Goal: Task Accomplishment & Management: Complete application form

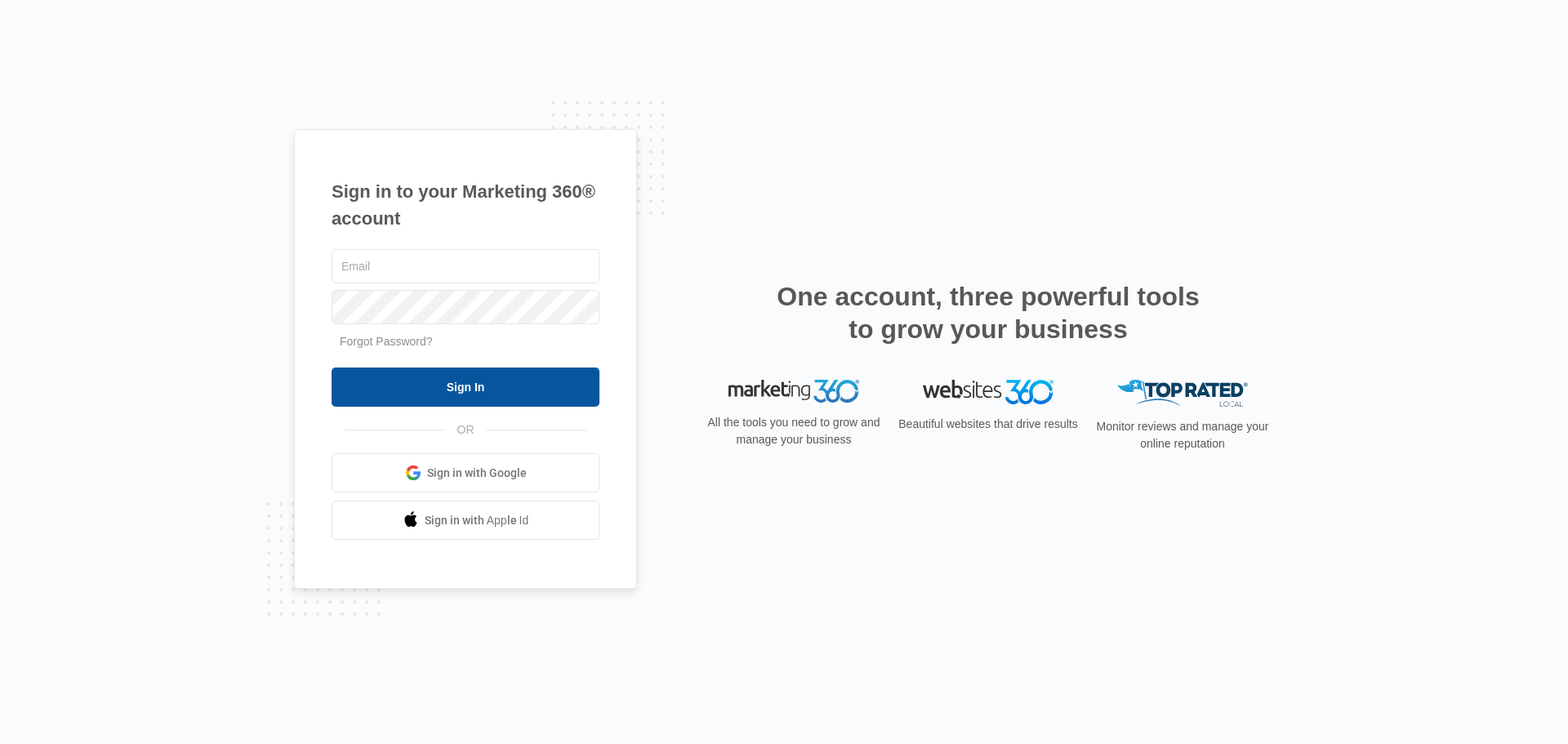
type input "[EMAIL_ADDRESS][DOMAIN_NAME]"
click at [542, 392] on input "Sign In" at bounding box center [466, 386] width 268 height 39
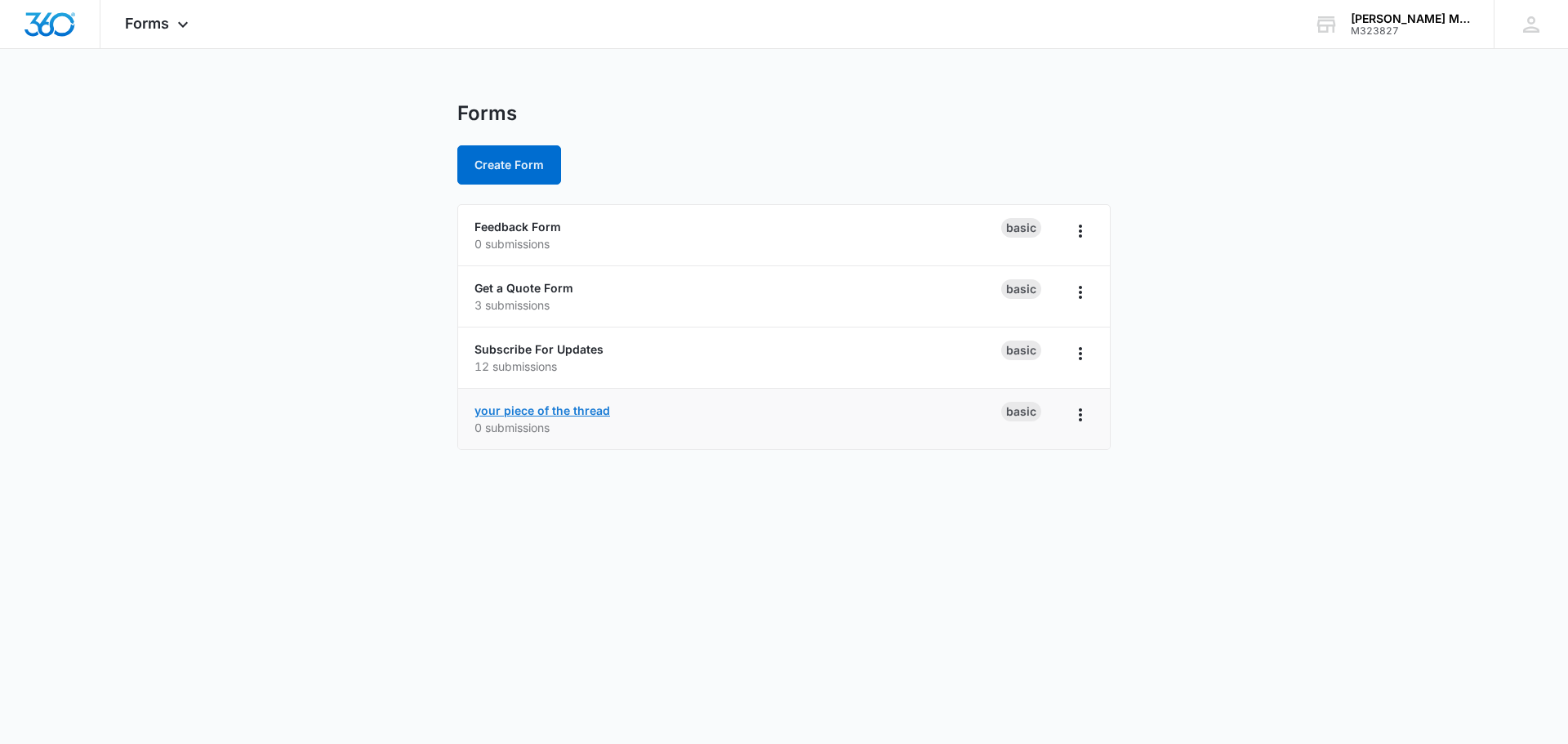
click at [552, 408] on link "your piece of the thread" at bounding box center [543, 410] width 136 height 14
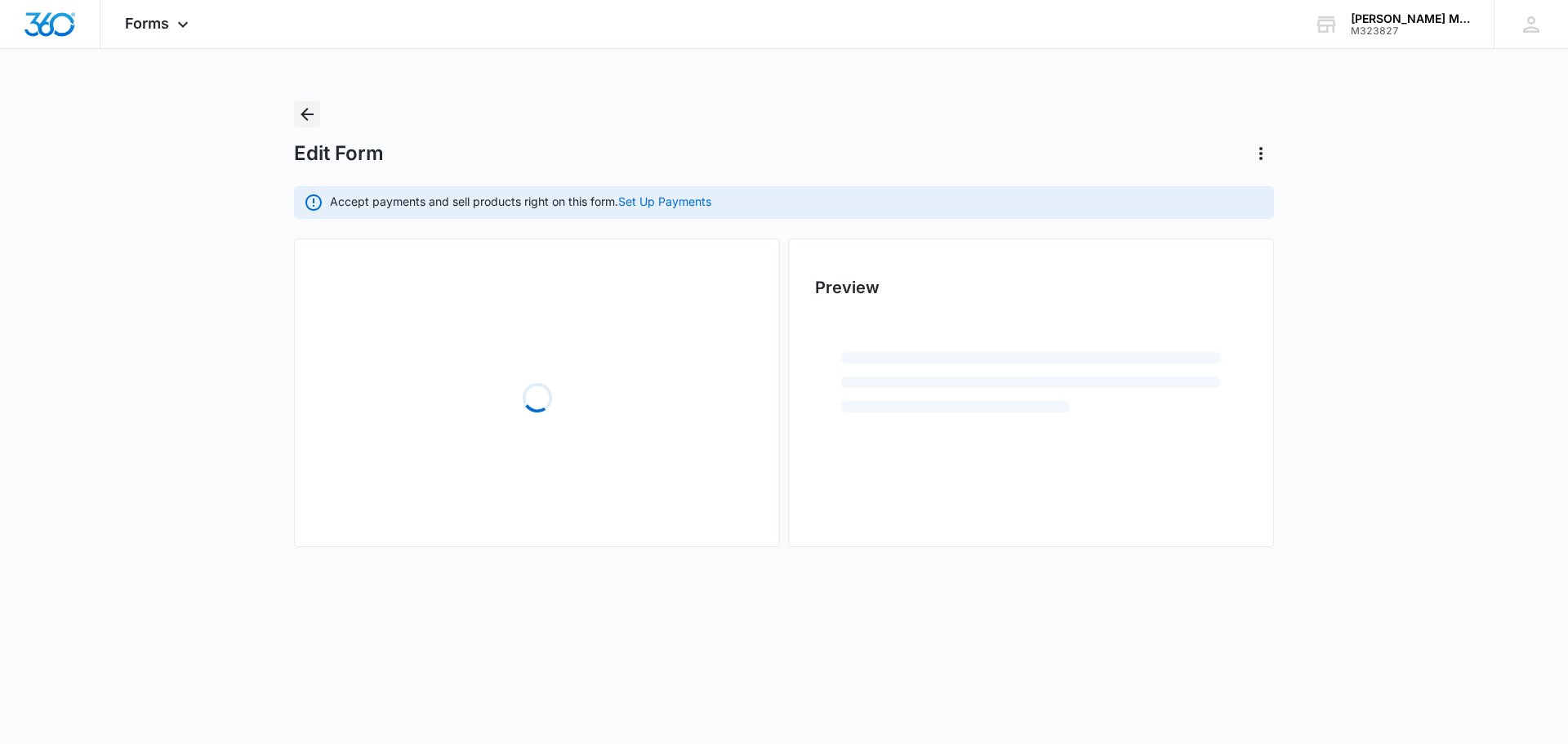
click at [306, 117] on icon "Back" at bounding box center [307, 114] width 13 height 13
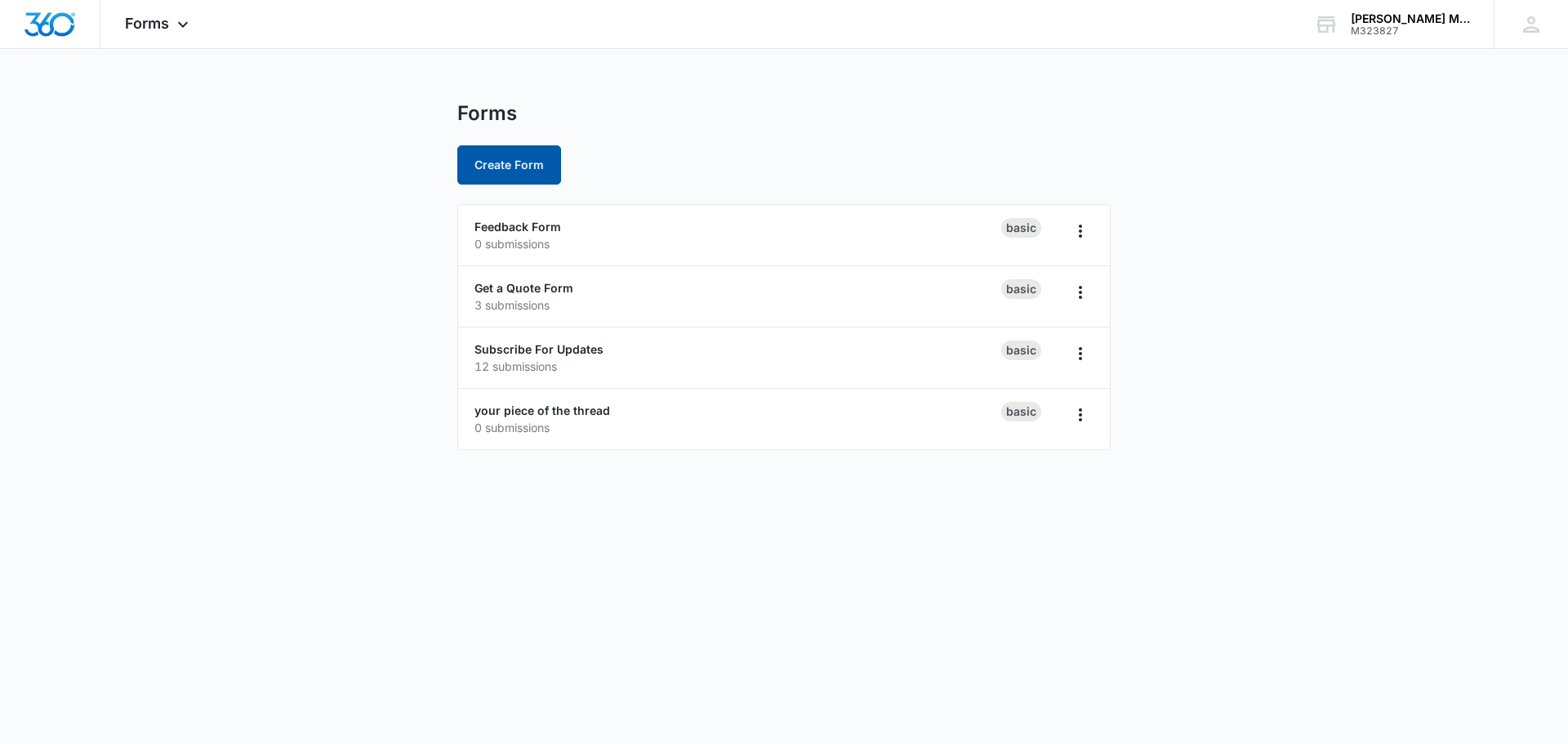
click at [498, 164] on button "Create Form" at bounding box center [509, 164] width 104 height 39
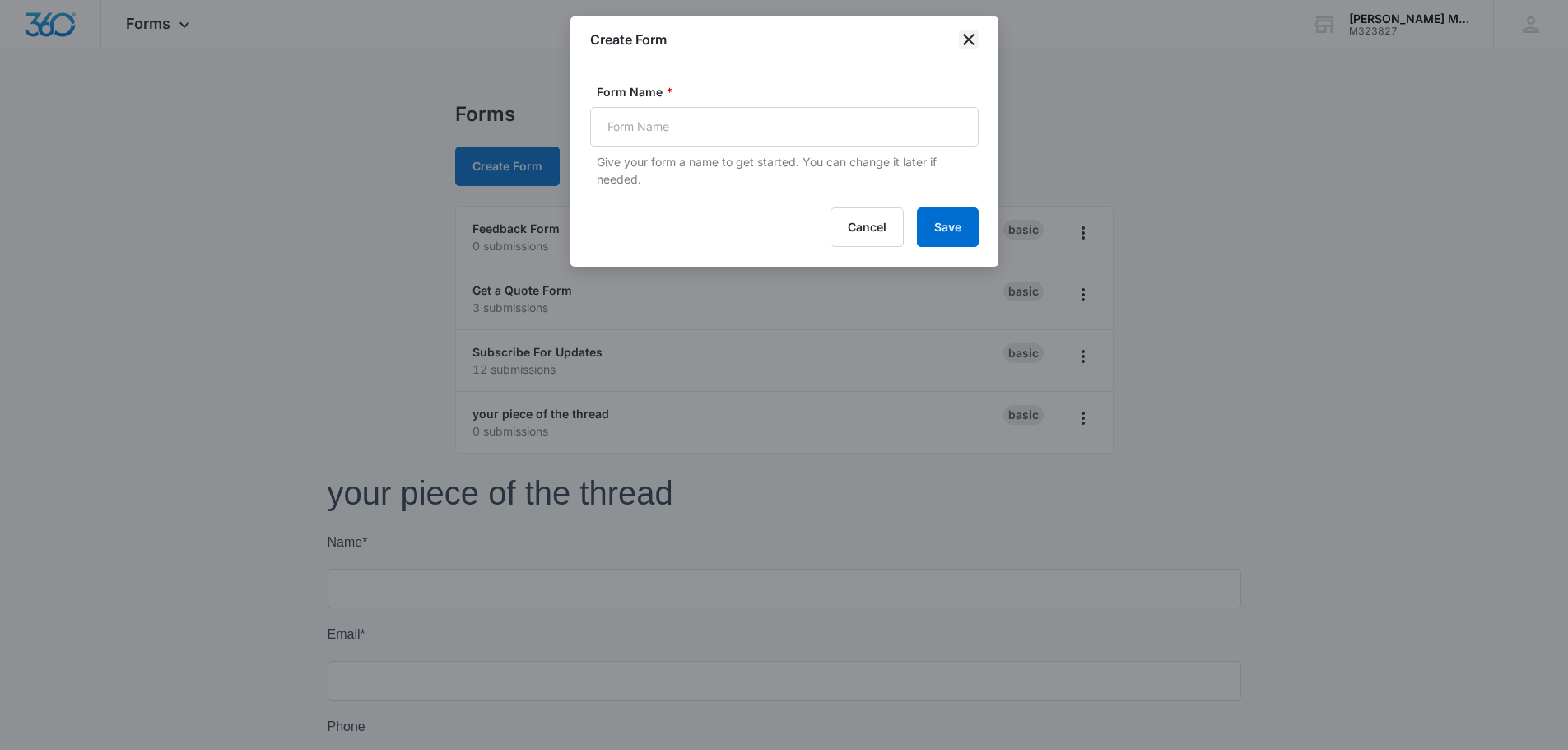
click at [969, 41] on icon "close" at bounding box center [969, 39] width 20 height 20
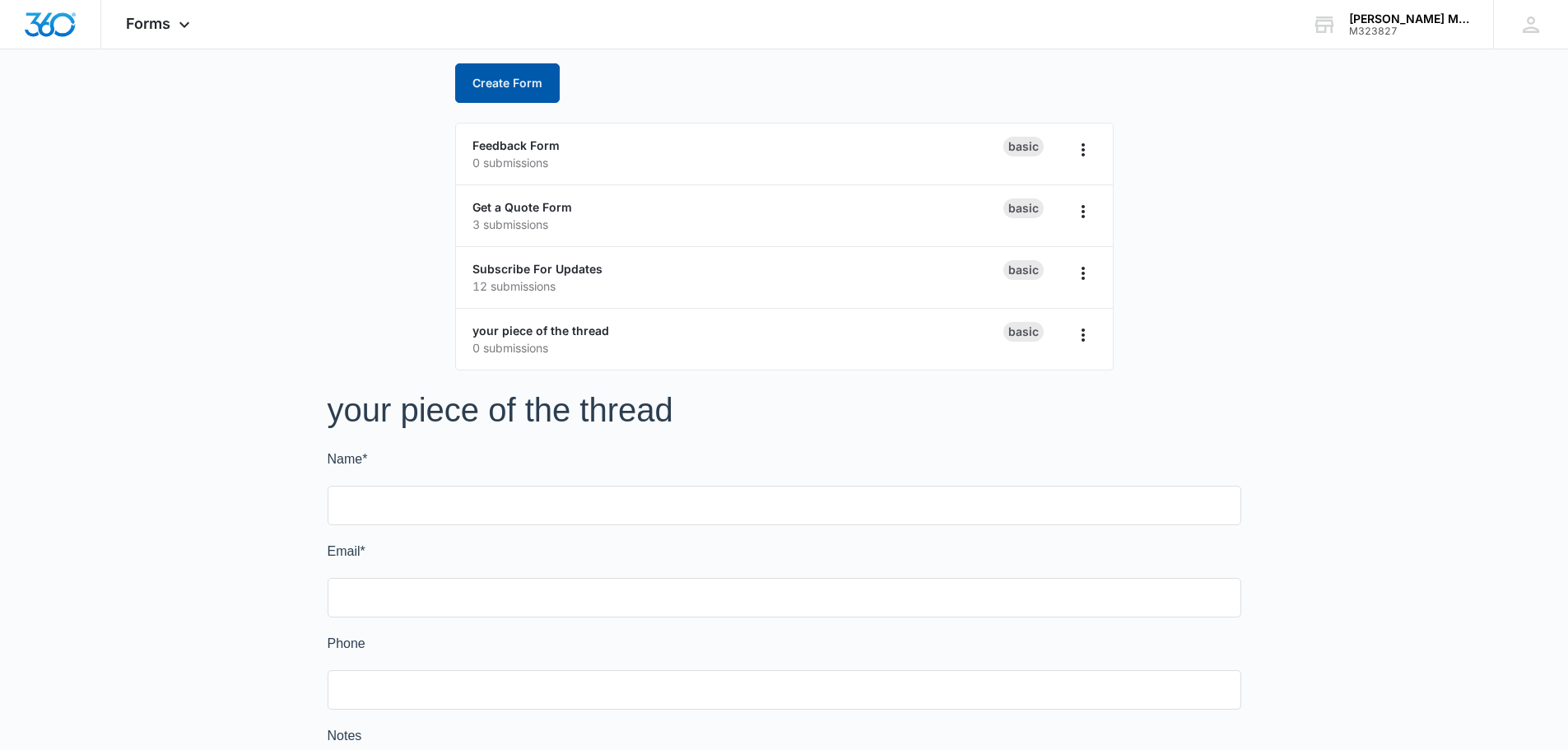
scroll to position [207, 0]
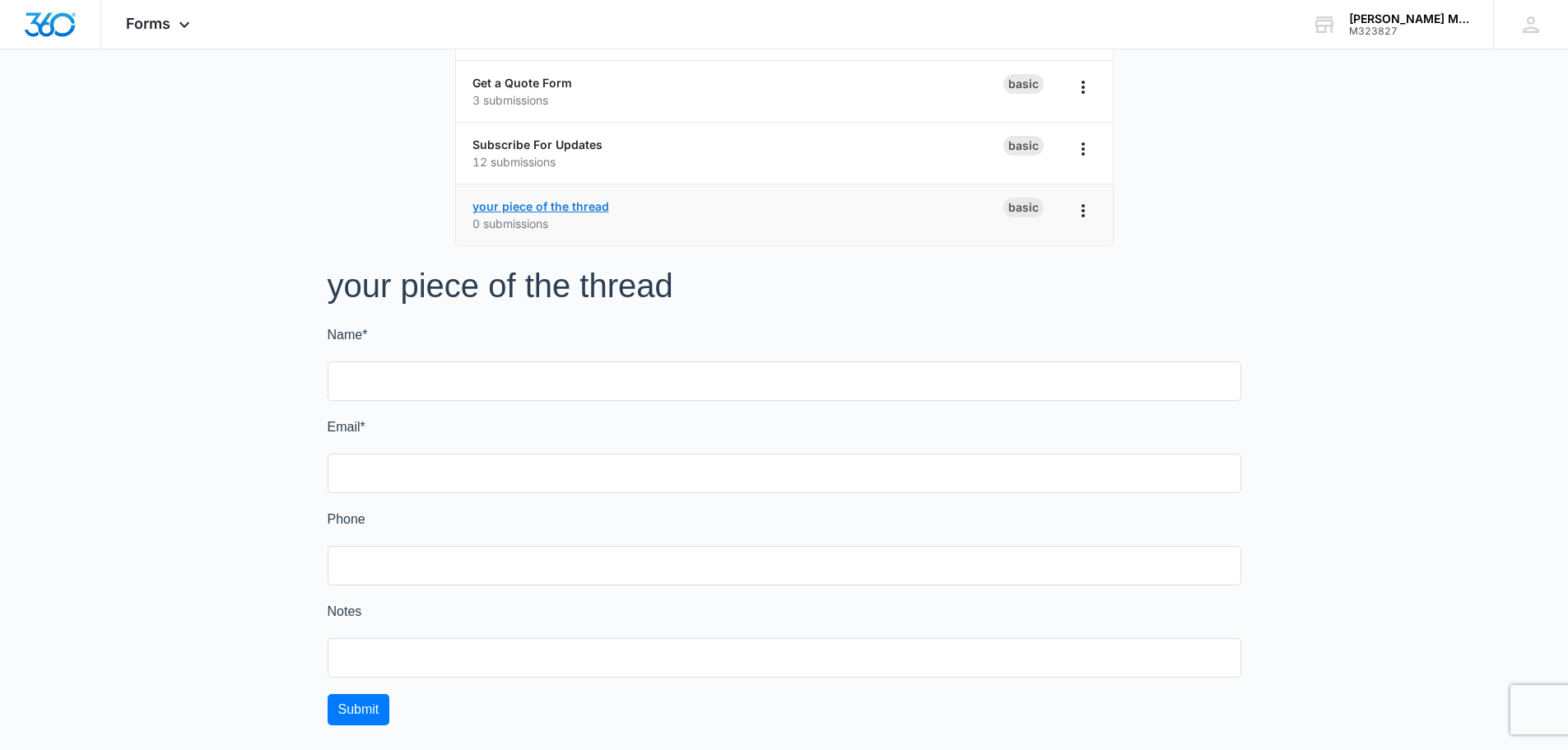
click at [573, 211] on link "your piece of the thread" at bounding box center [540, 206] width 137 height 14
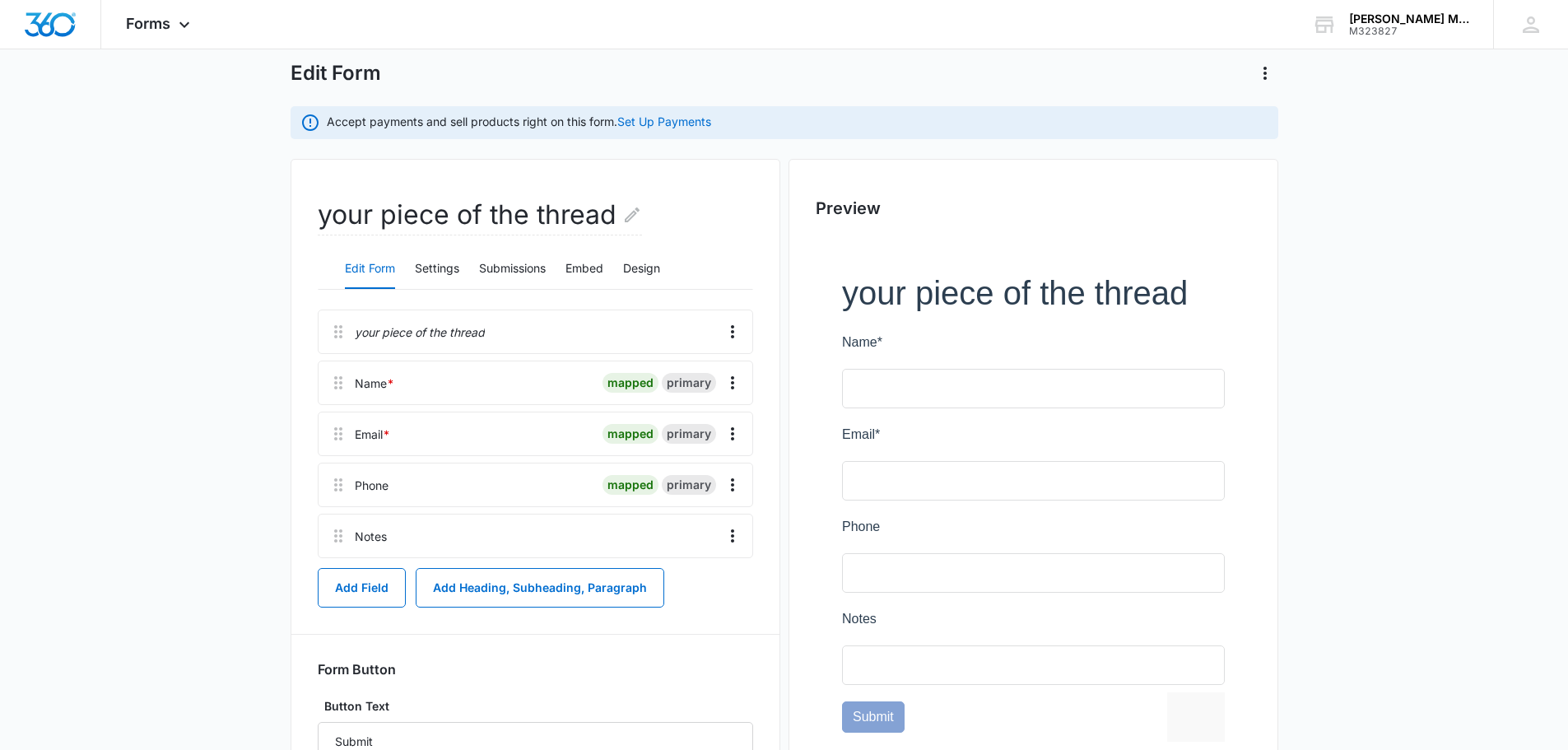
scroll to position [82, 0]
click at [358, 591] on button "Add Field" at bounding box center [362, 587] width 88 height 39
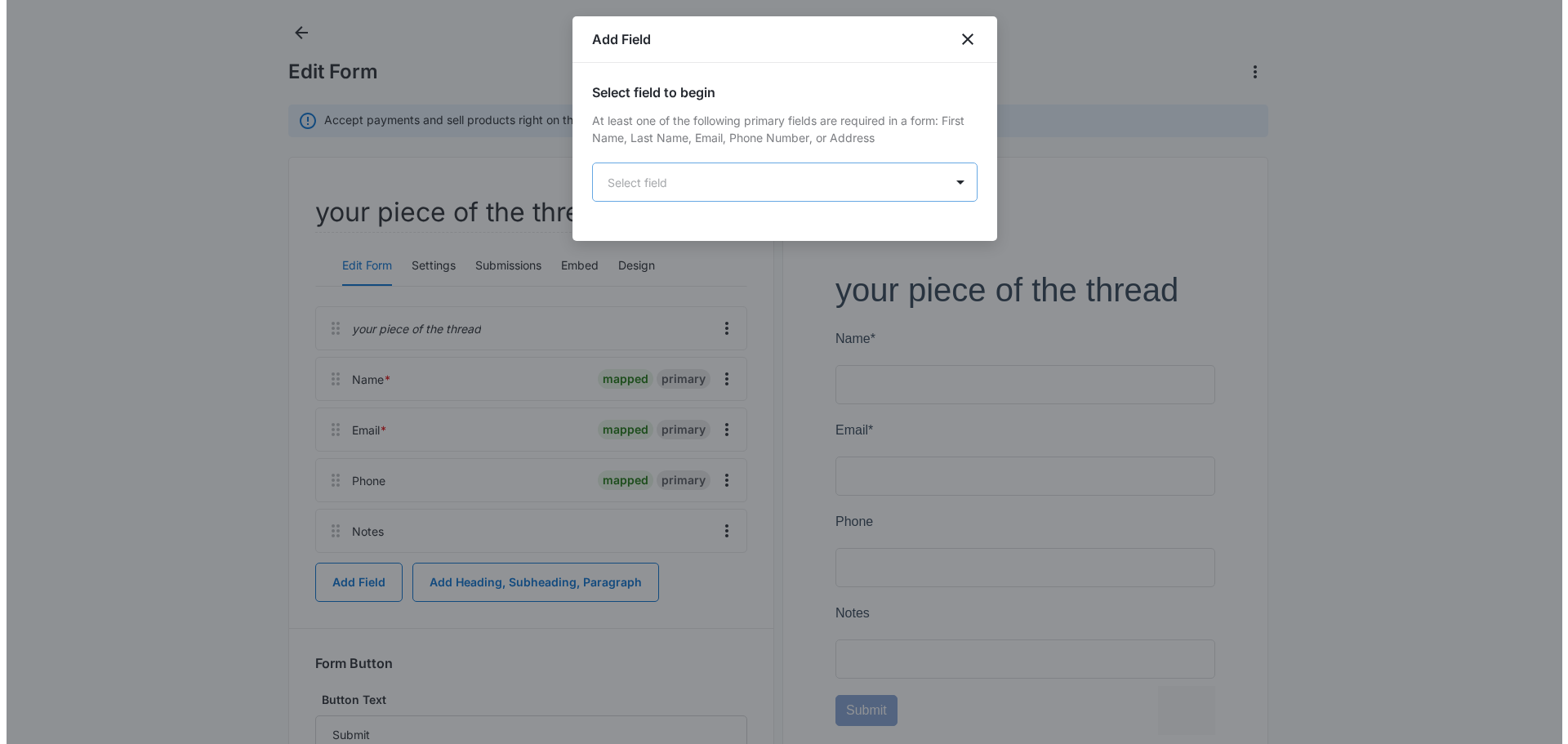
scroll to position [0, 0]
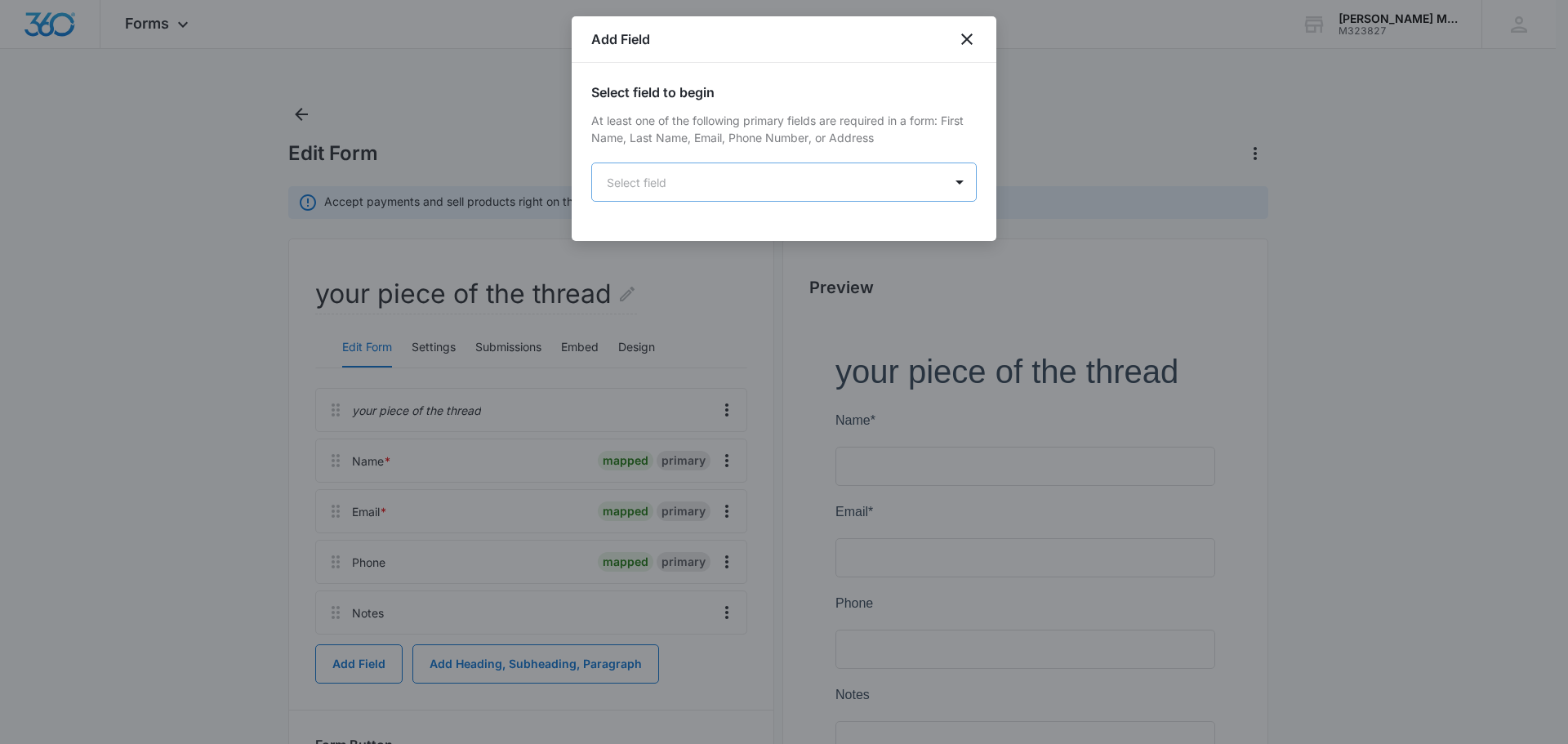
click at [870, 185] on body "Forms Apps Reputation Websites Forms CRM Email Social POS Content Ads Intellige…" at bounding box center [784, 717] width 1568 height 1434
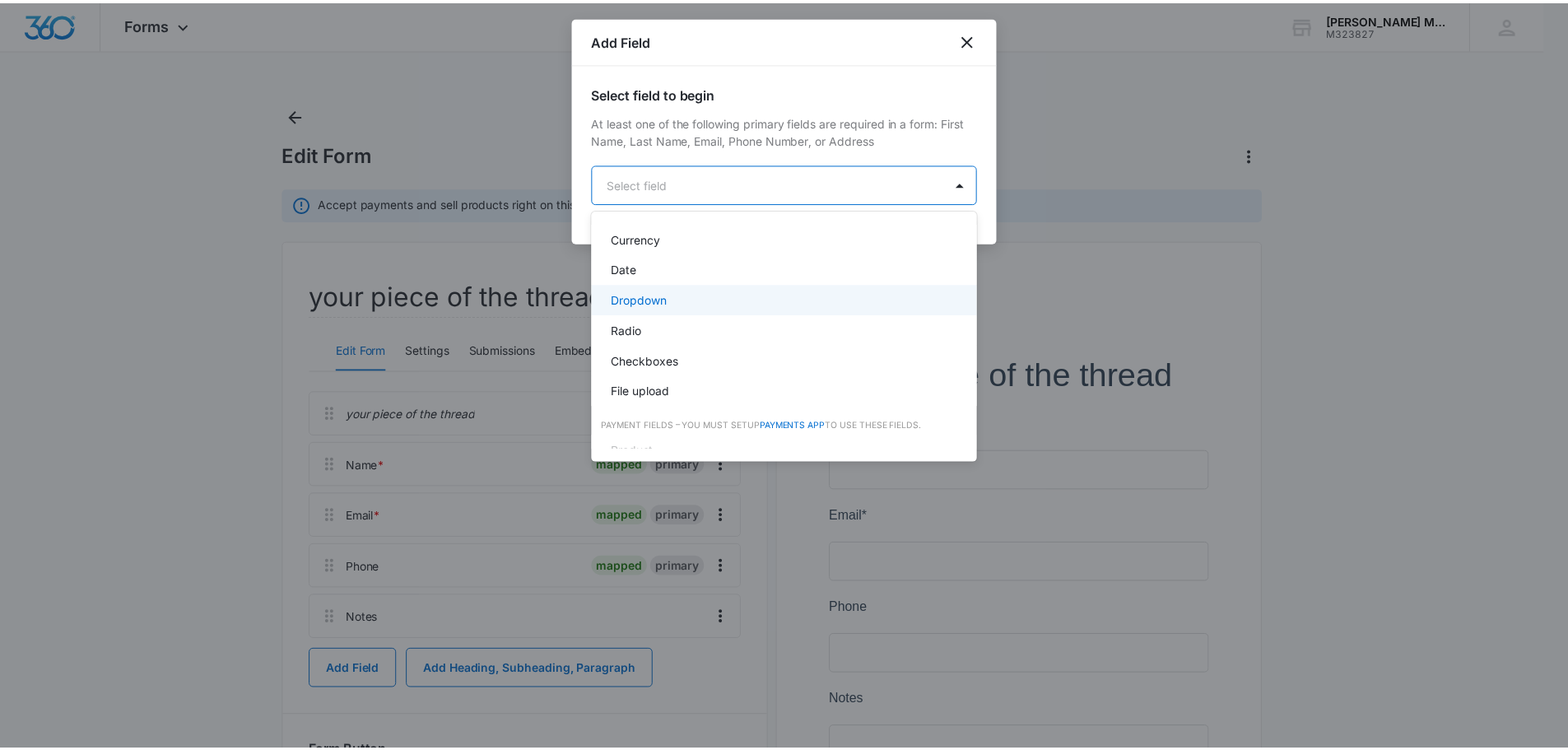
scroll to position [411, 0]
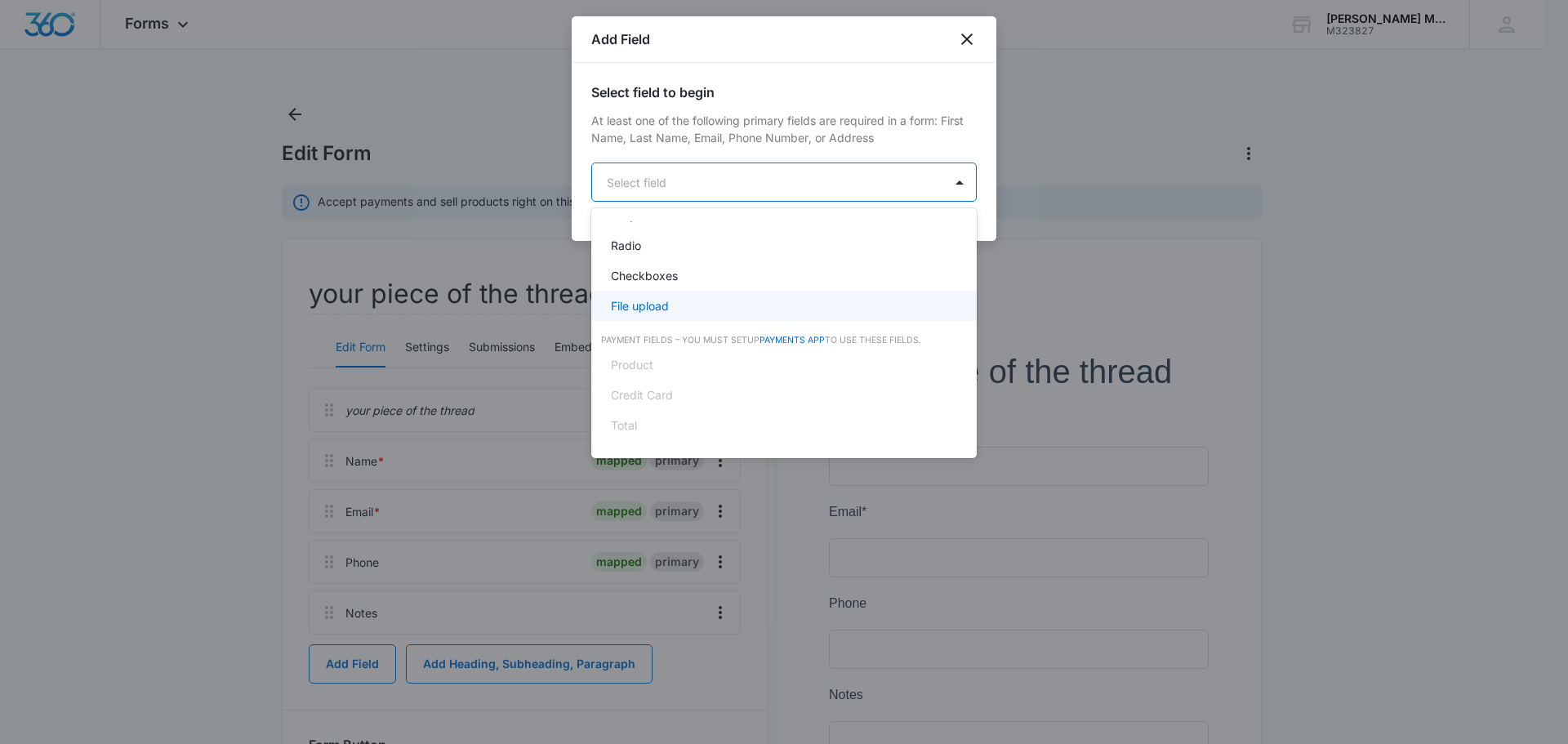
click at [780, 303] on div "File upload" at bounding box center [782, 306] width 343 height 17
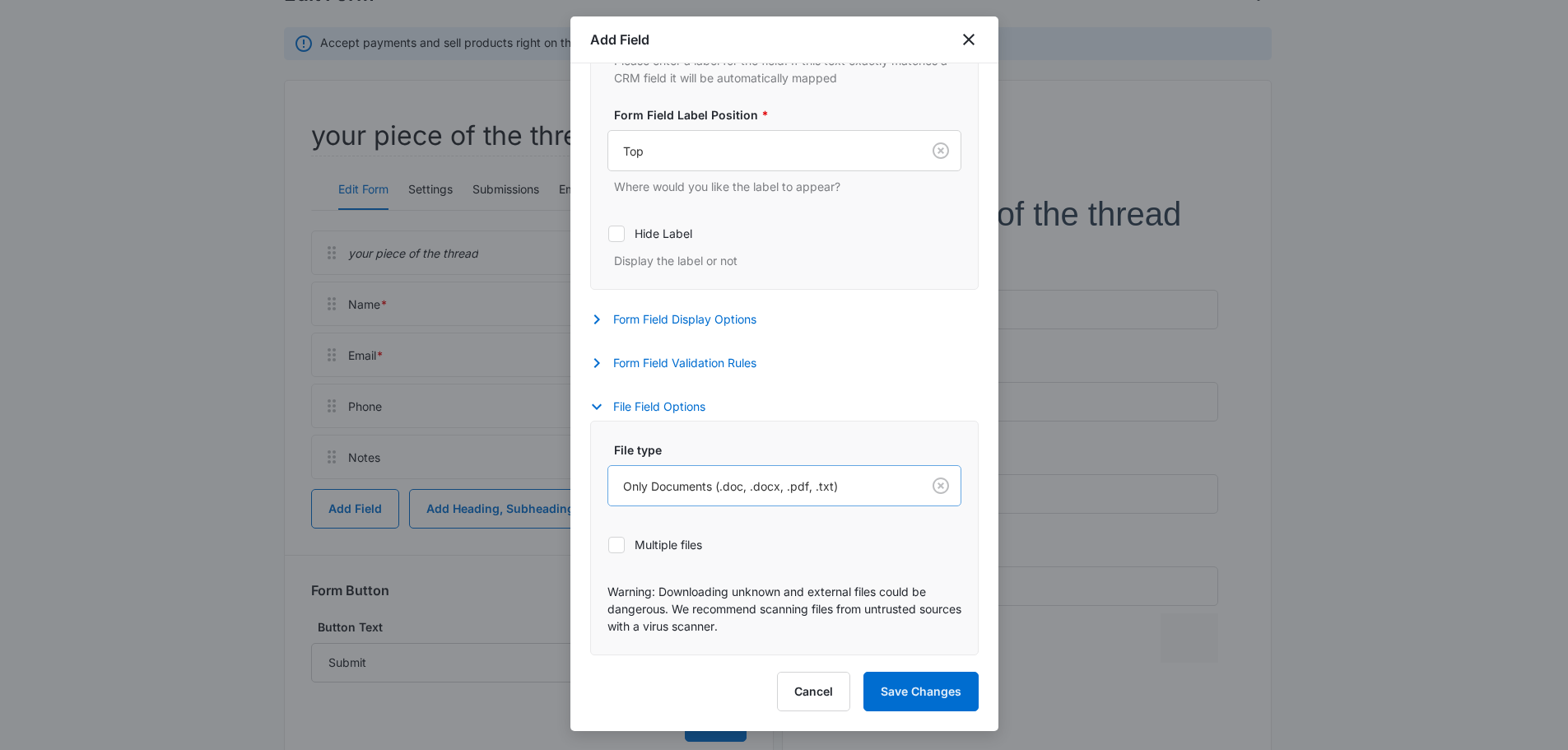
scroll to position [165, 0]
click at [635, 411] on button "File Field Options" at bounding box center [656, 406] width 132 height 20
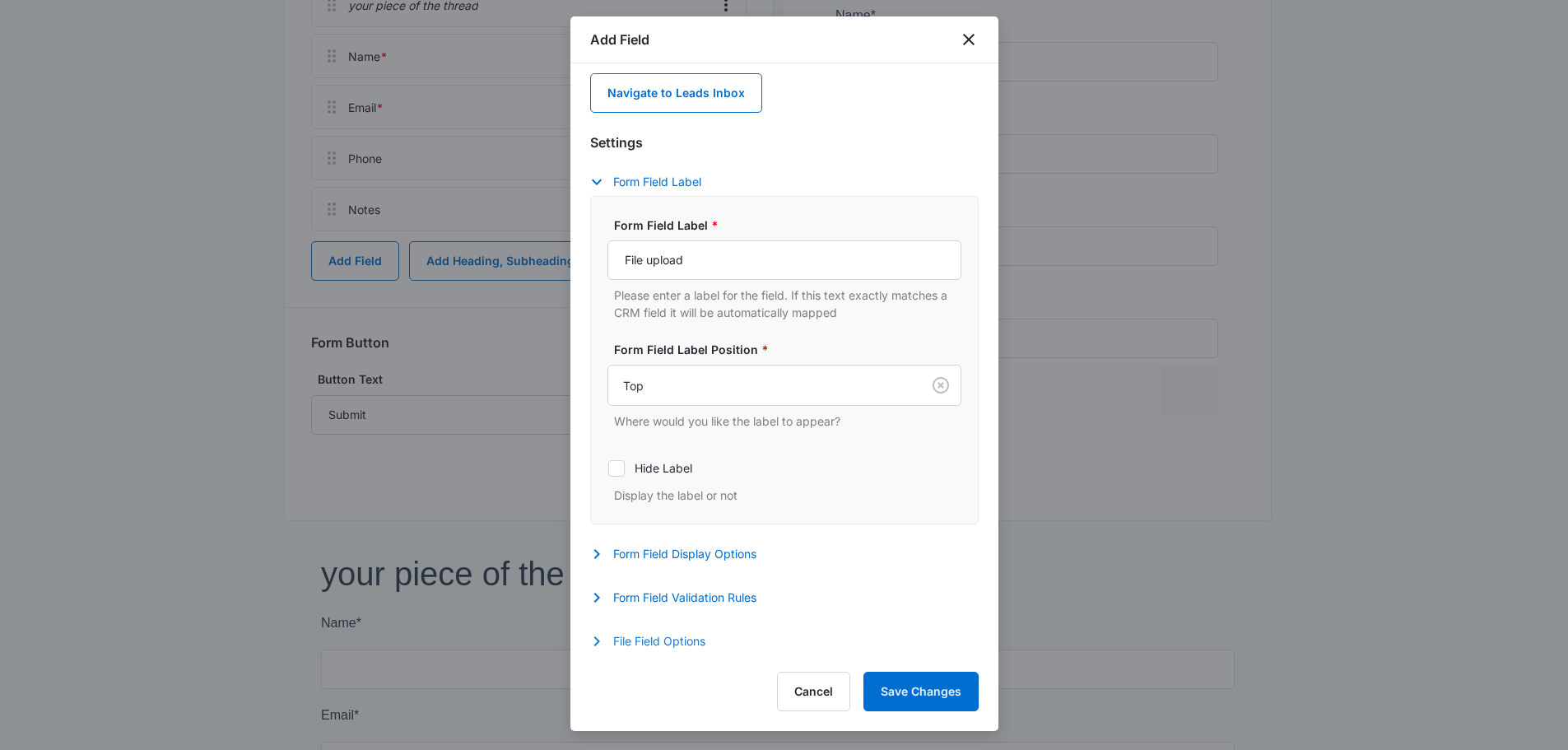
scroll to position [411, 0]
click at [656, 634] on button "File Field Options" at bounding box center [656, 640] width 132 height 20
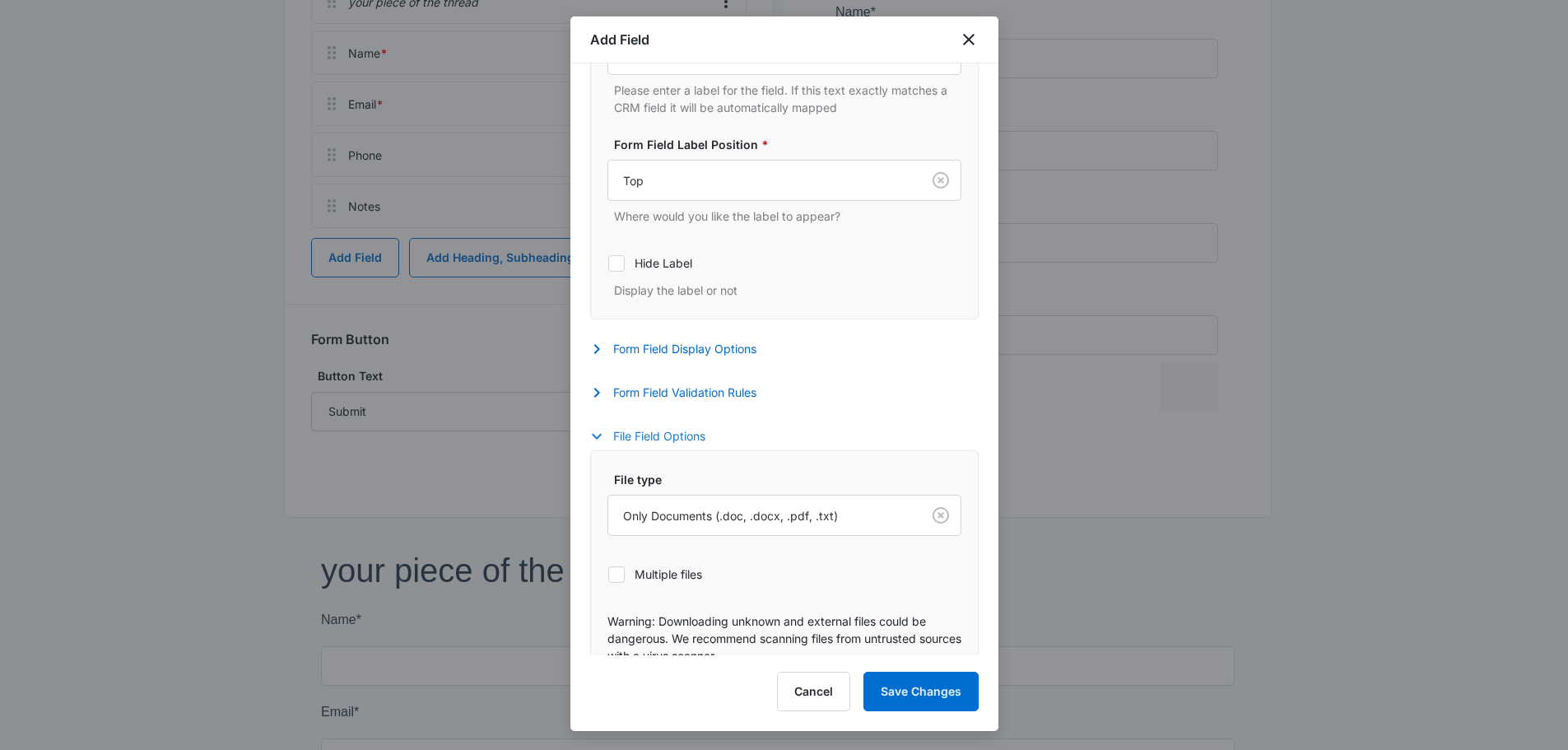
scroll to position [441, 0]
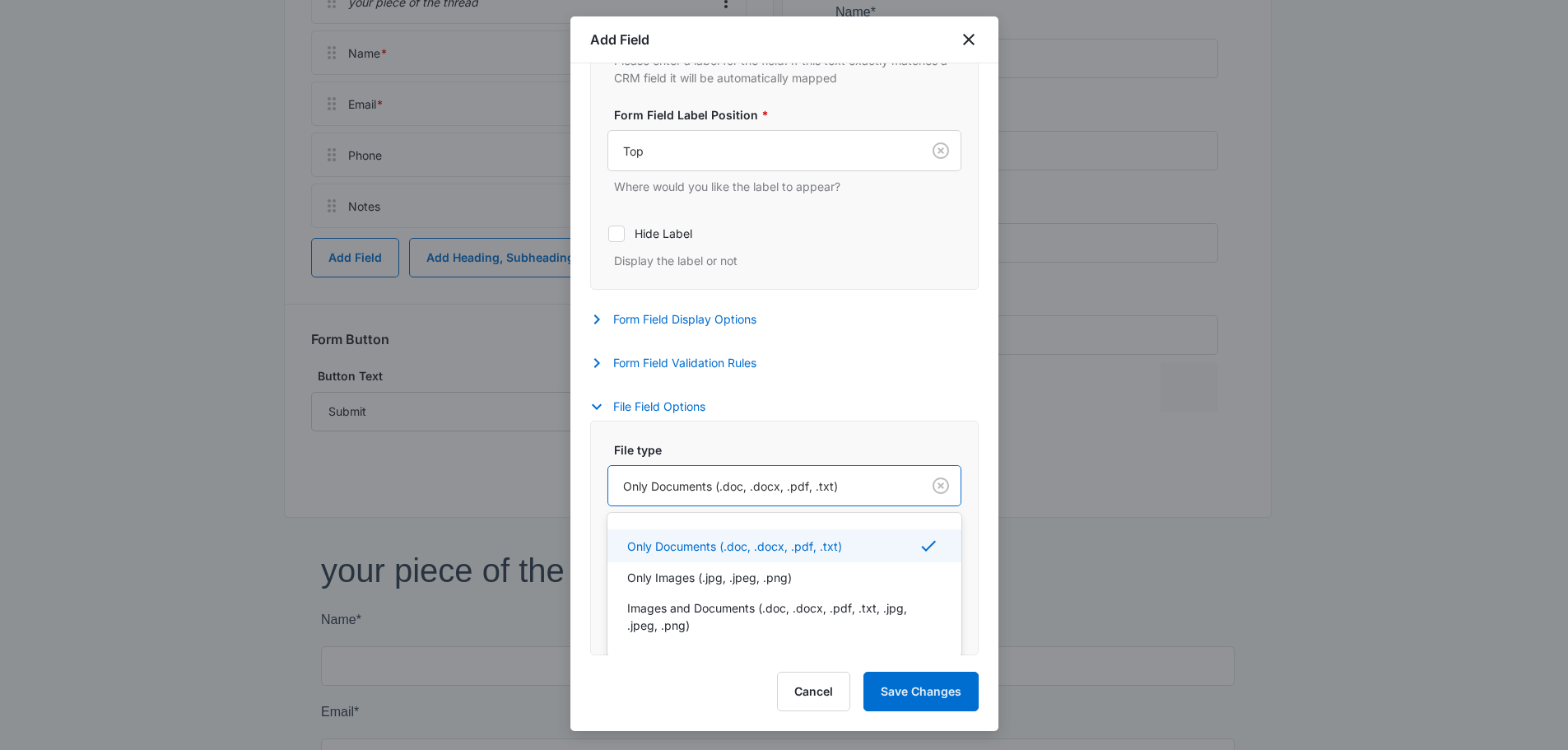
click at [871, 488] on div at bounding box center [761, 486] width 276 height 21
click at [821, 576] on div "Only Images (.jpg, .jpeg, .png)" at bounding box center [783, 577] width 311 height 17
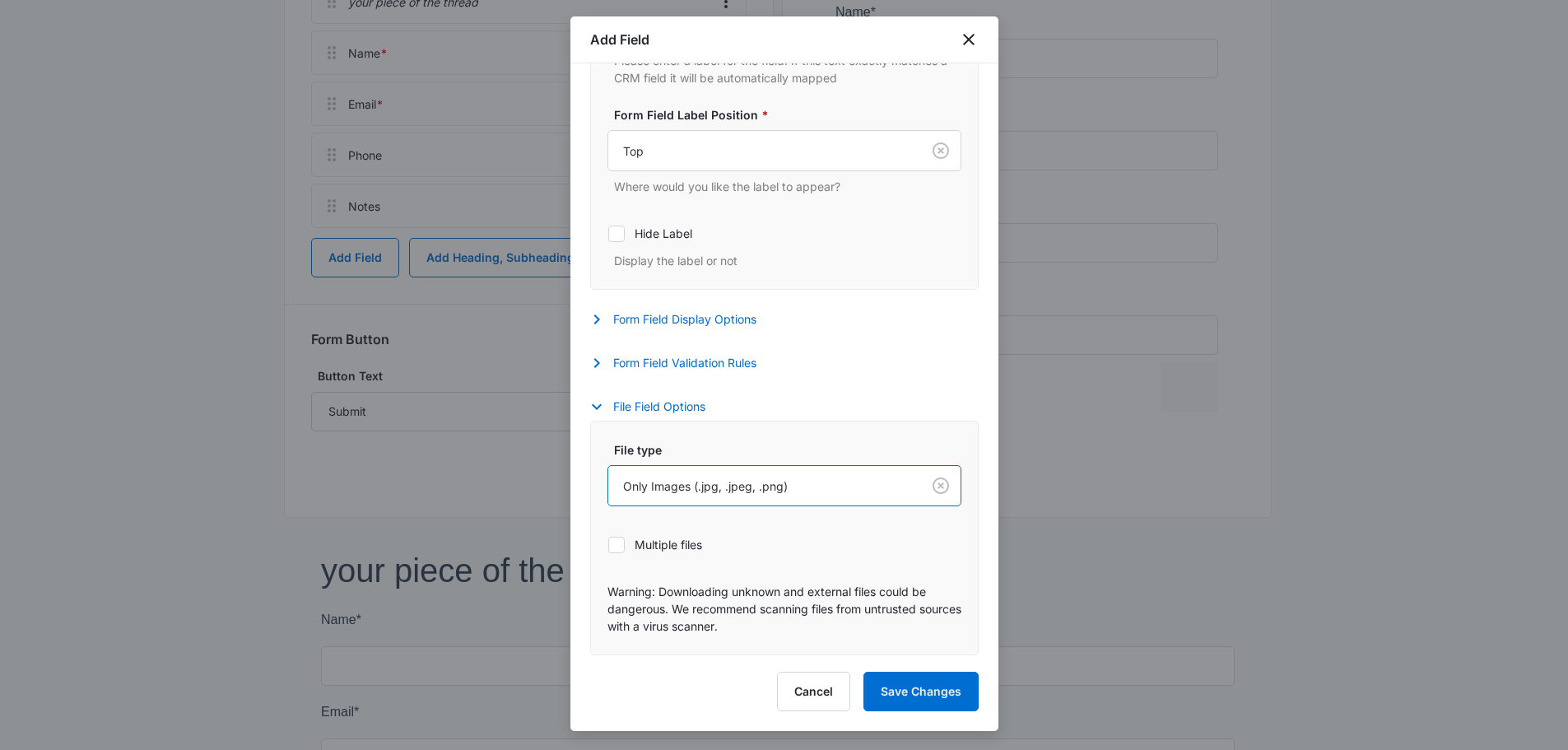
scroll to position [359, 0]
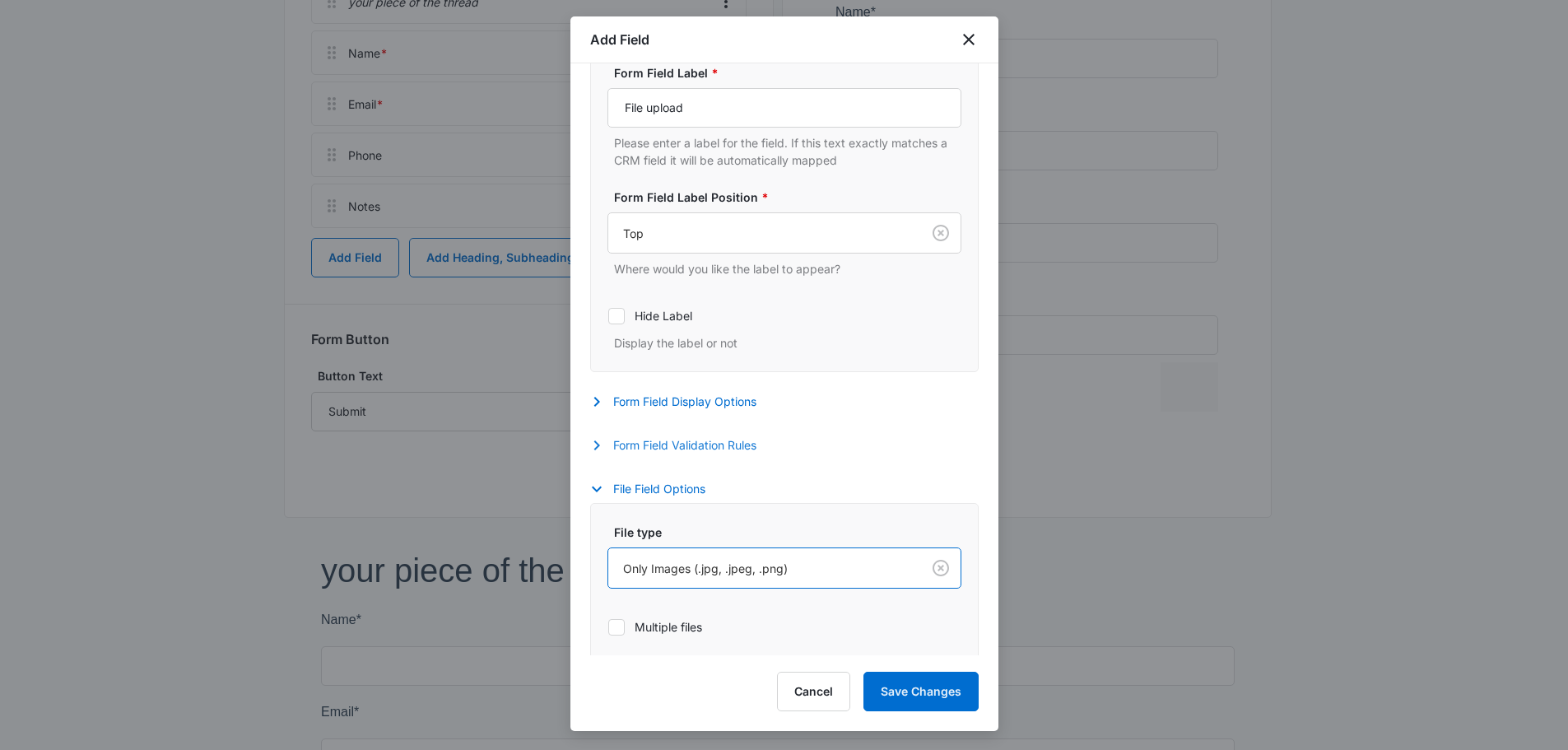
click at [736, 448] on button "Form Field Validation Rules" at bounding box center [681, 445] width 183 height 20
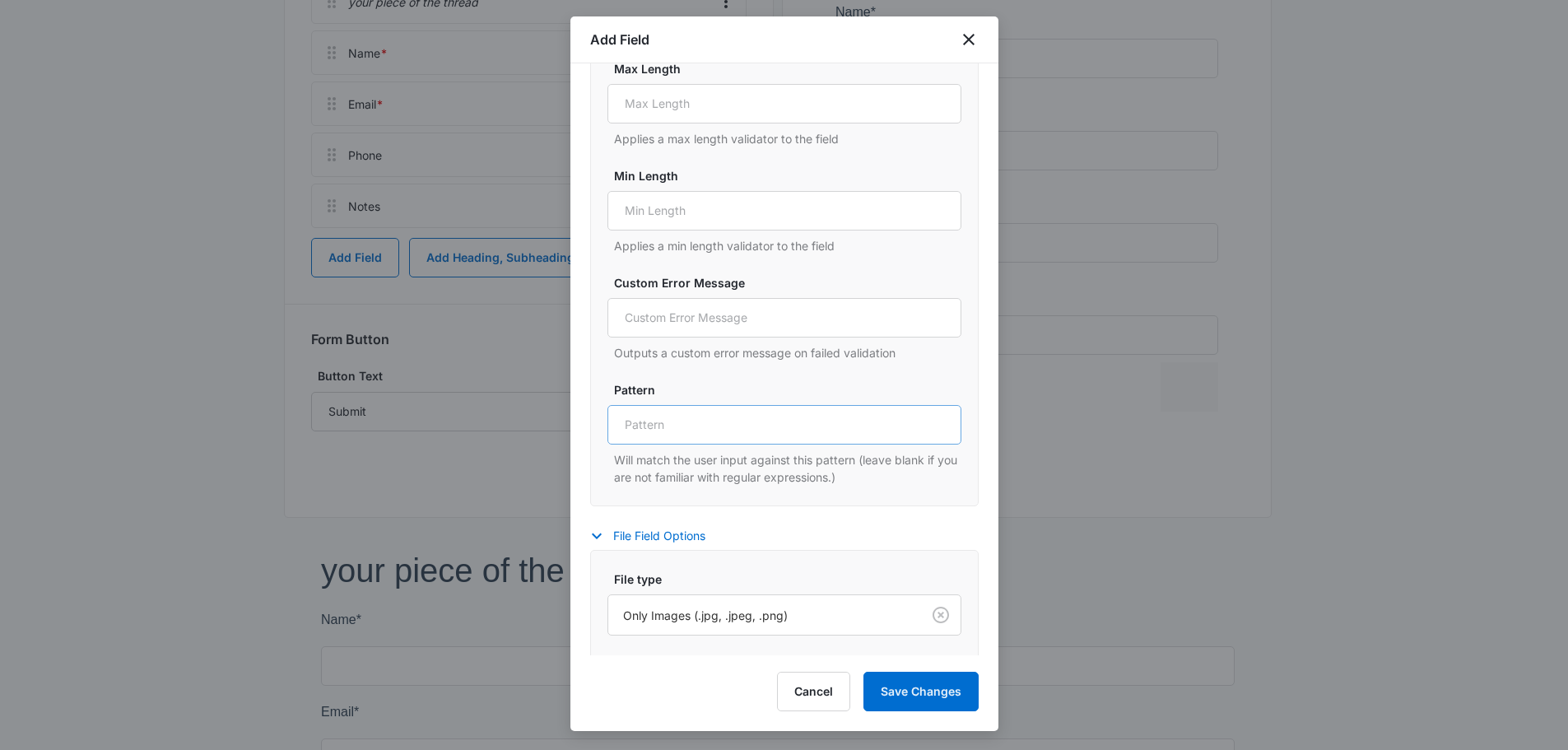
scroll to position [523, 0]
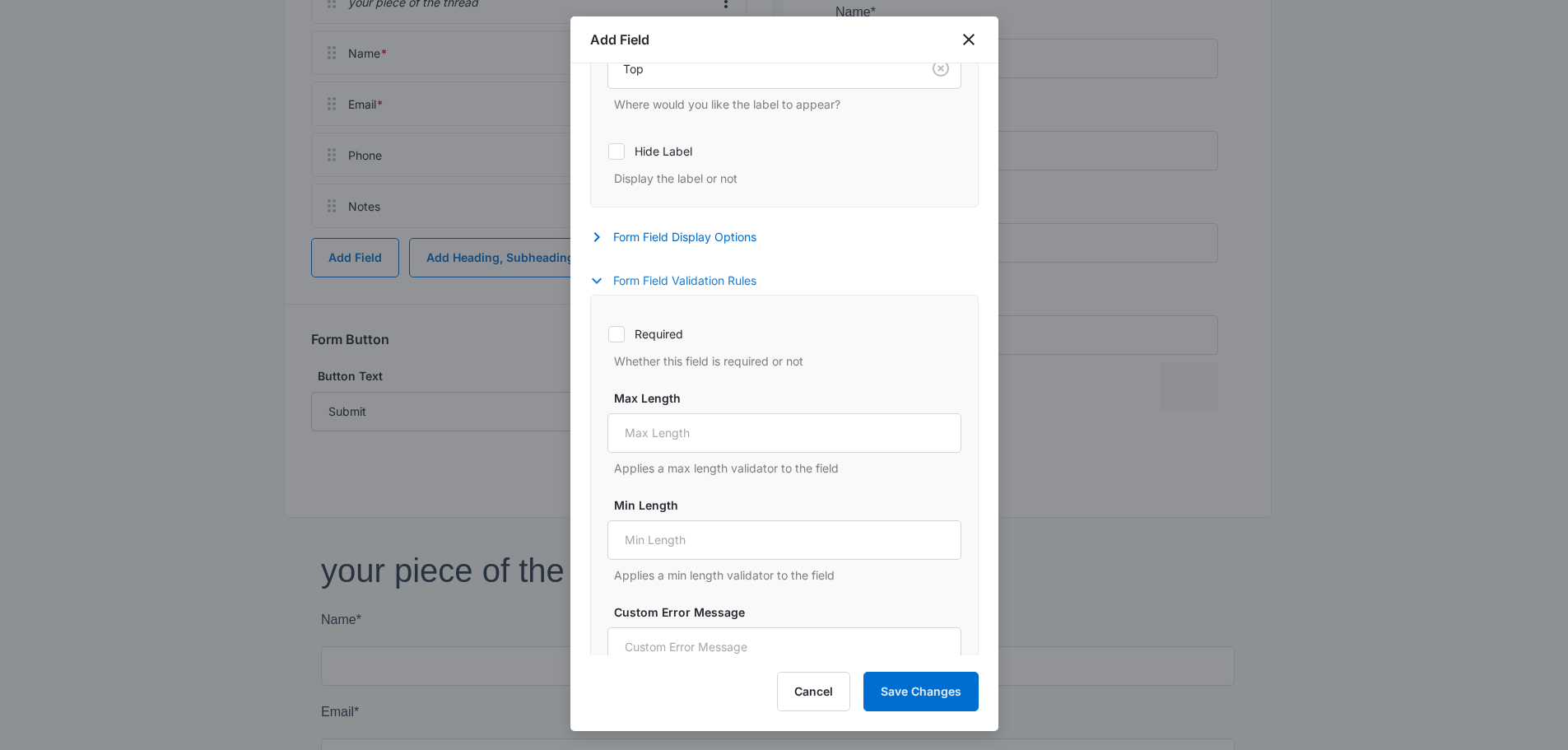
click at [598, 280] on icon "button" at bounding box center [597, 280] width 20 height 20
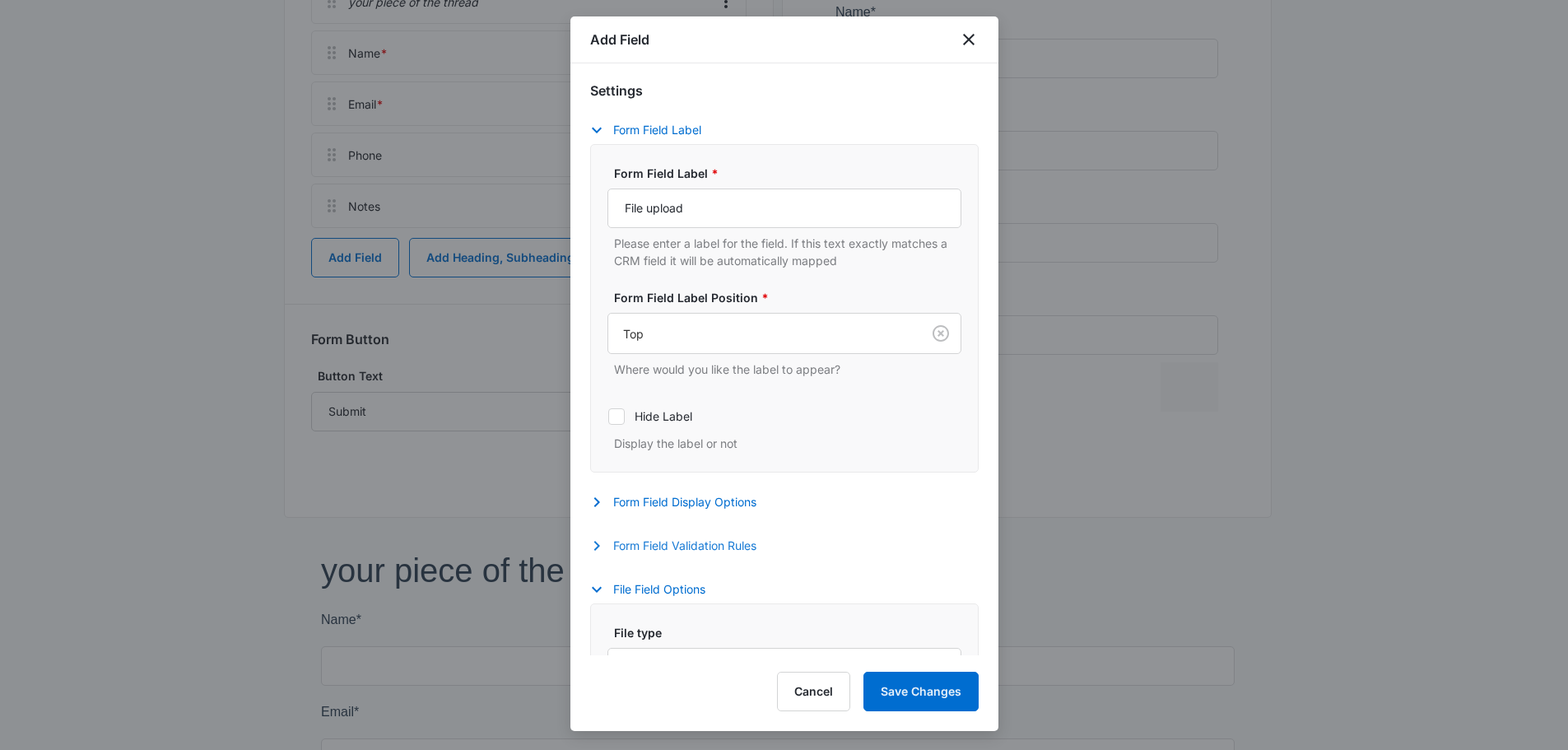
scroll to position [276, 0]
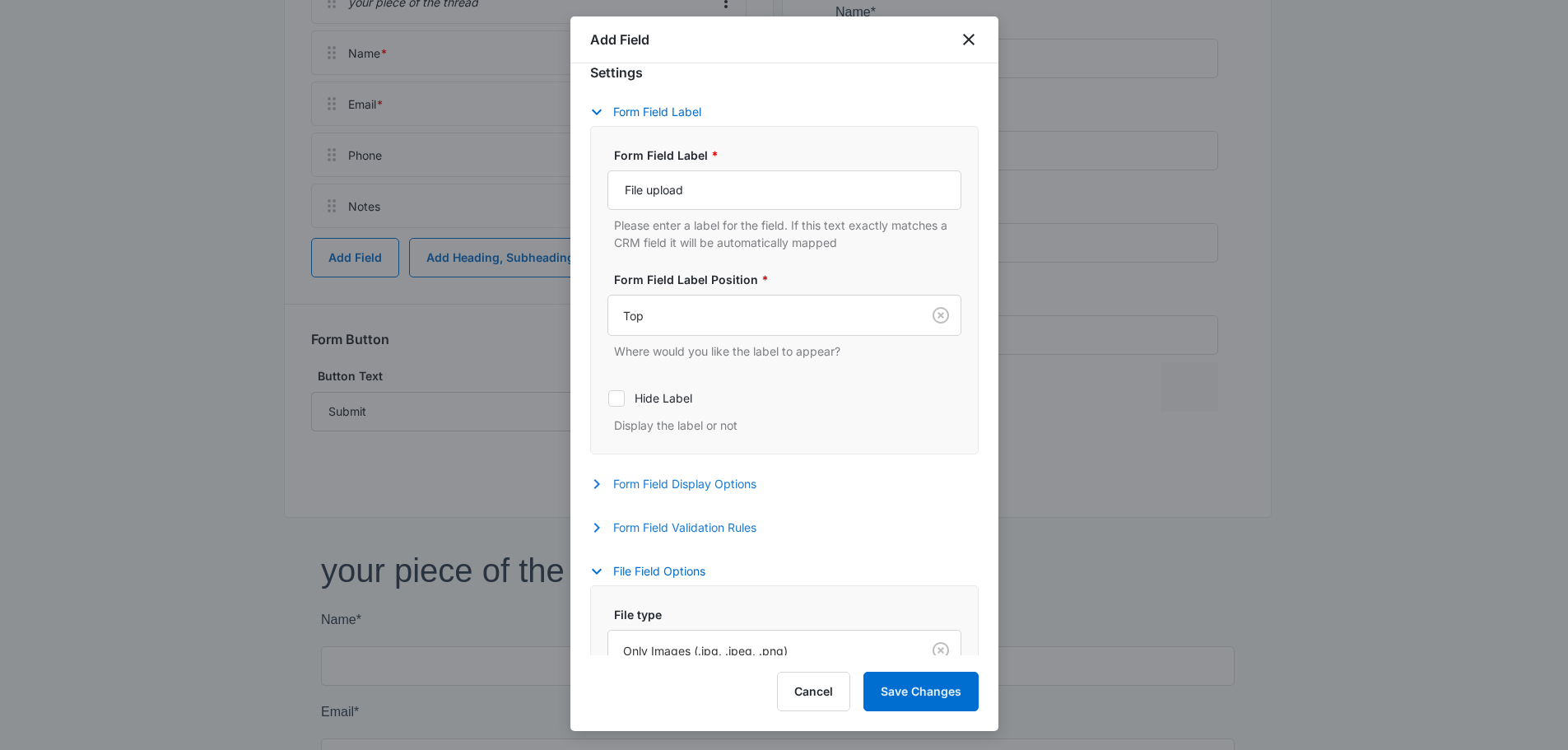
click at [596, 481] on icon "button" at bounding box center [597, 483] width 6 height 10
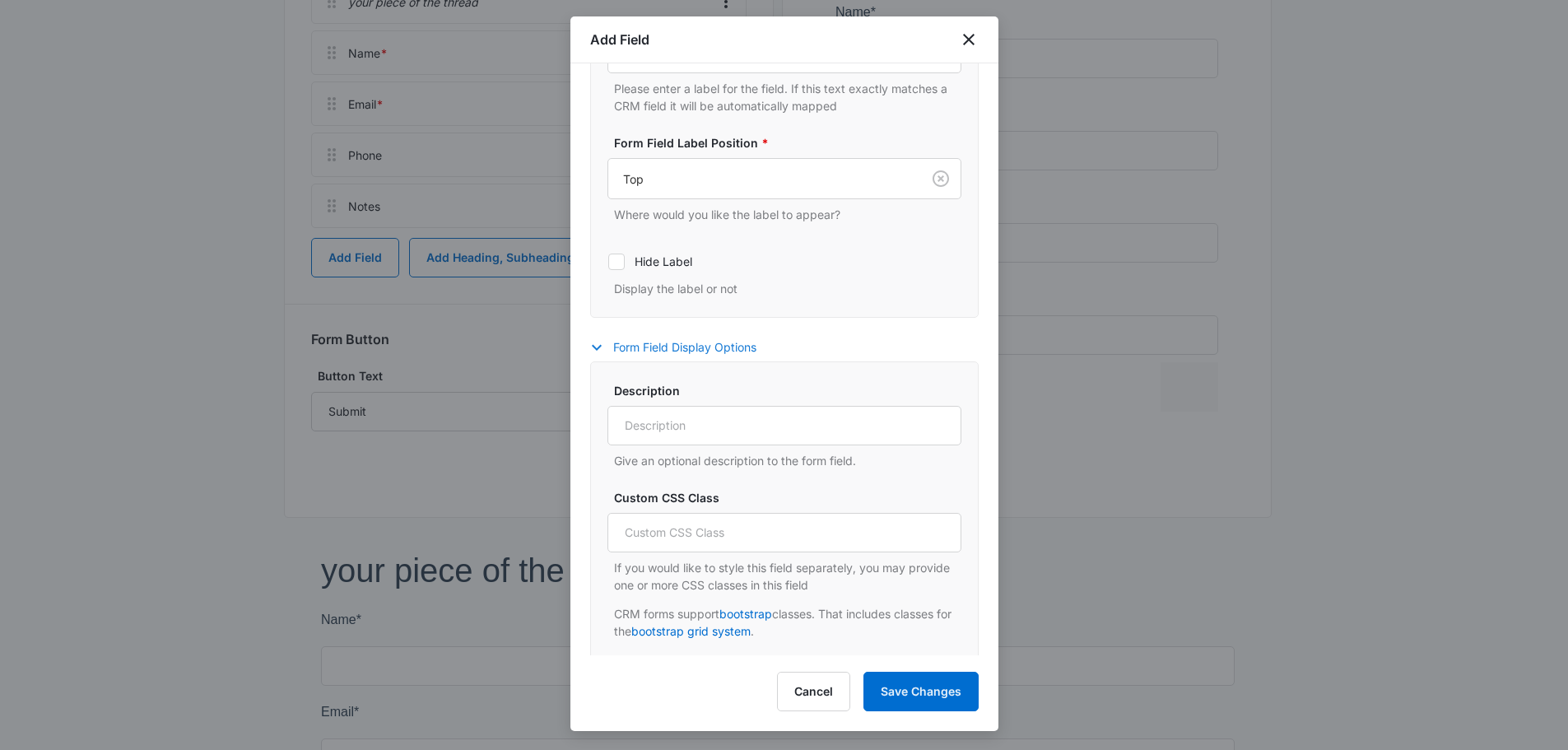
scroll to position [441, 0]
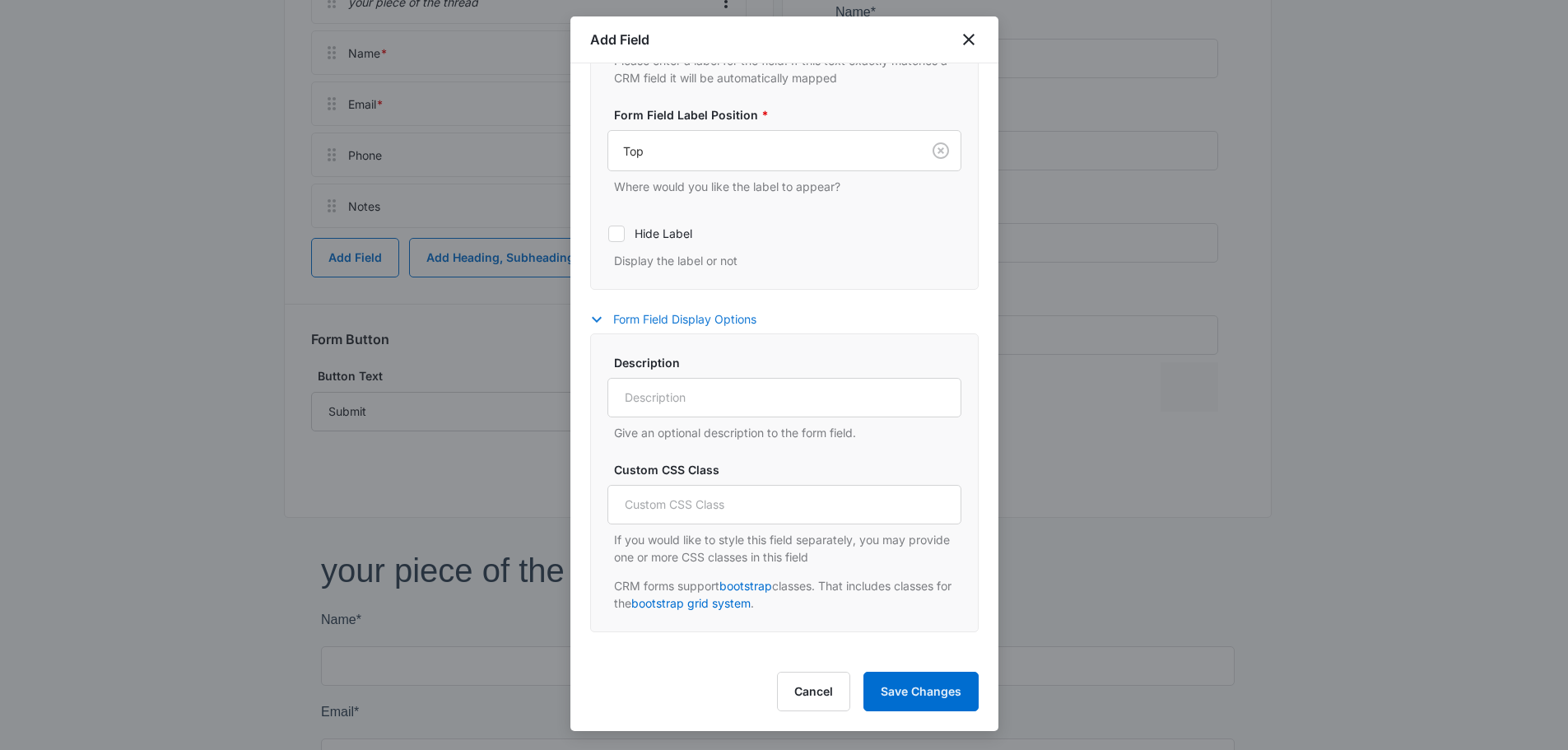
click at [599, 319] on icon "button" at bounding box center [597, 318] width 20 height 20
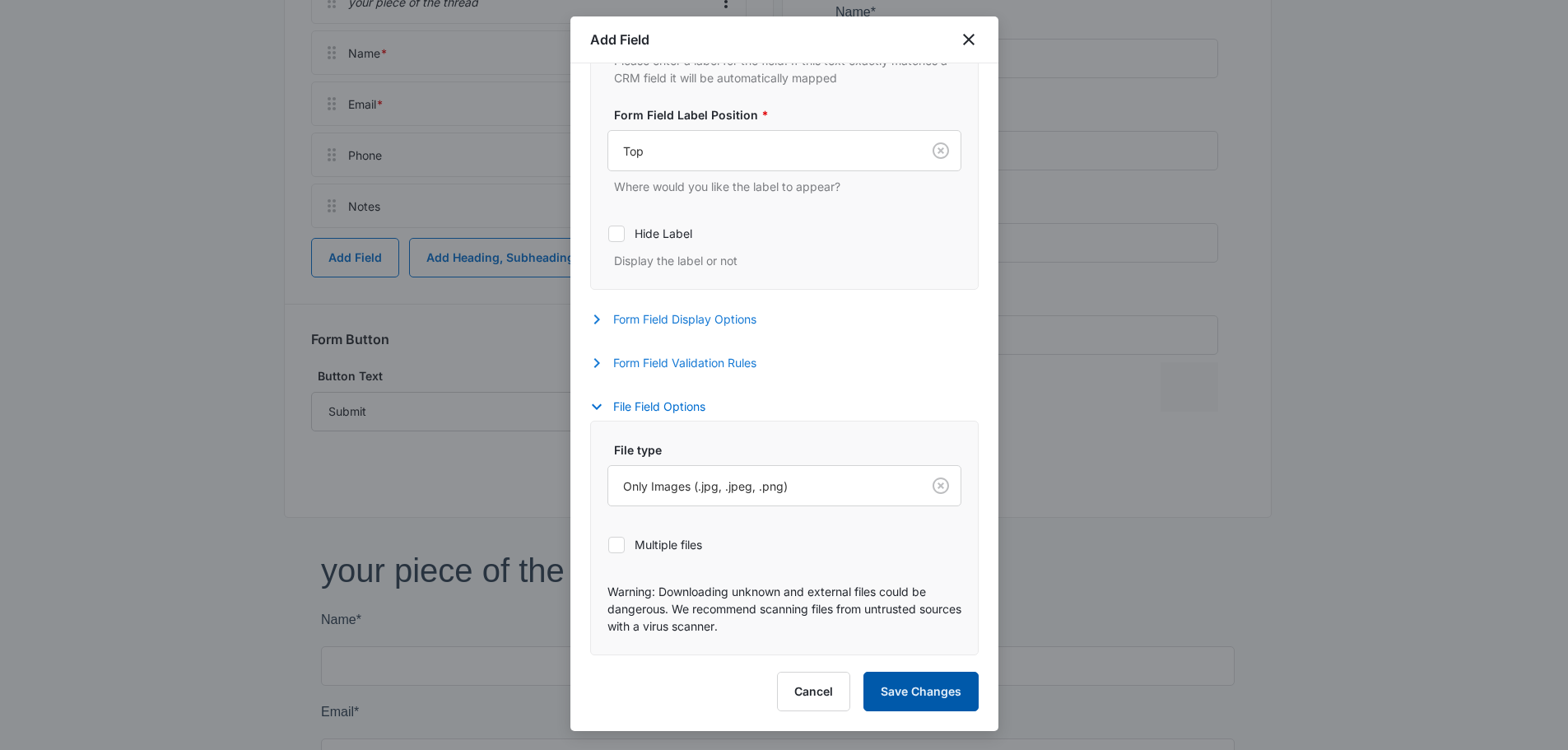
click at [912, 684] on button "Save Changes" at bounding box center [921, 691] width 115 height 39
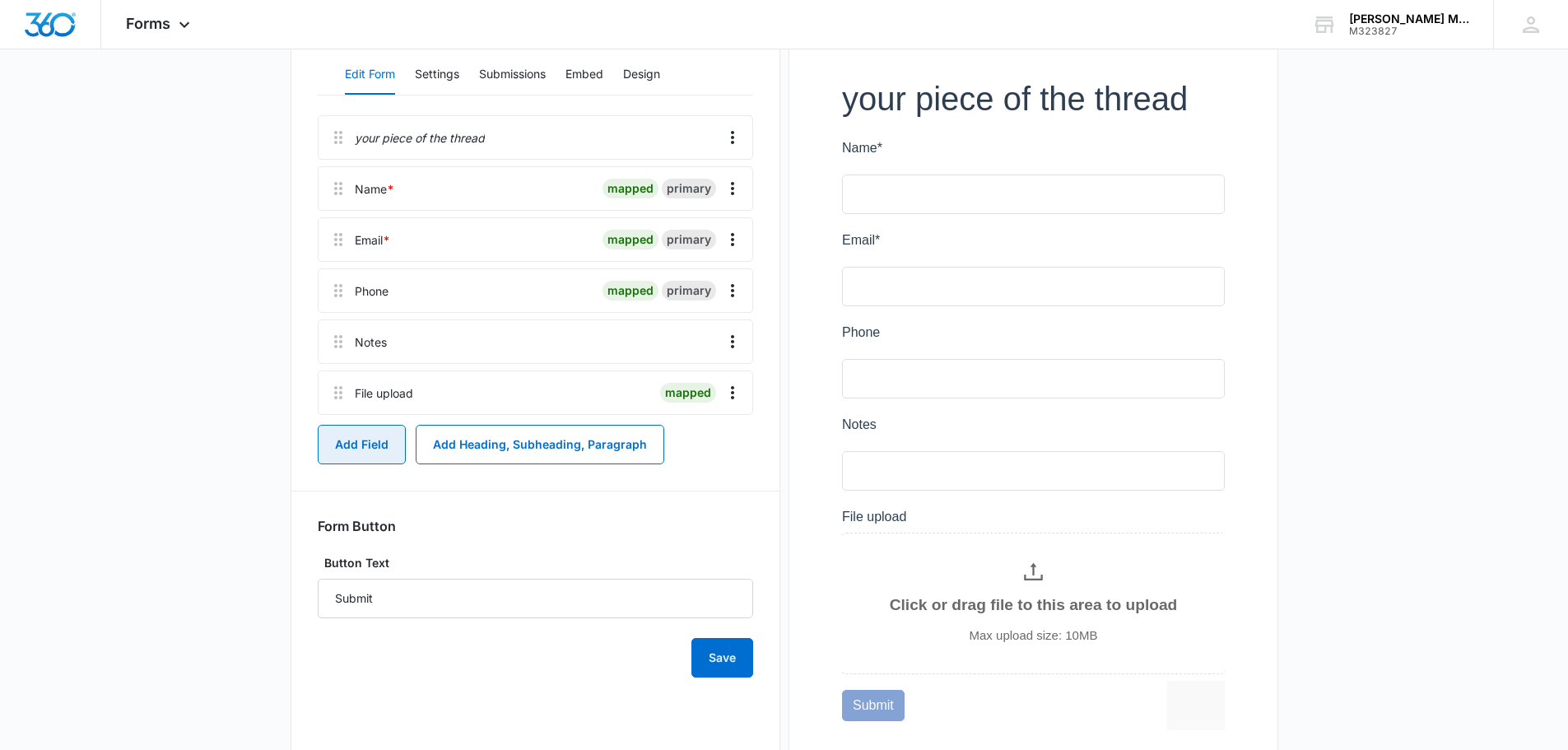
scroll to position [247, 0]
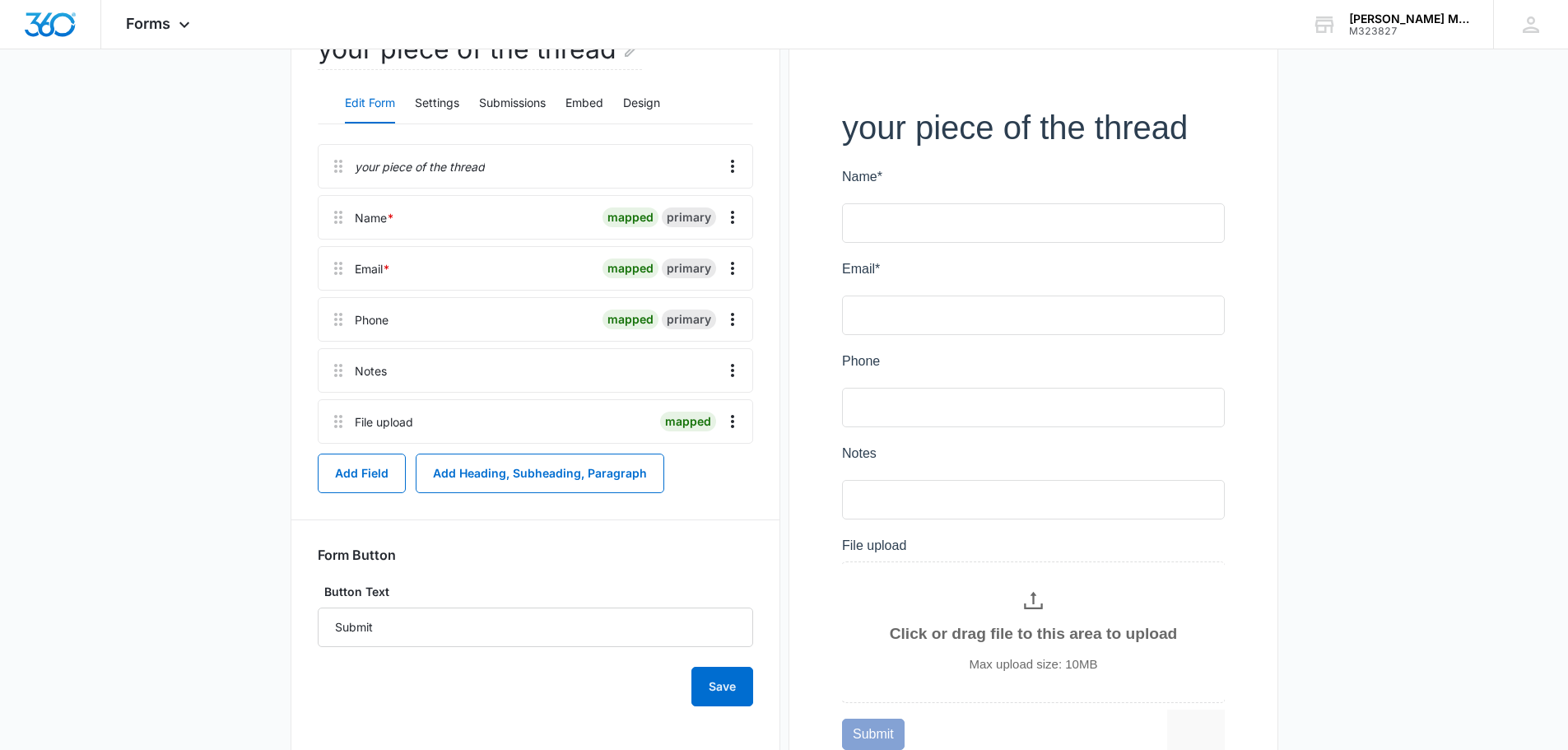
click at [701, 493] on div "Add Field Add Heading, Subheading, Paragraph" at bounding box center [535, 473] width 436 height 39
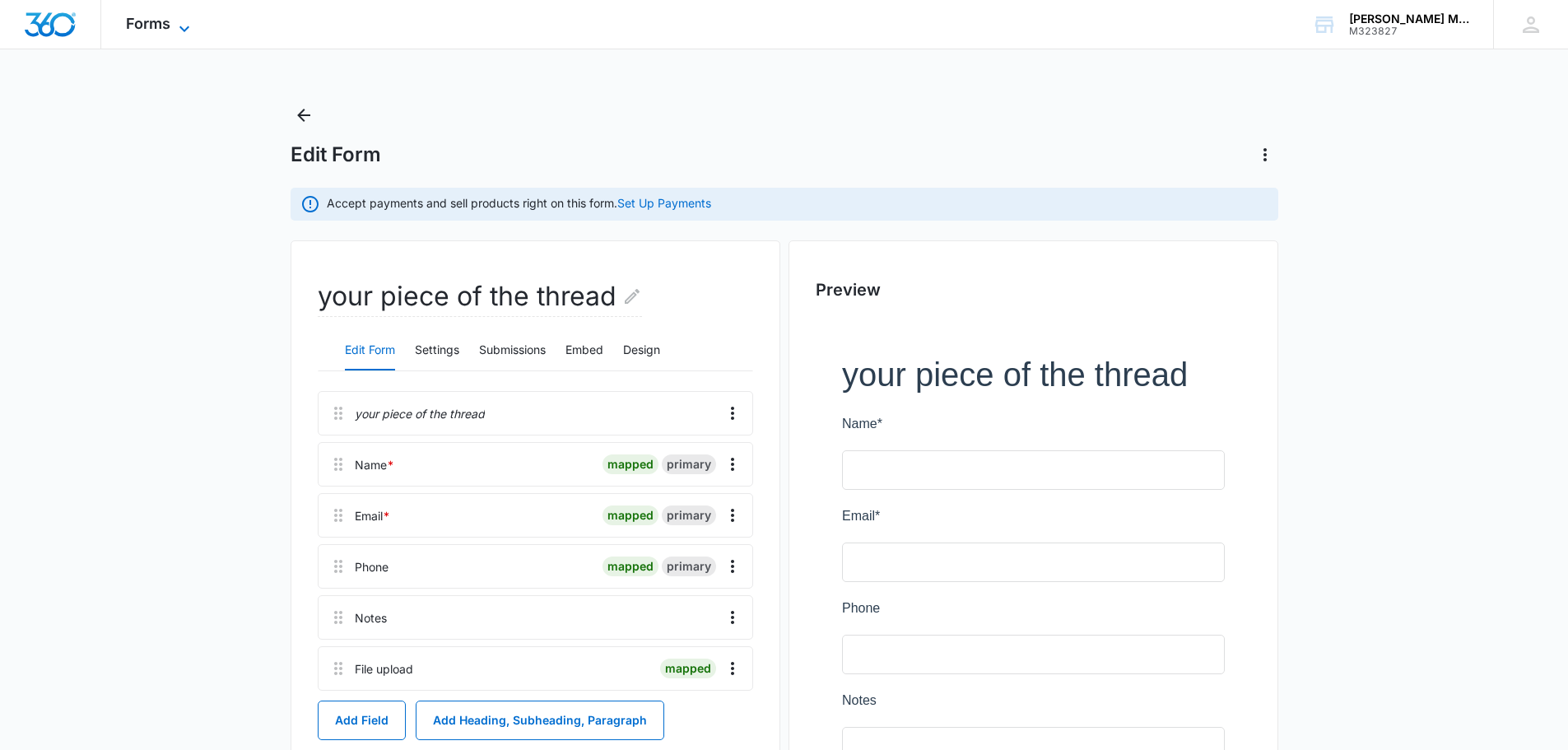
click at [174, 30] on icon at bounding box center [184, 28] width 20 height 20
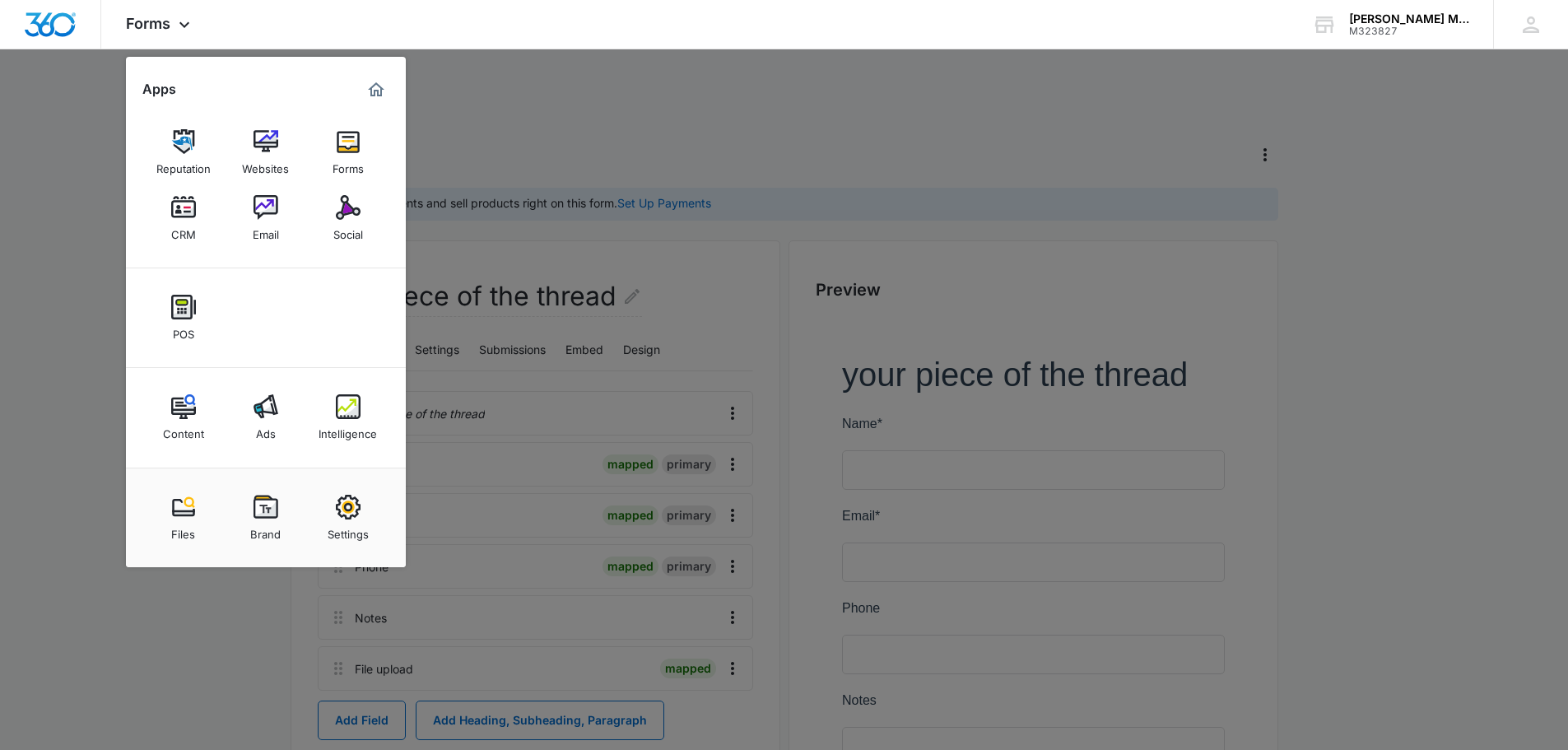
click at [676, 158] on div at bounding box center [784, 375] width 1568 height 750
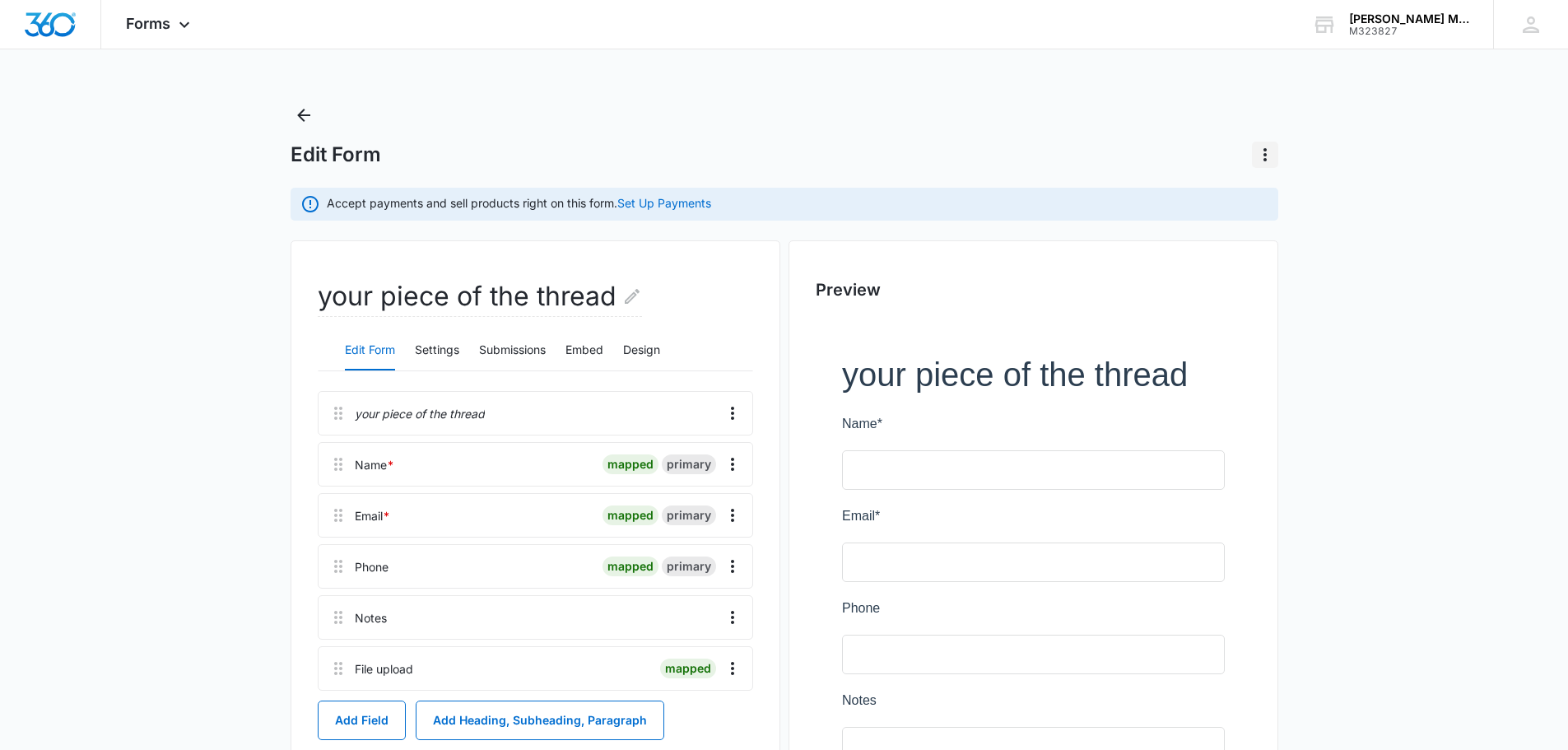
click at [1272, 160] on icon "Actions" at bounding box center [1265, 154] width 20 height 20
click at [1455, 361] on main "Edit Form Accept payments and sell products right on this form. Set Up Payments…" at bounding box center [784, 605] width 1568 height 1006
click at [499, 352] on button "Submissions" at bounding box center [511, 350] width 67 height 39
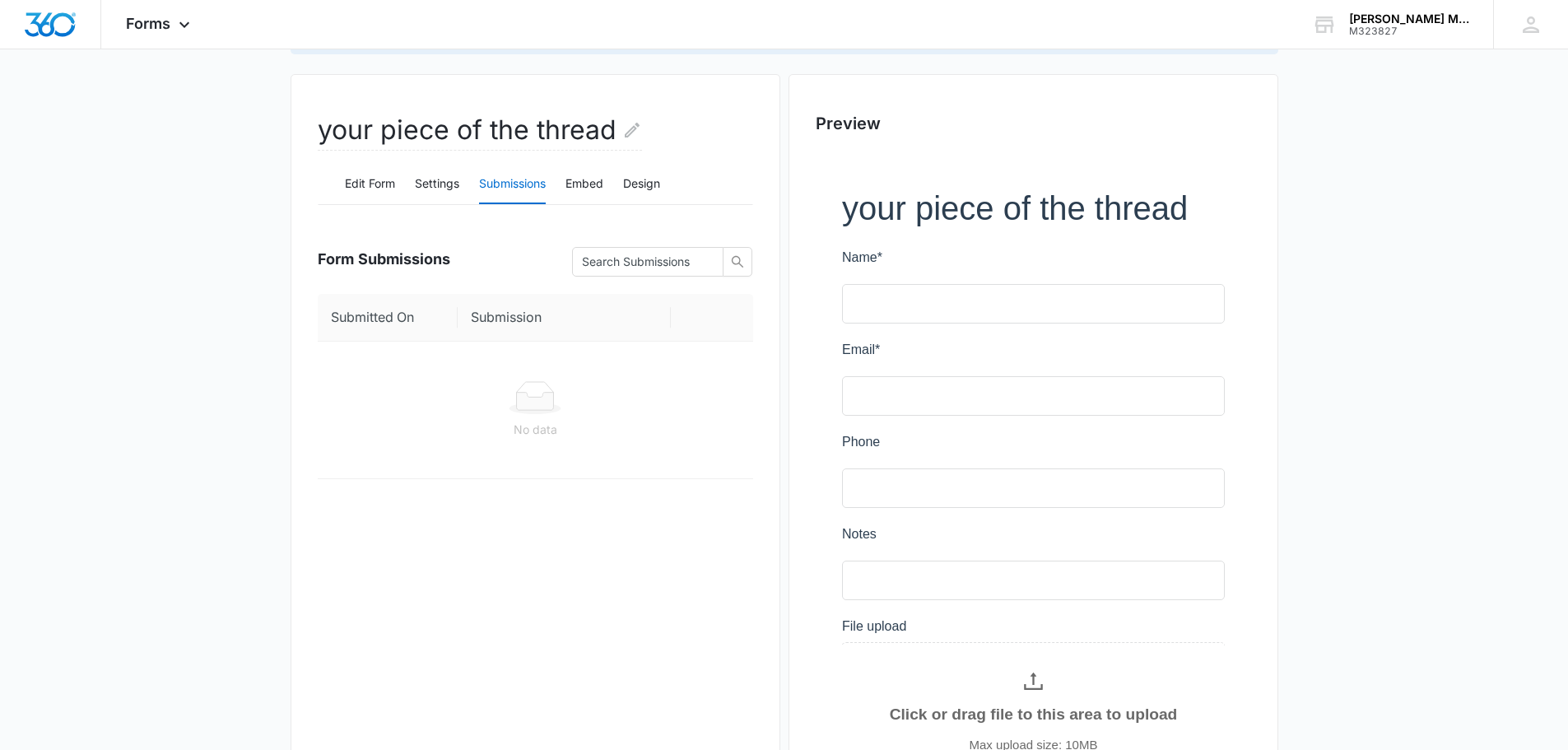
scroll to position [165, 0]
click at [575, 190] on button "Embed" at bounding box center [584, 186] width 37 height 39
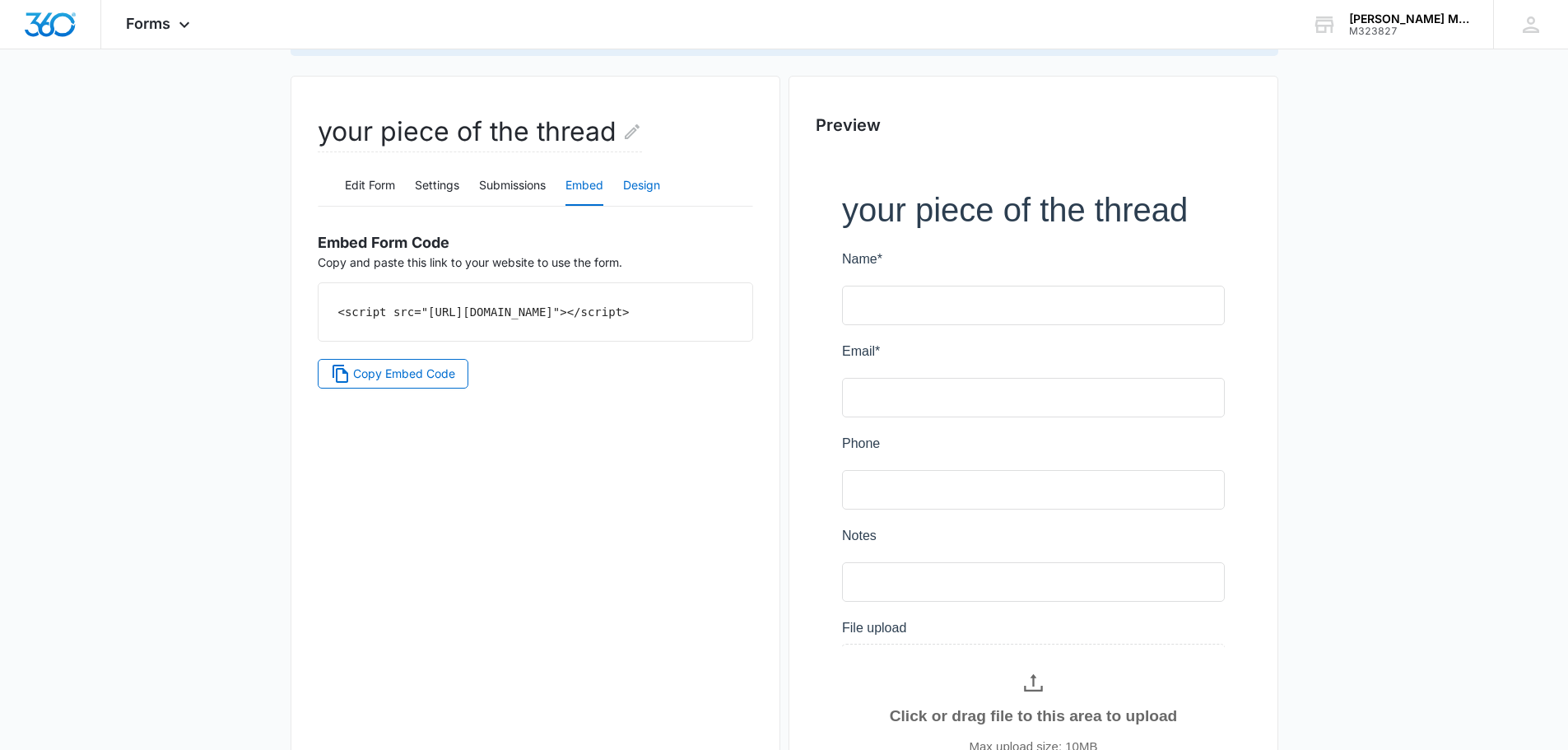
click at [635, 180] on button "Design" at bounding box center [642, 186] width 37 height 39
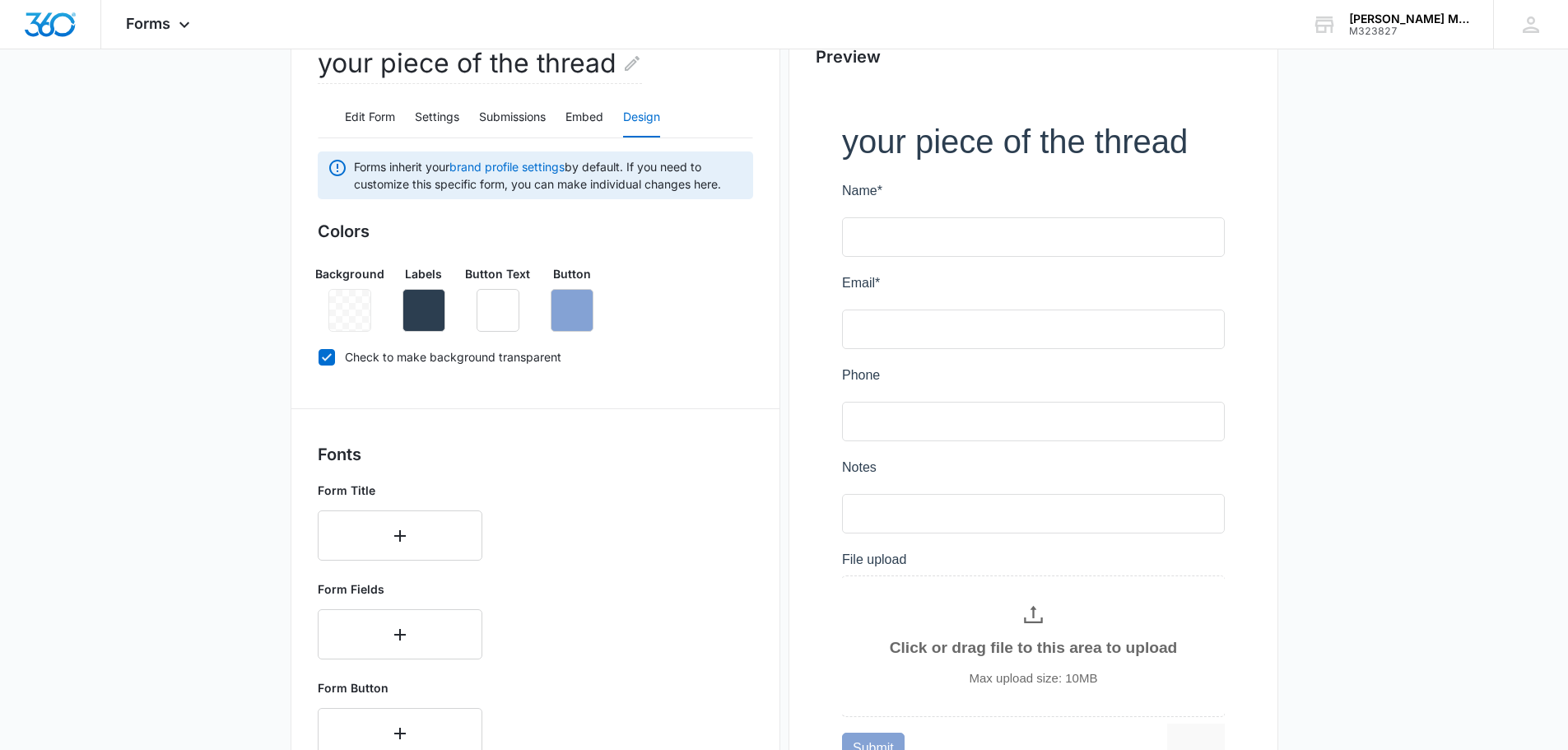
scroll to position [0, 0]
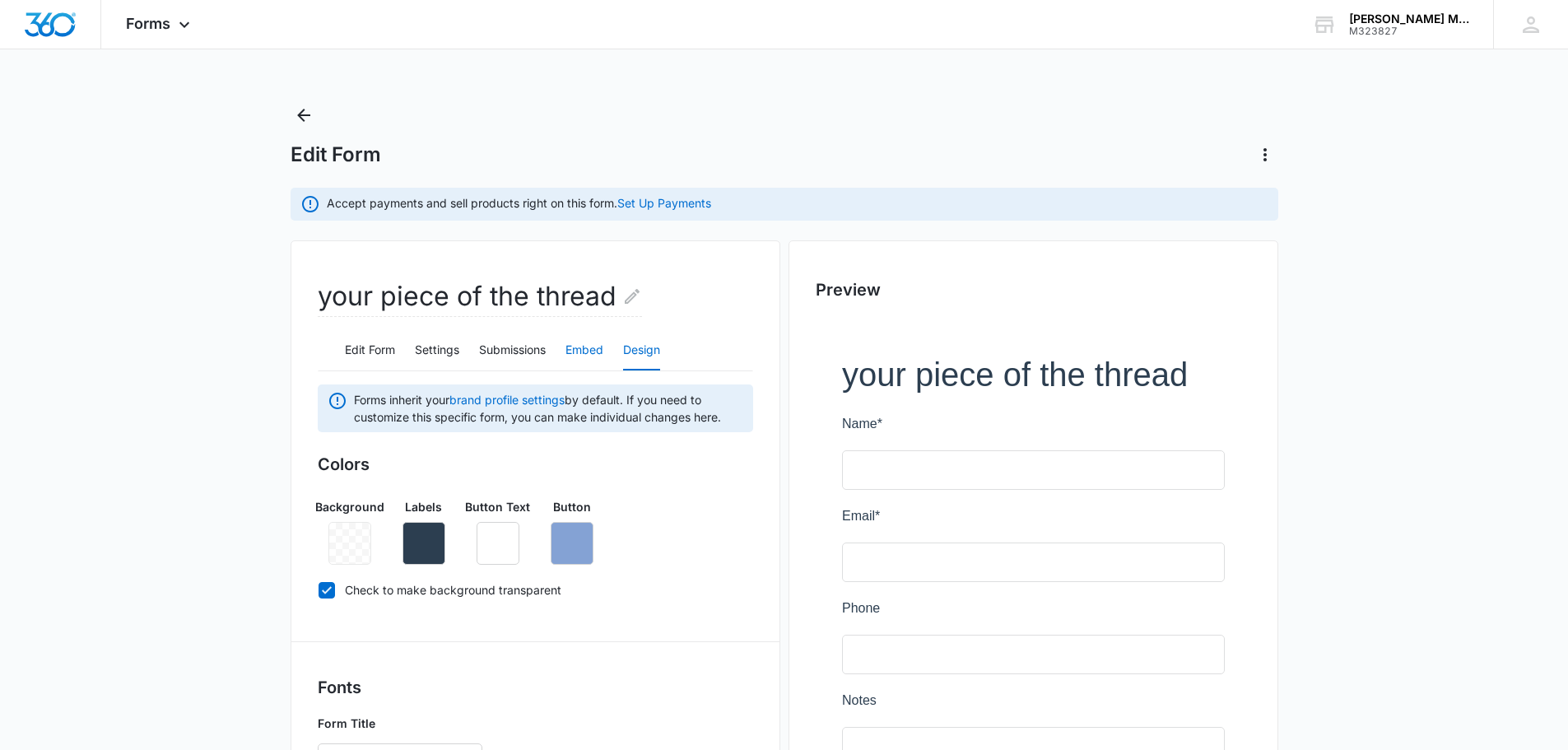
click at [580, 350] on button "Embed" at bounding box center [584, 350] width 37 height 39
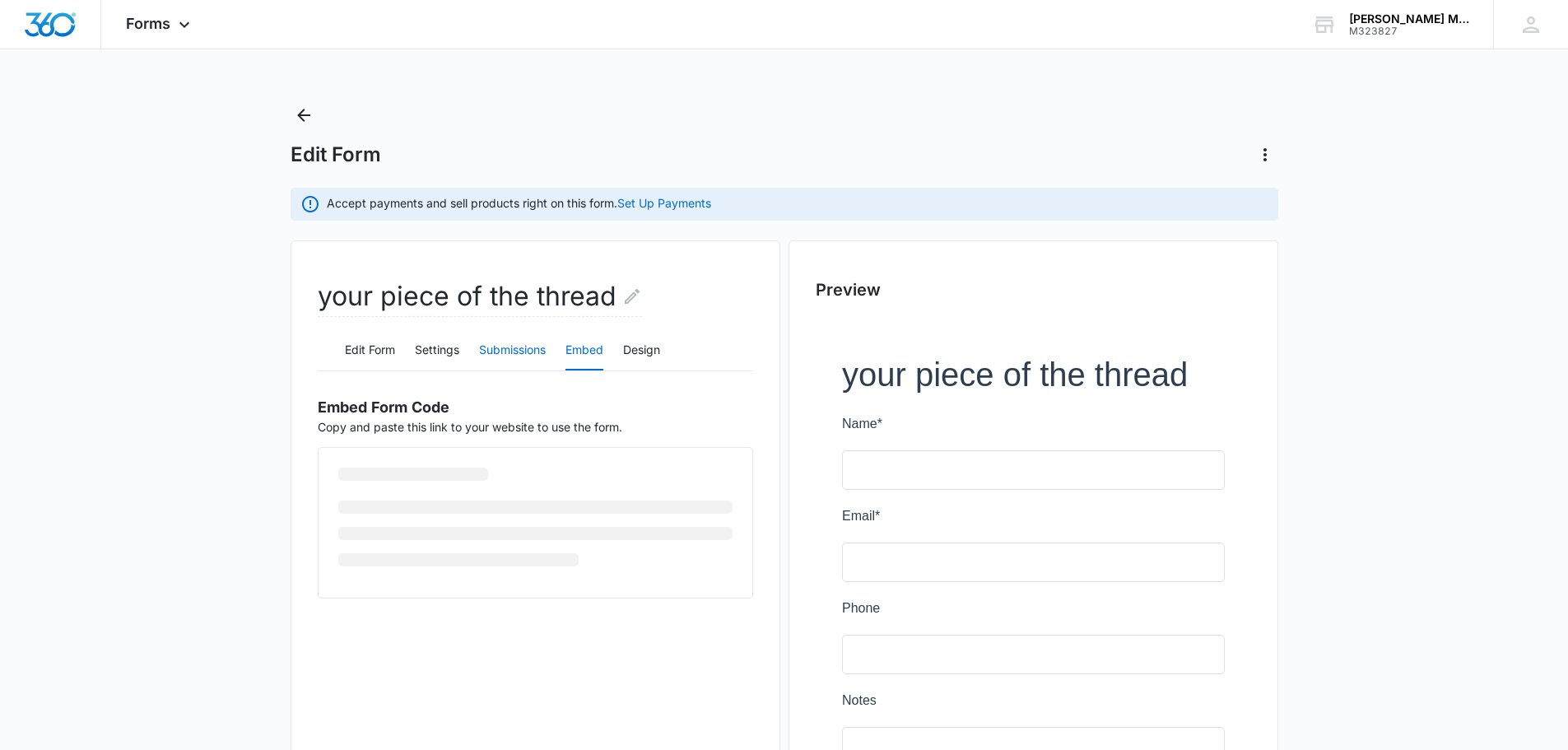
click at [520, 354] on button "Submissions" at bounding box center [511, 350] width 67 height 39
click at [422, 358] on button "Settings" at bounding box center [436, 350] width 44 height 39
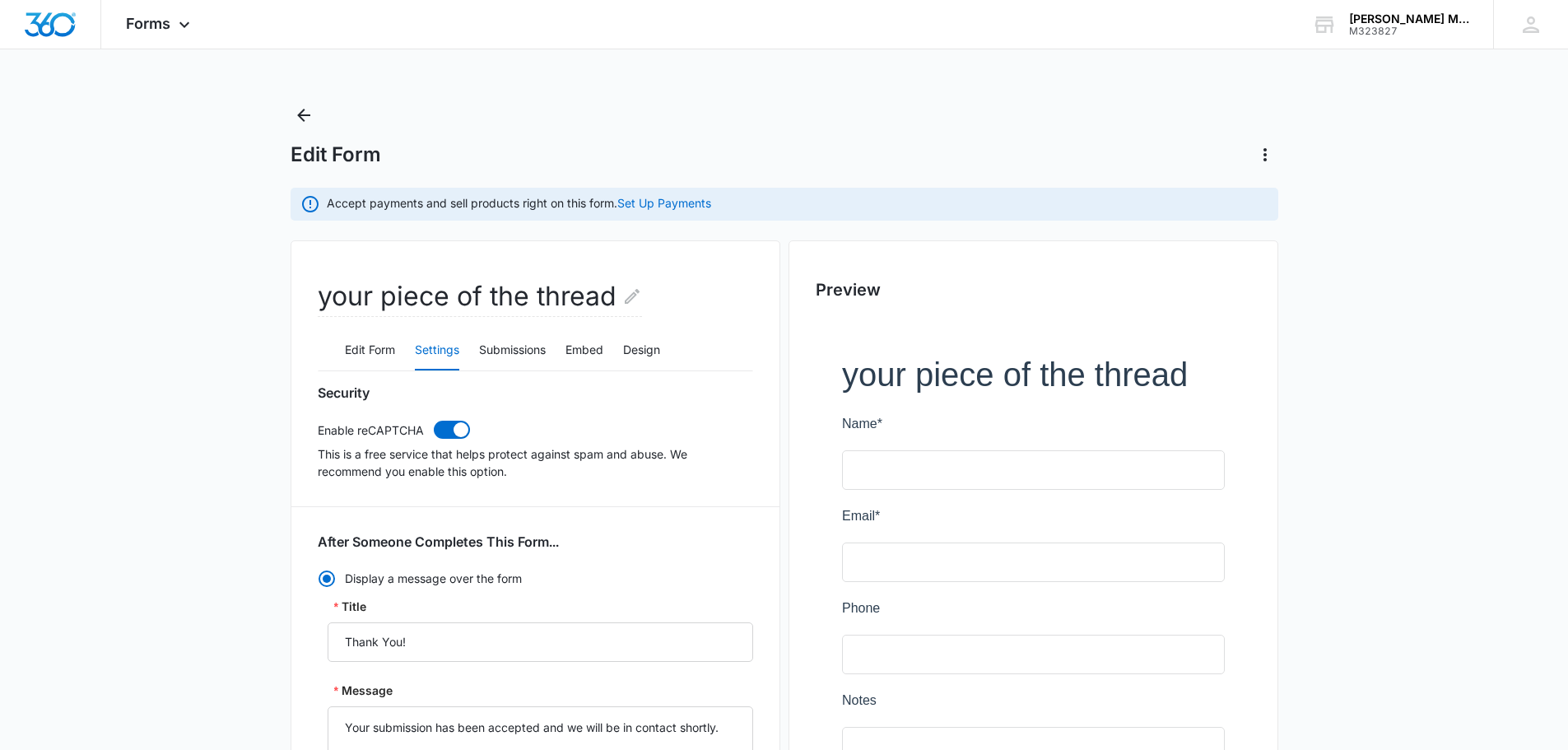
radio input "true"
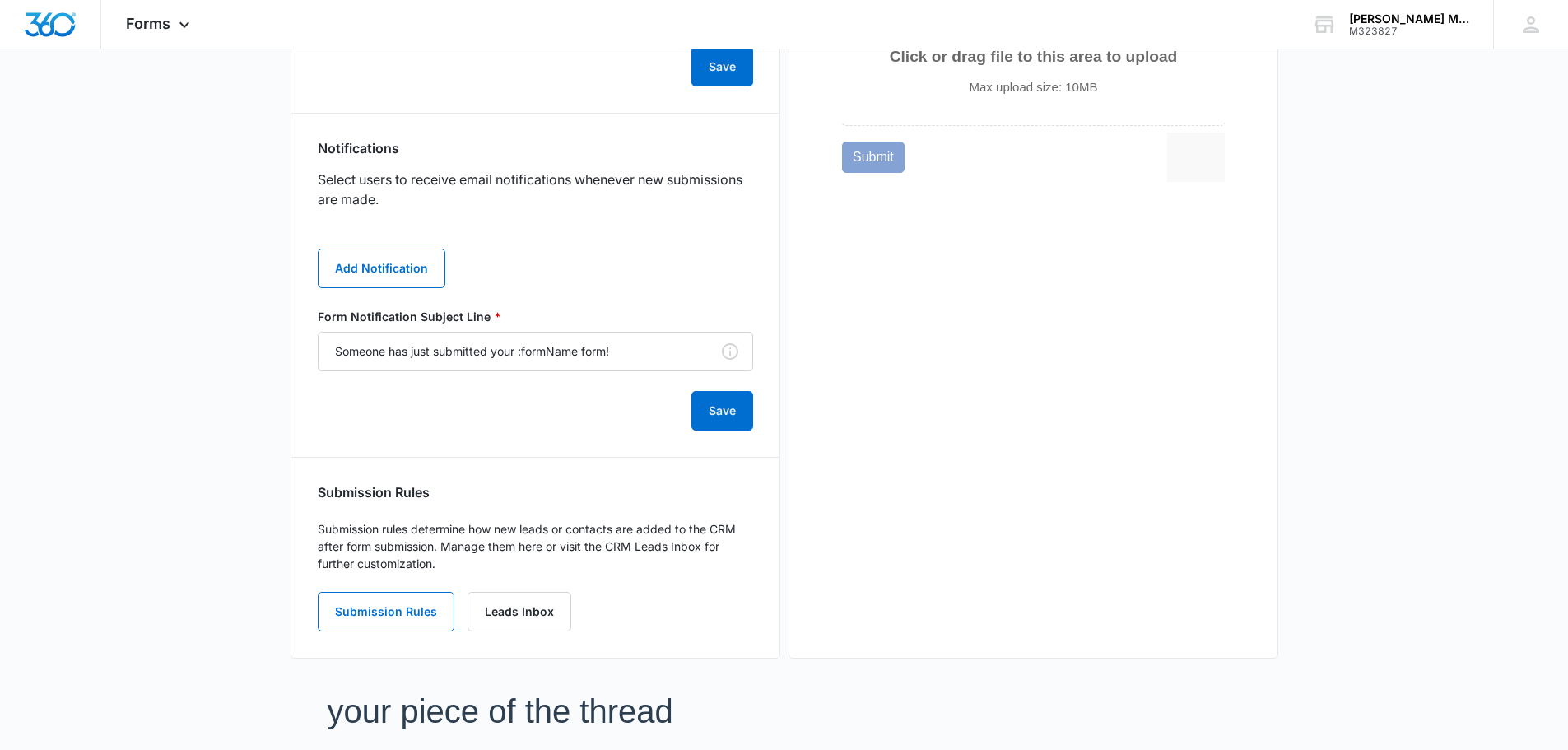
scroll to position [905, 0]
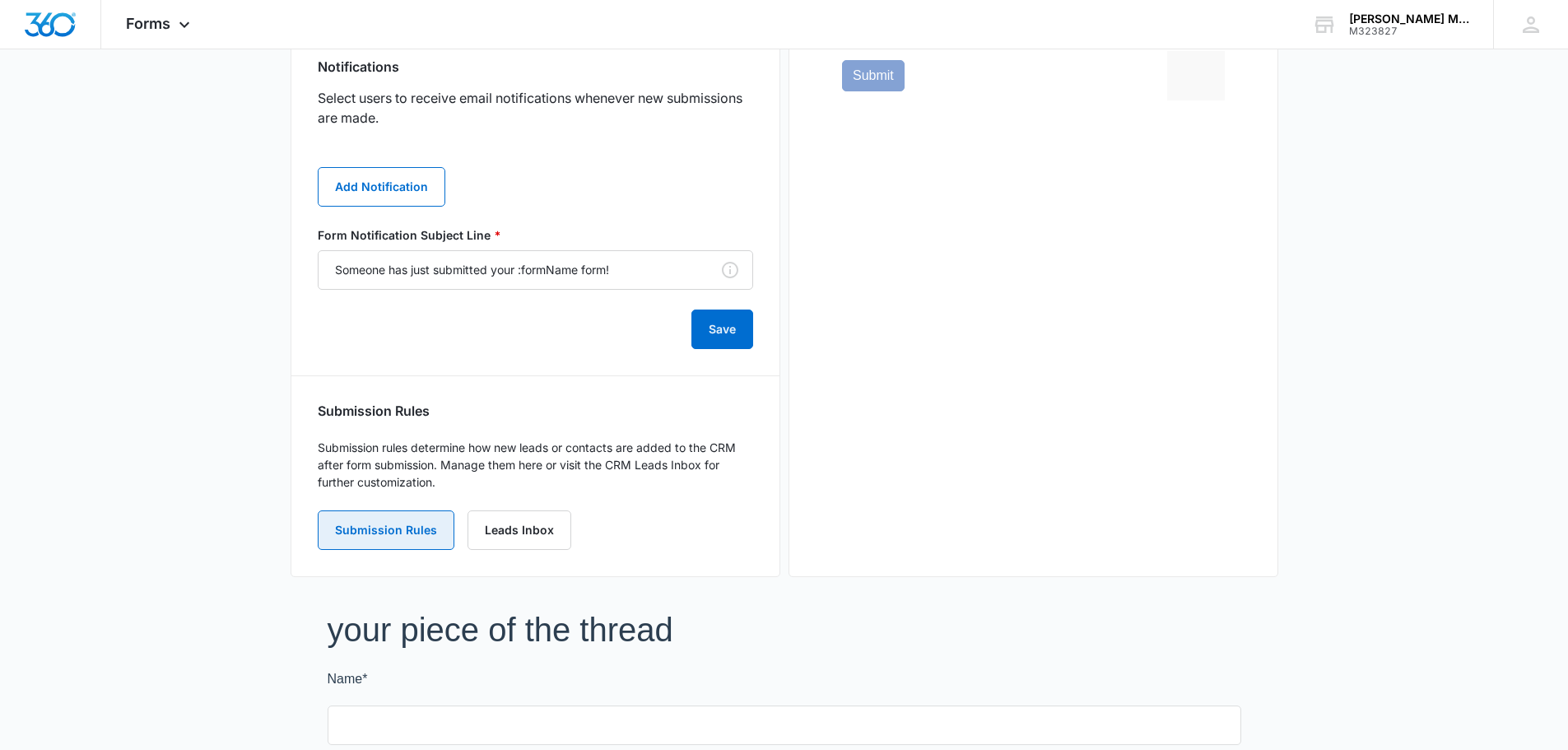
click at [408, 525] on button "Submission Rules" at bounding box center [386, 530] width 137 height 39
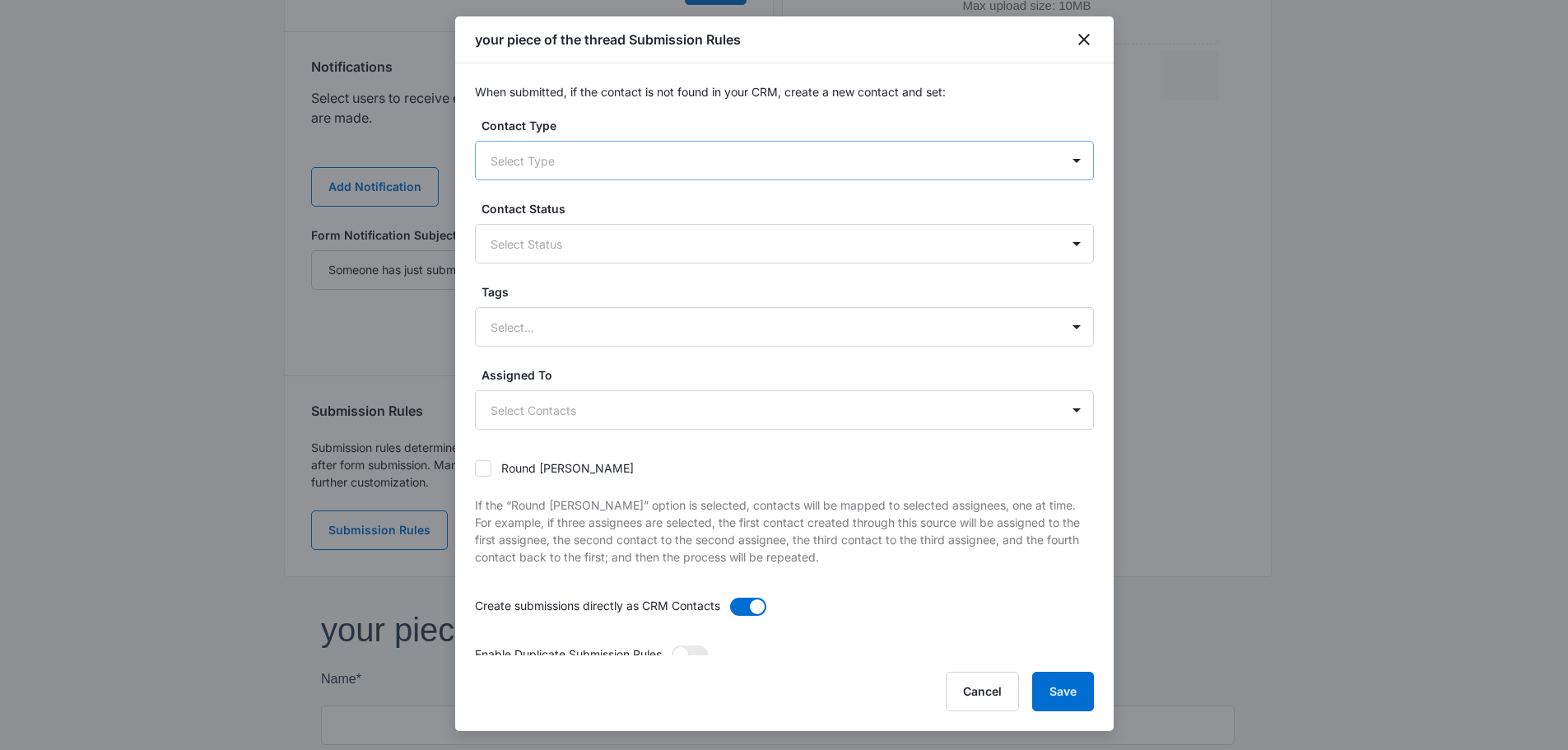
click at [830, 168] on div at bounding box center [764, 161] width 548 height 21
click at [901, 159] on div at bounding box center [764, 161] width 548 height 21
click at [1087, 42] on icon "close" at bounding box center [1084, 39] width 20 height 20
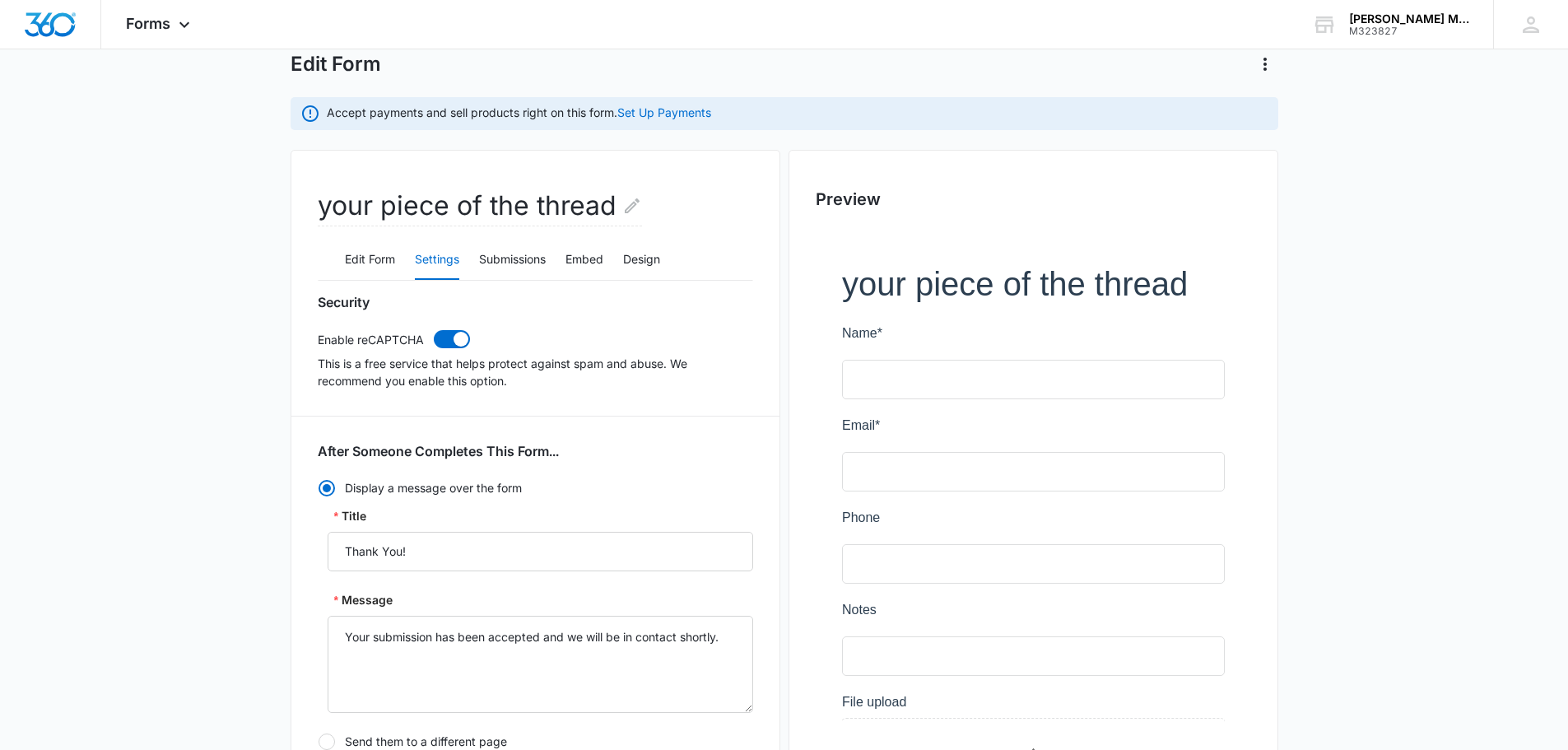
scroll to position [0, 0]
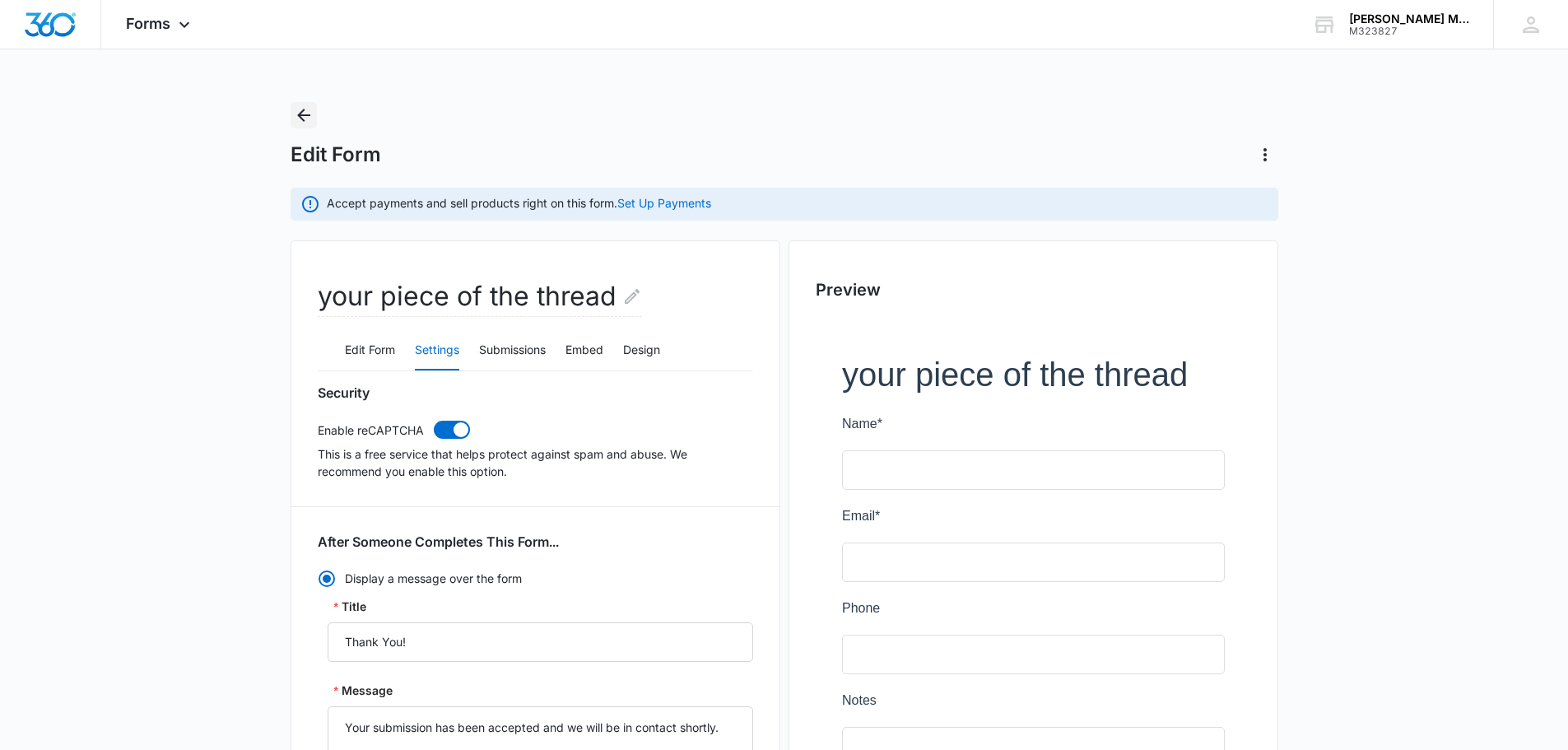
click at [311, 106] on icon "Back" at bounding box center [303, 114] width 20 height 20
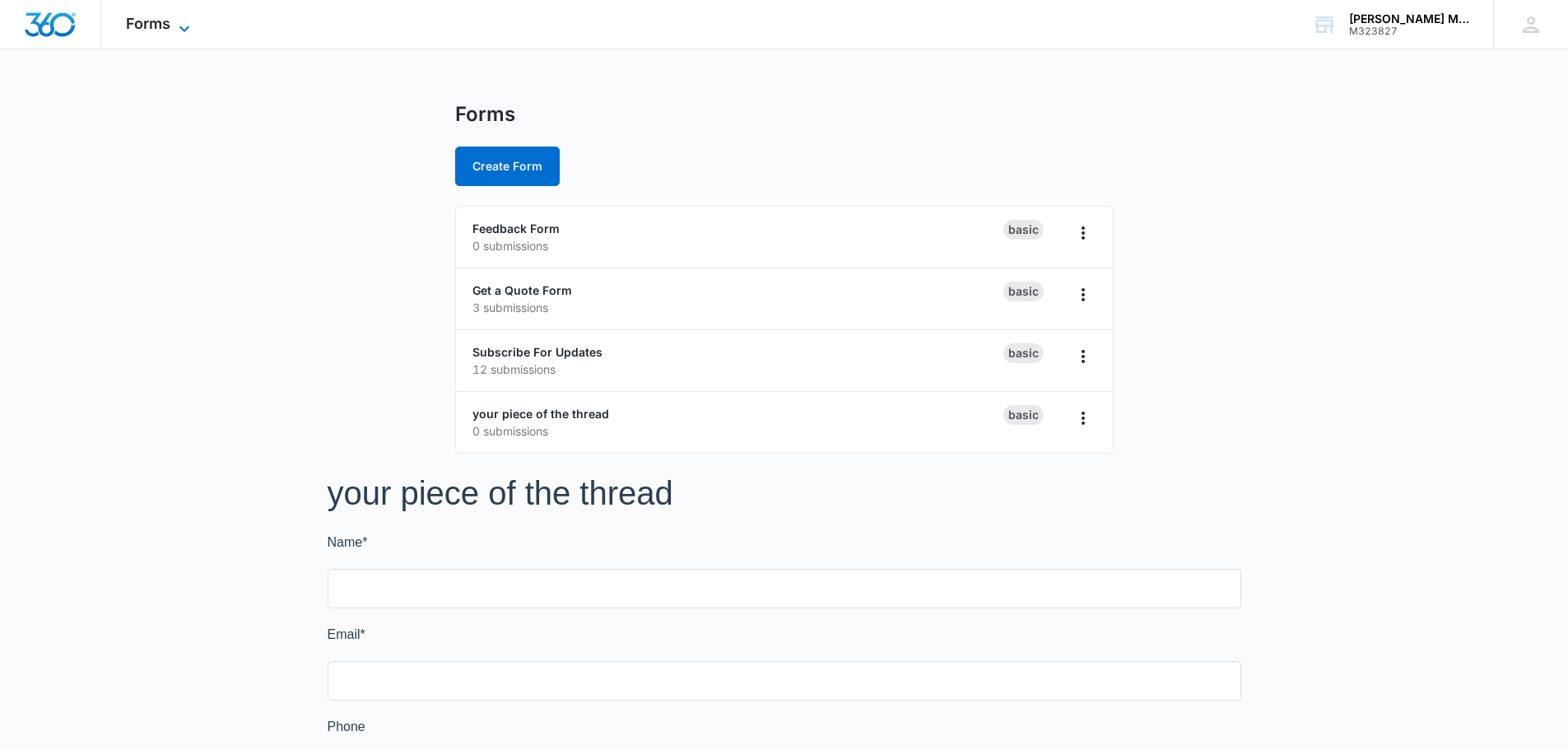
click at [169, 31] on span "Forms" at bounding box center [147, 23] width 44 height 17
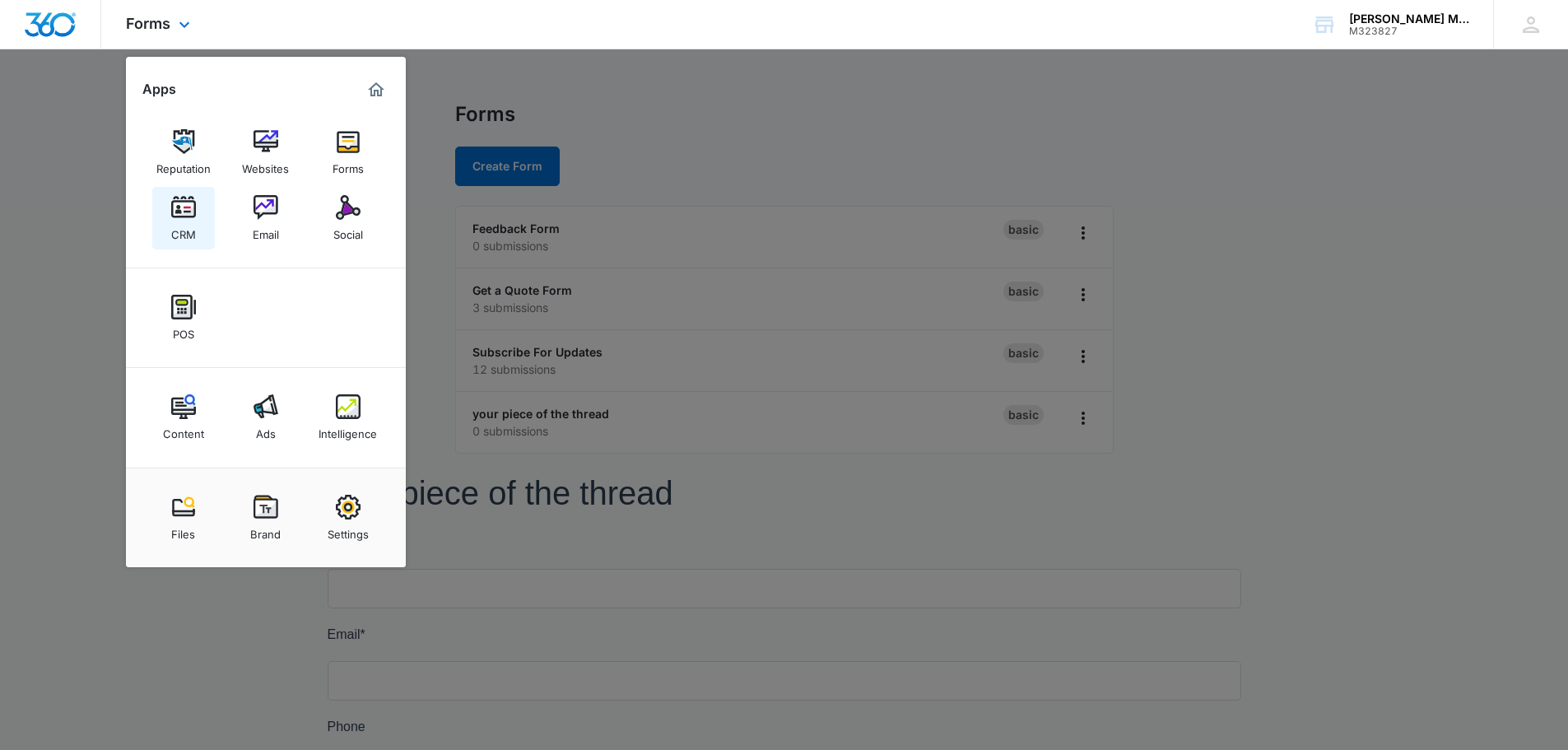
click at [188, 224] on div "CRM" at bounding box center [184, 230] width 24 height 22
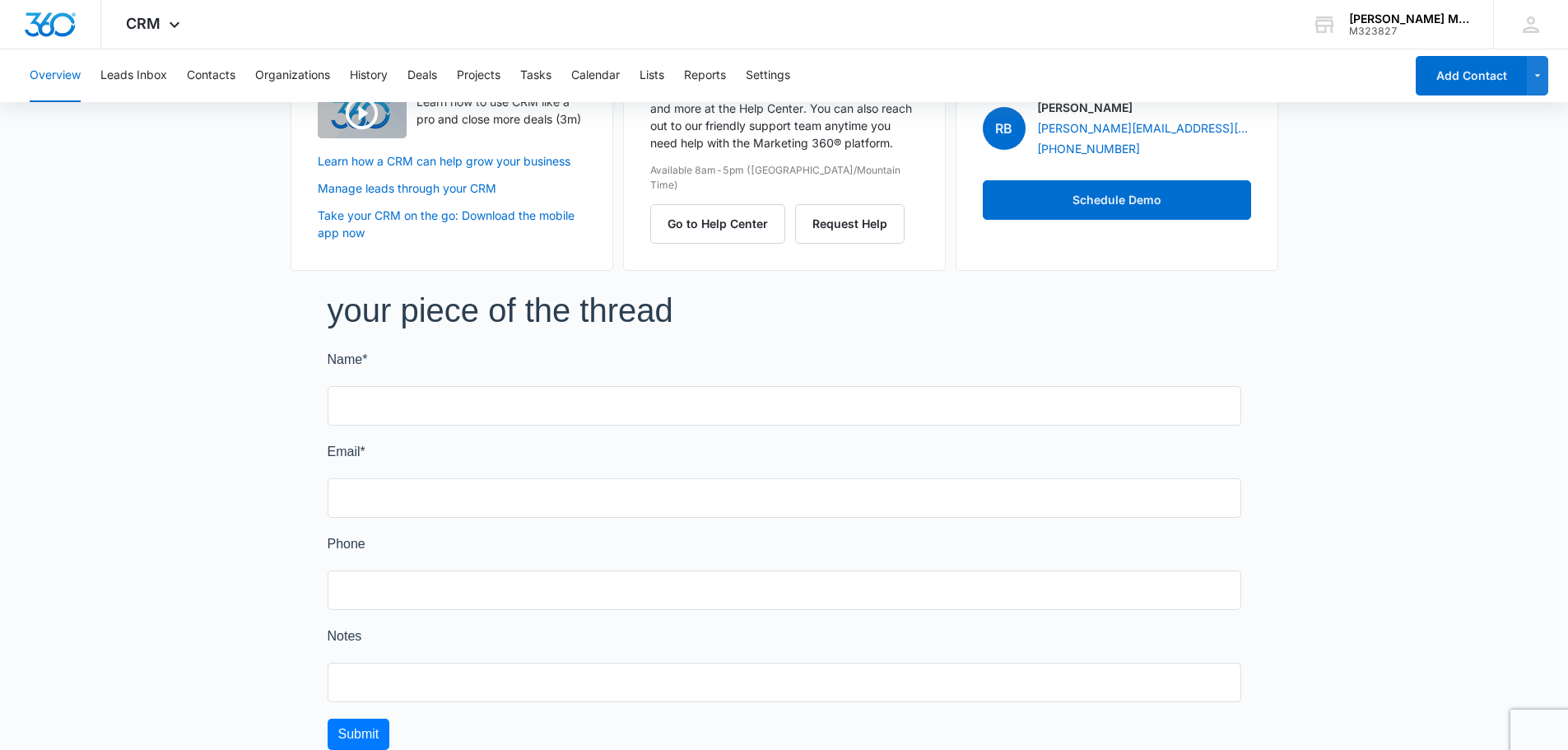
scroll to position [1078, 0]
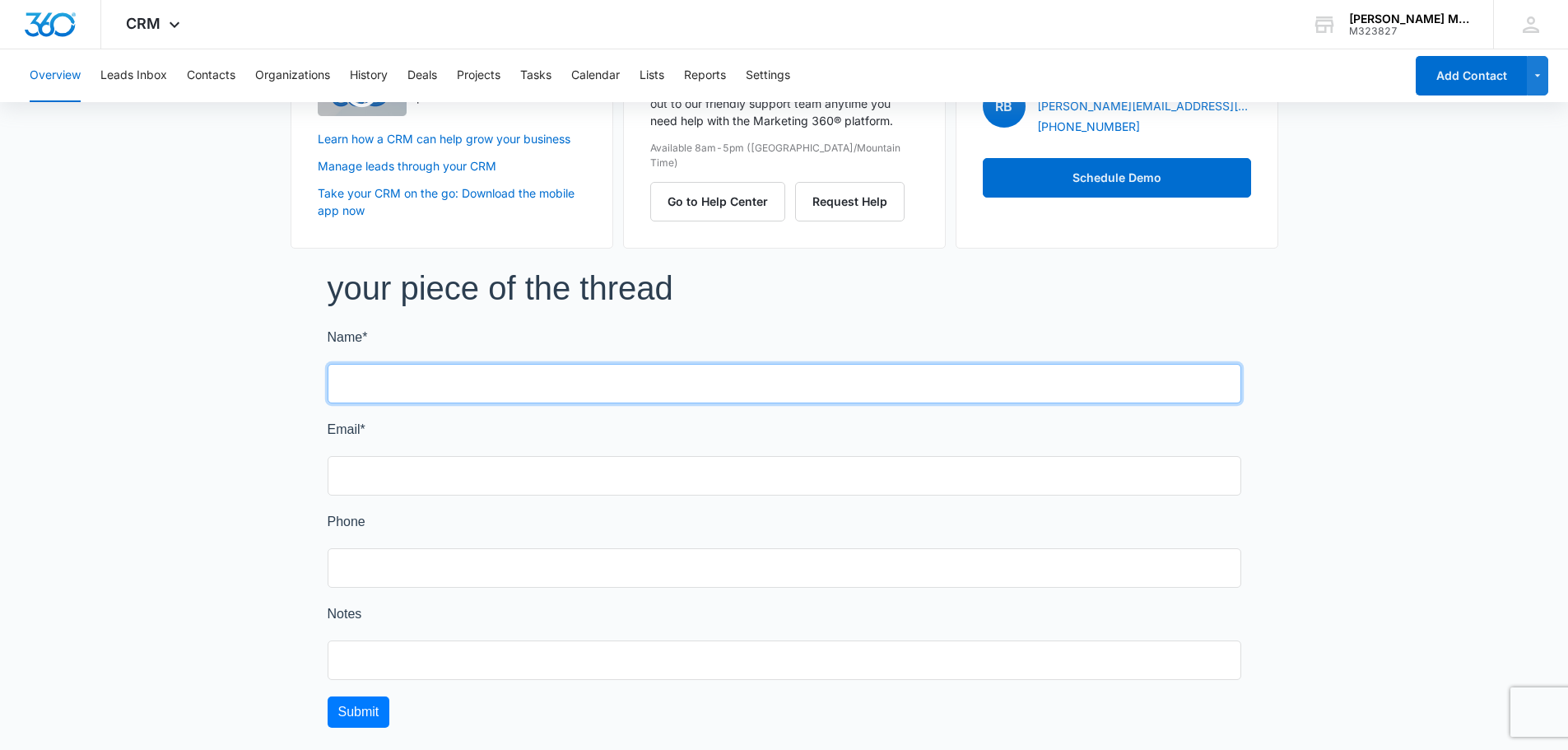
click at [890, 375] on input "Name *" at bounding box center [785, 383] width 914 height 39
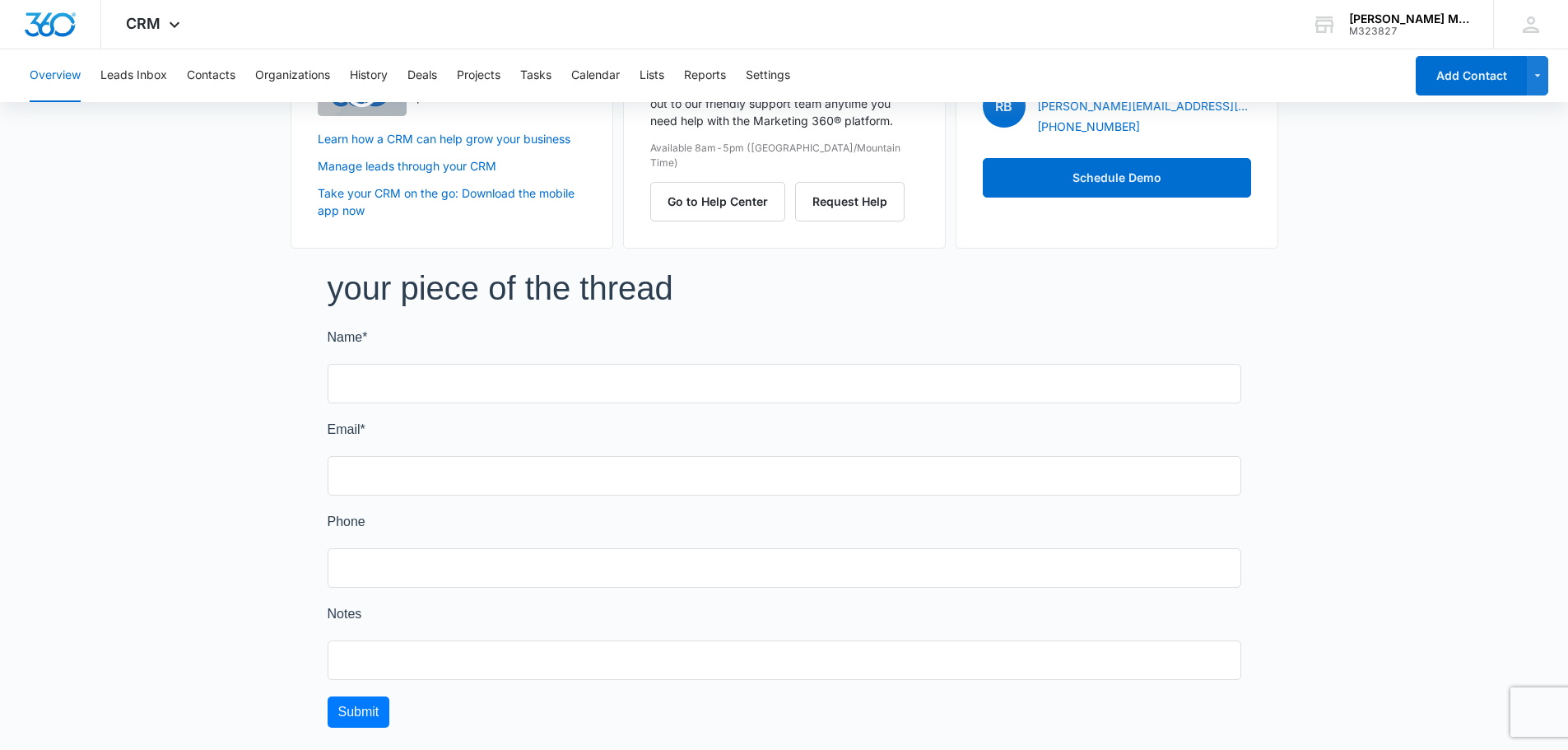
click at [1403, 370] on div "your piece of the thread Name * Email * Phone Notes Submit" at bounding box center [784, 507] width 1568 height 479
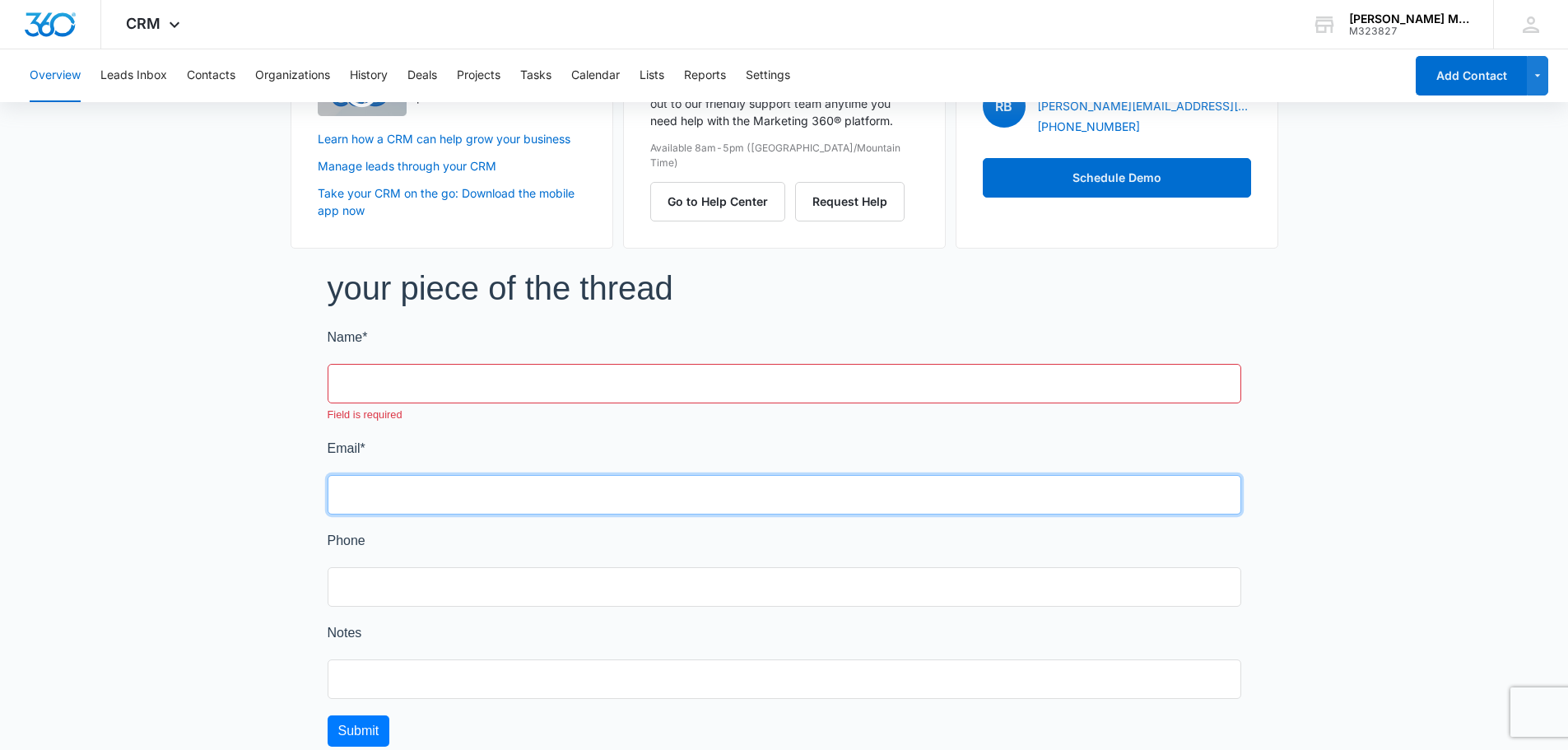
click at [1079, 493] on input "Email *" at bounding box center [785, 494] width 914 height 39
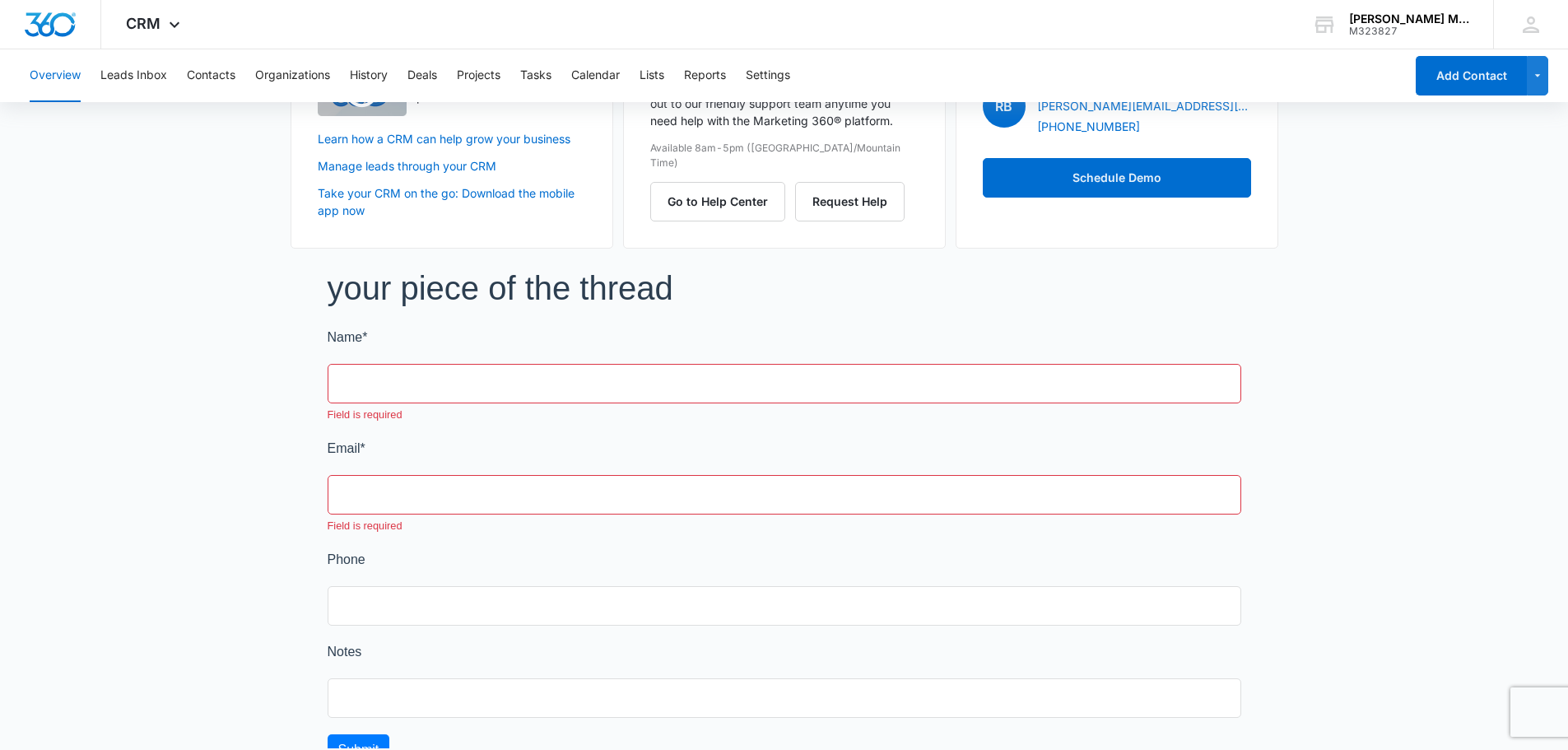
click at [1374, 424] on div "your piece of the thread Name * Field is required Email * Field is required Pho…" at bounding box center [784, 537] width 1568 height 537
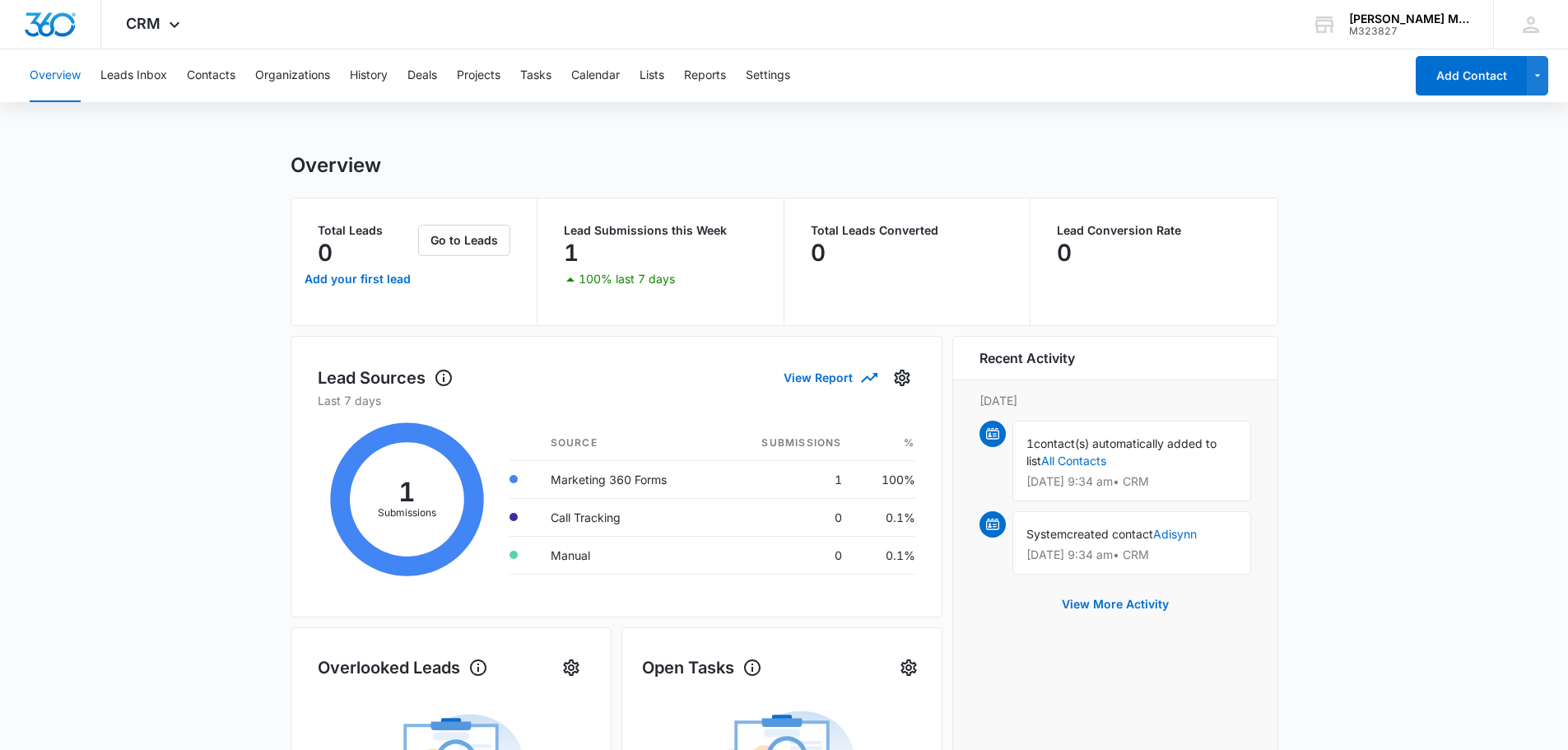
scroll to position [0, 0]
click at [649, 81] on button "Lists" at bounding box center [652, 76] width 24 height 52
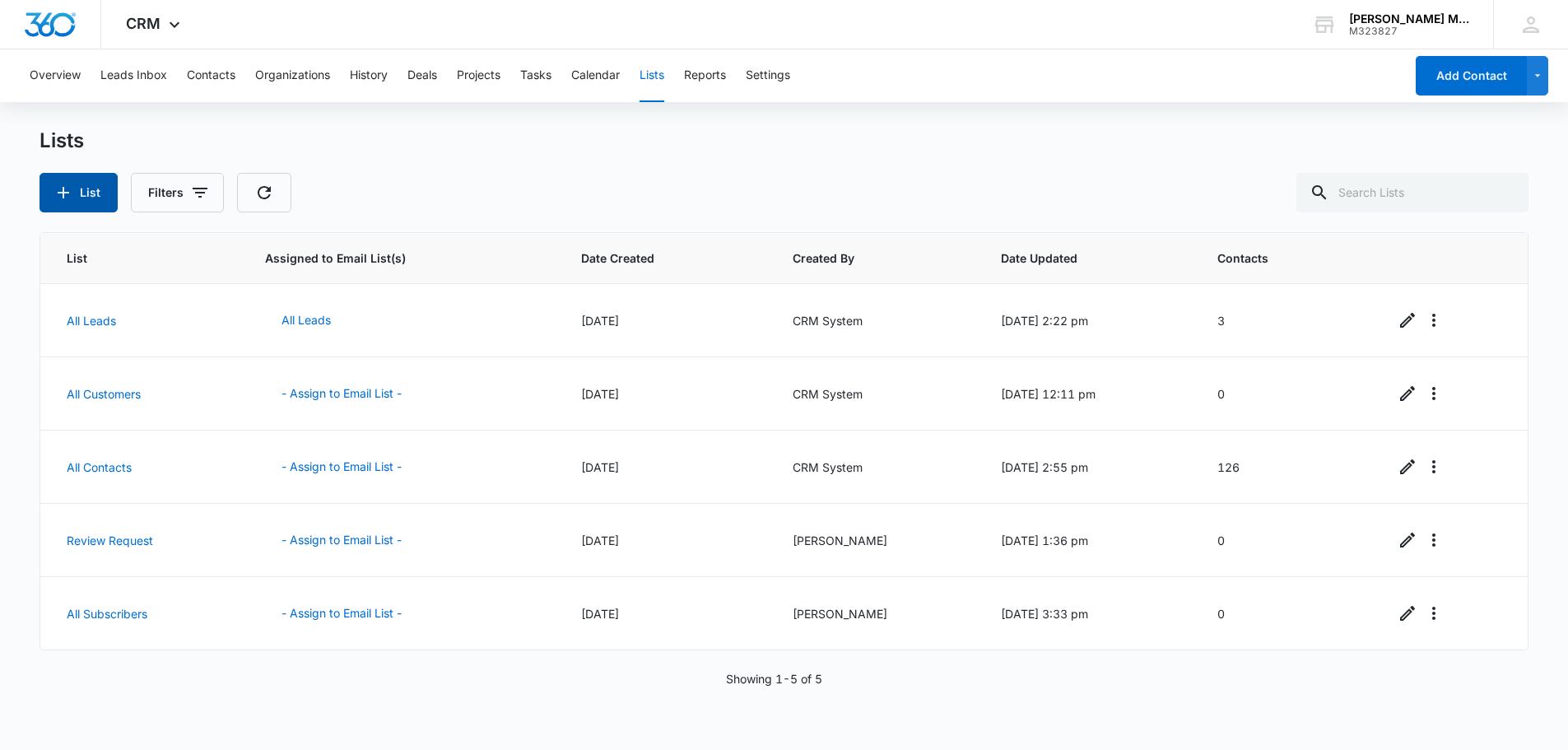
click at [83, 199] on button "List" at bounding box center [78, 193] width 78 height 39
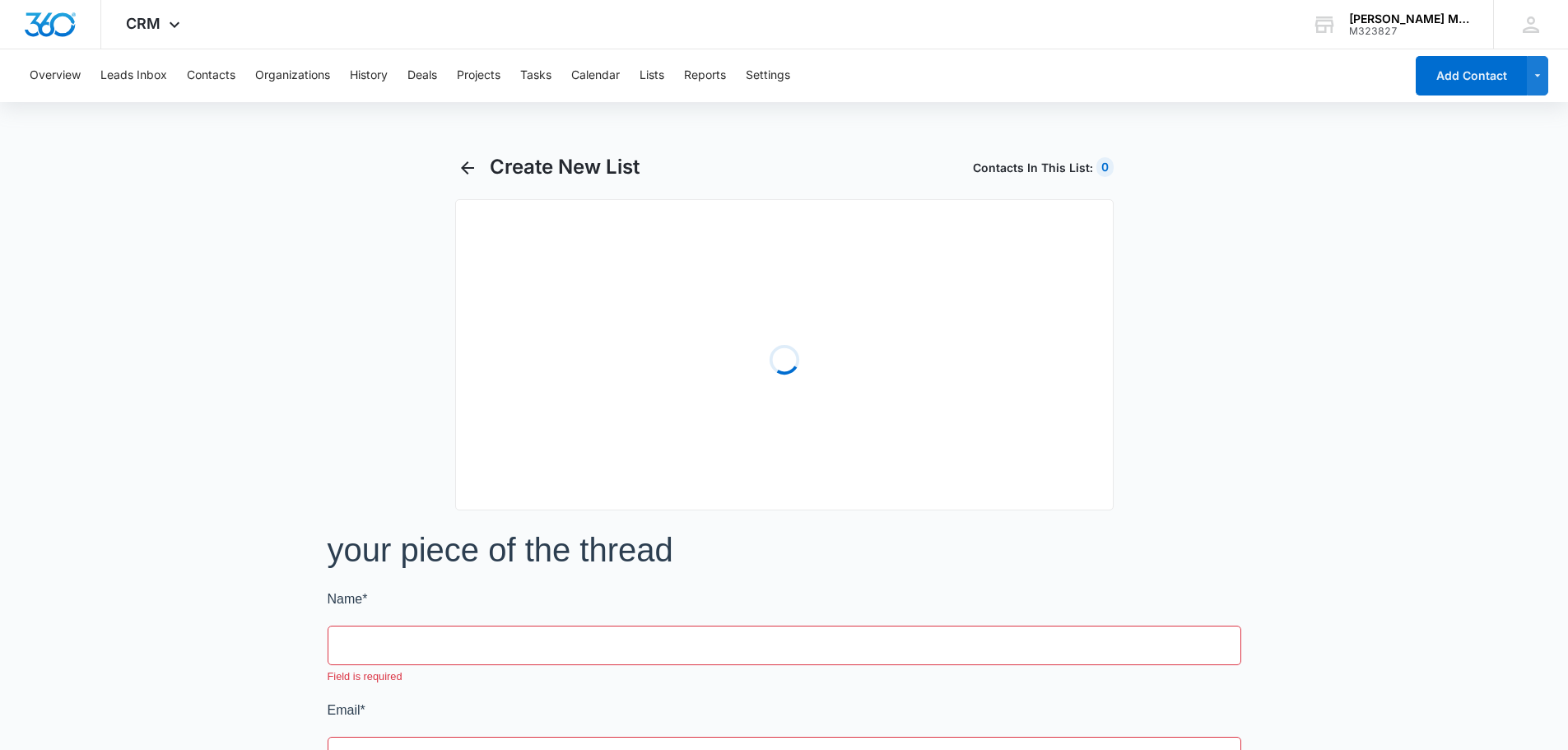
select select "31"
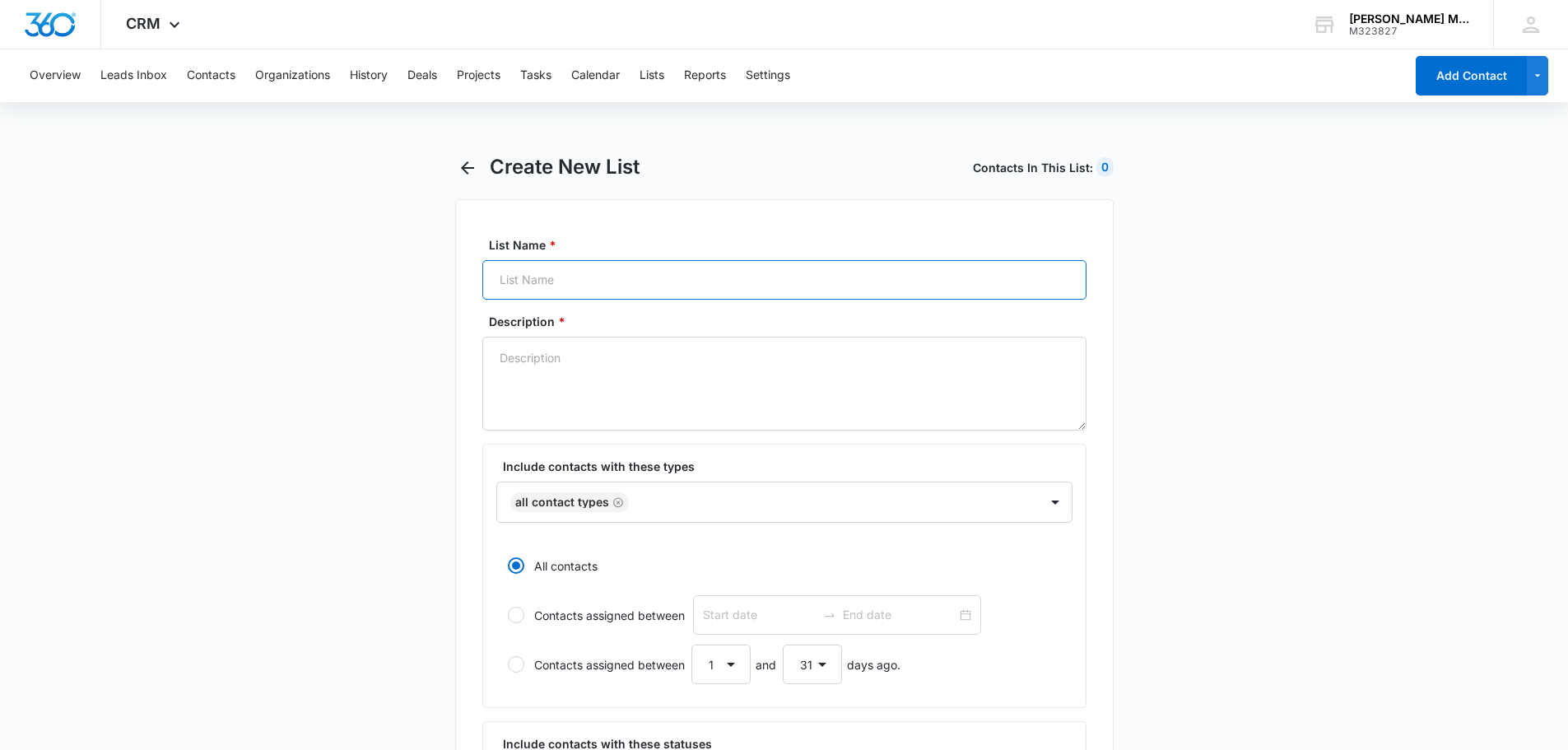
click at [581, 288] on input "List Name *" at bounding box center [784, 280] width 604 height 39
type input "Guardian Email List"
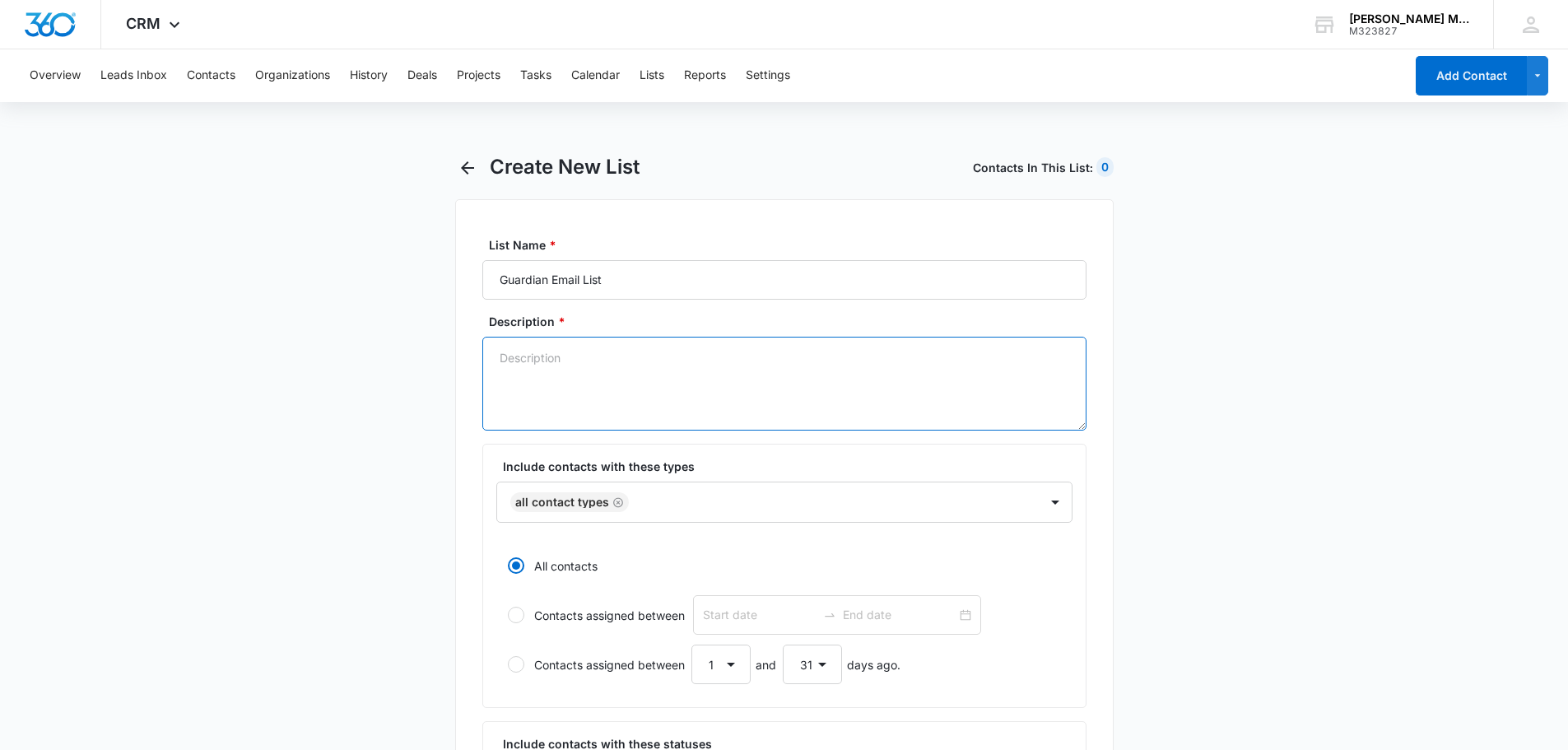
click at [546, 386] on textarea "Description *" at bounding box center [784, 383] width 604 height 94
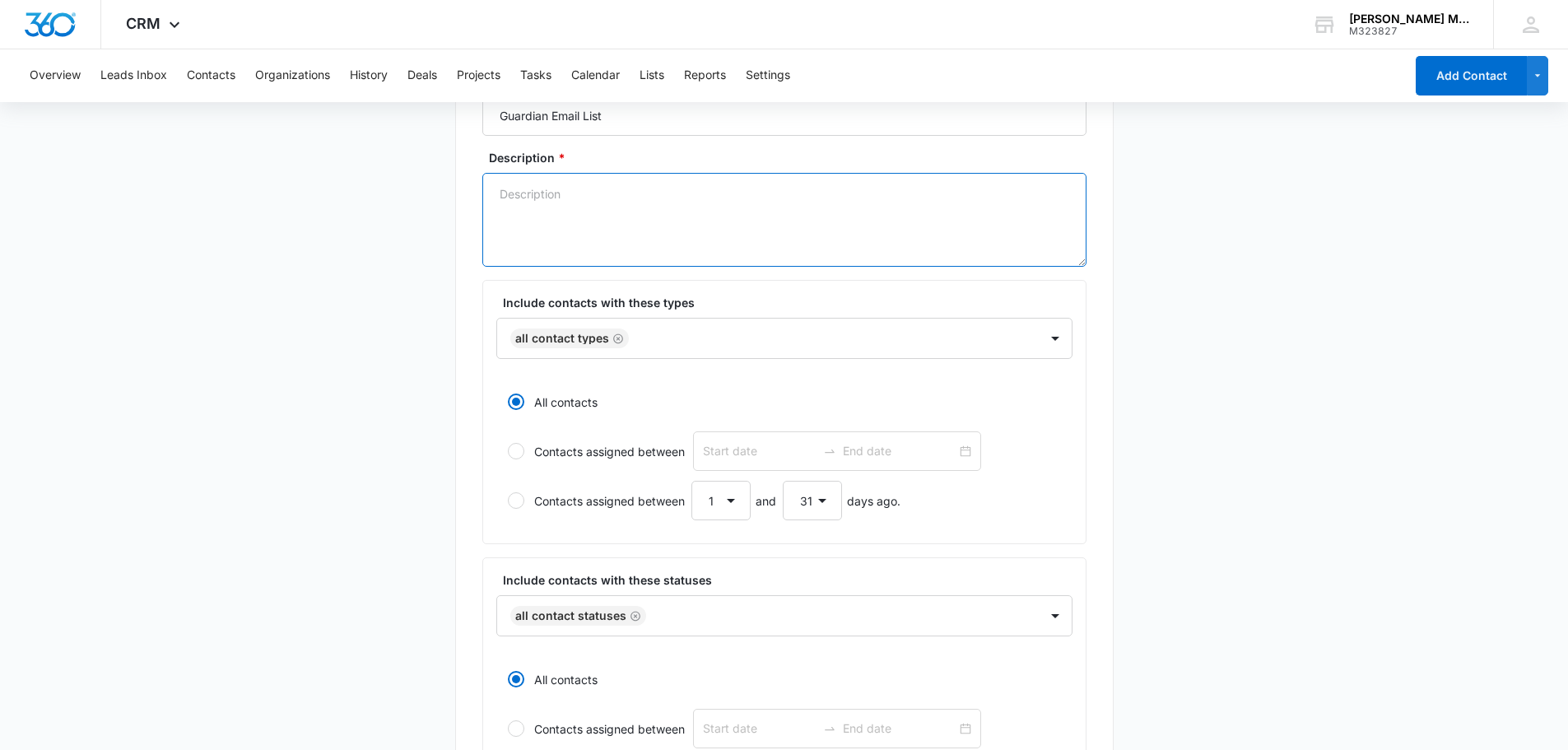
scroll to position [165, 0]
click at [866, 341] on div at bounding box center [826, 338] width 384 height 21
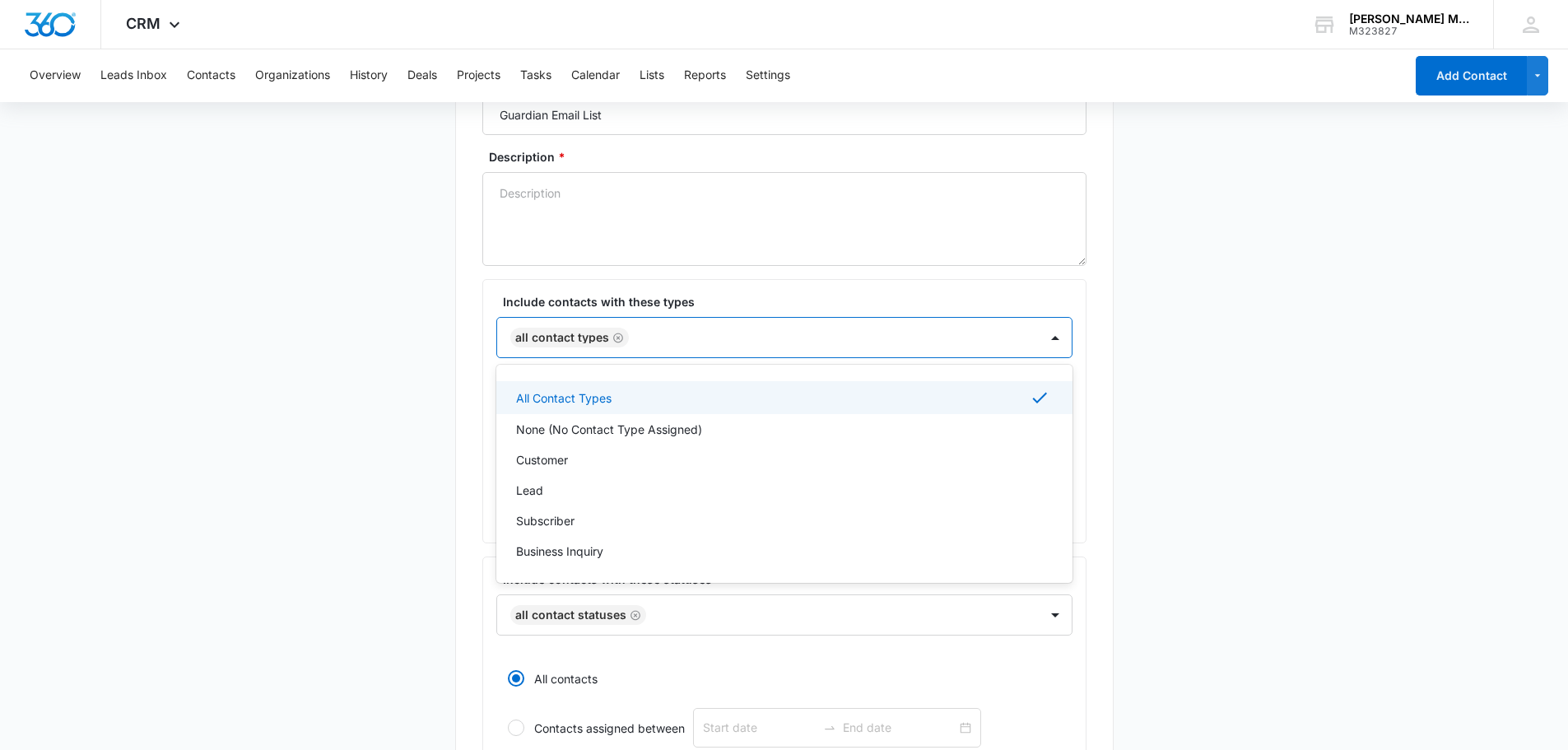
click at [866, 341] on div at bounding box center [826, 338] width 384 height 21
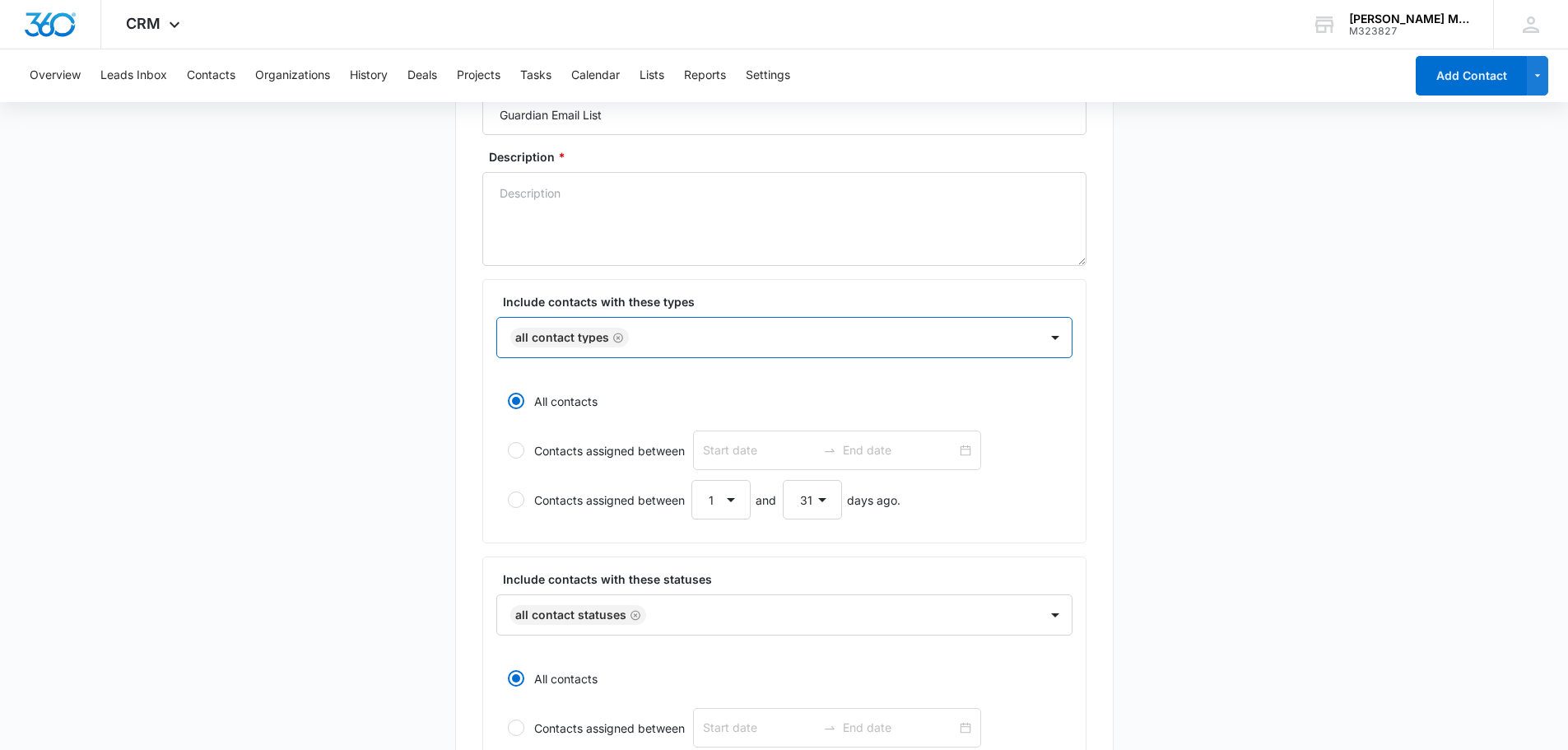
scroll to position [0, 0]
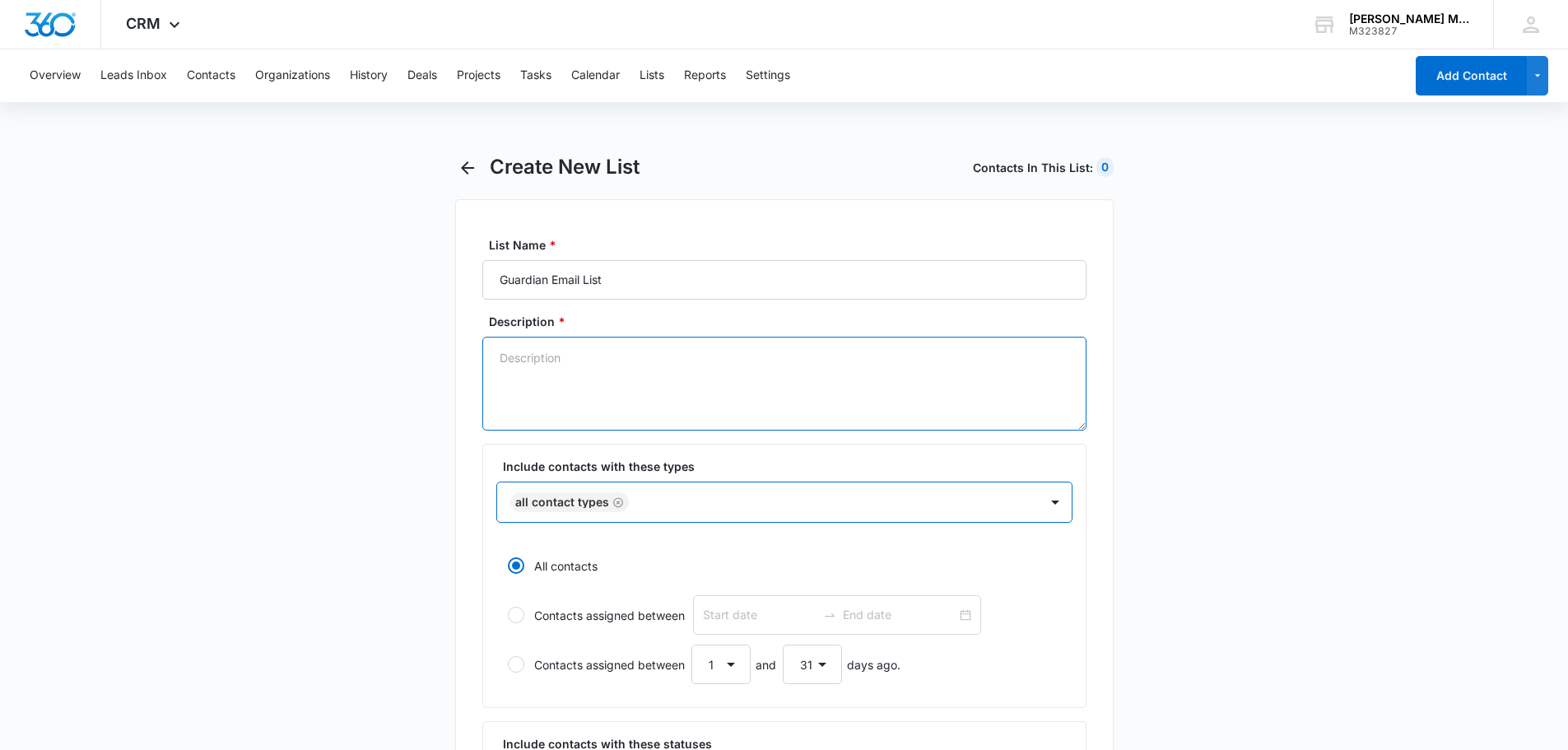
click at [590, 374] on textarea "Description *" at bounding box center [784, 383] width 604 height 94
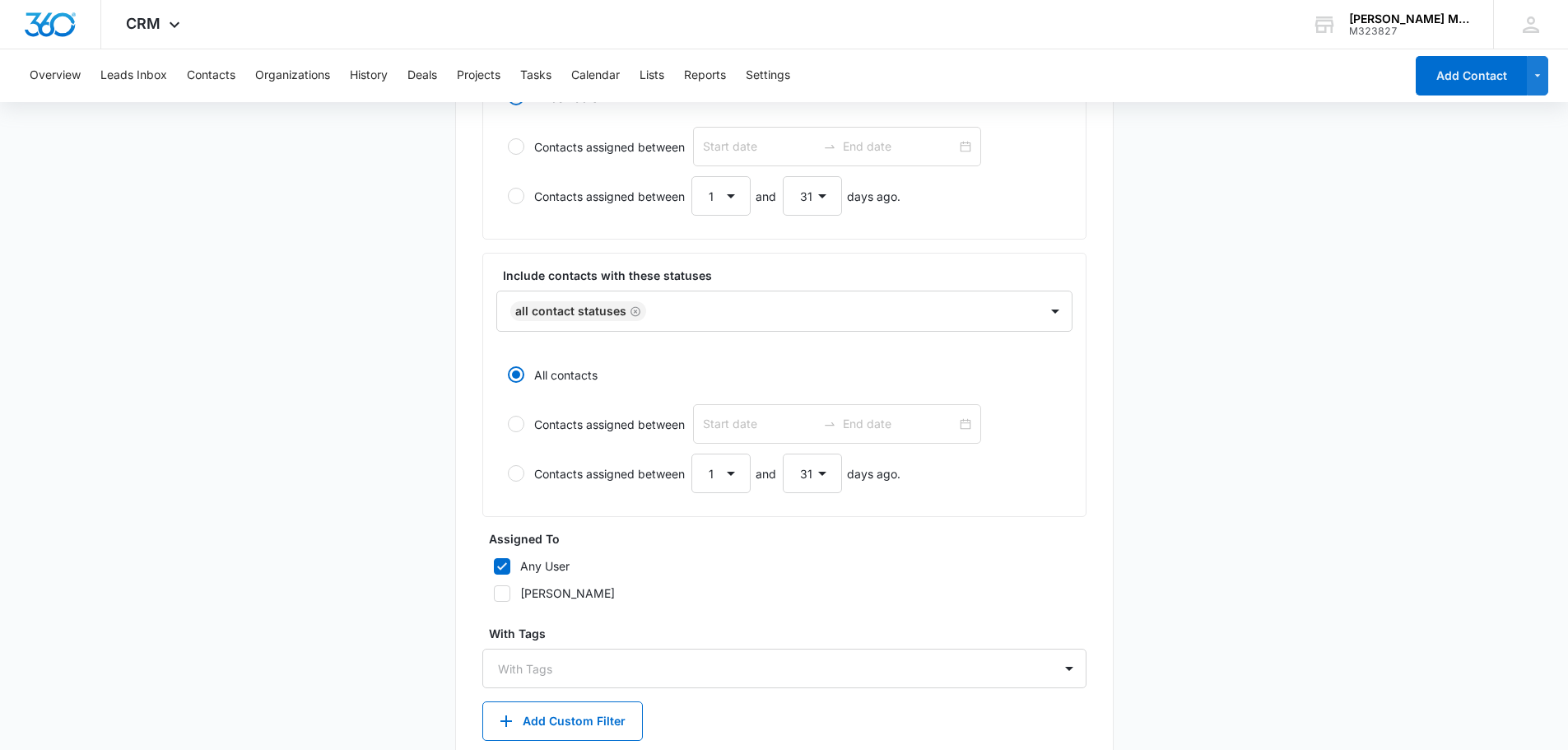
scroll to position [741, 0]
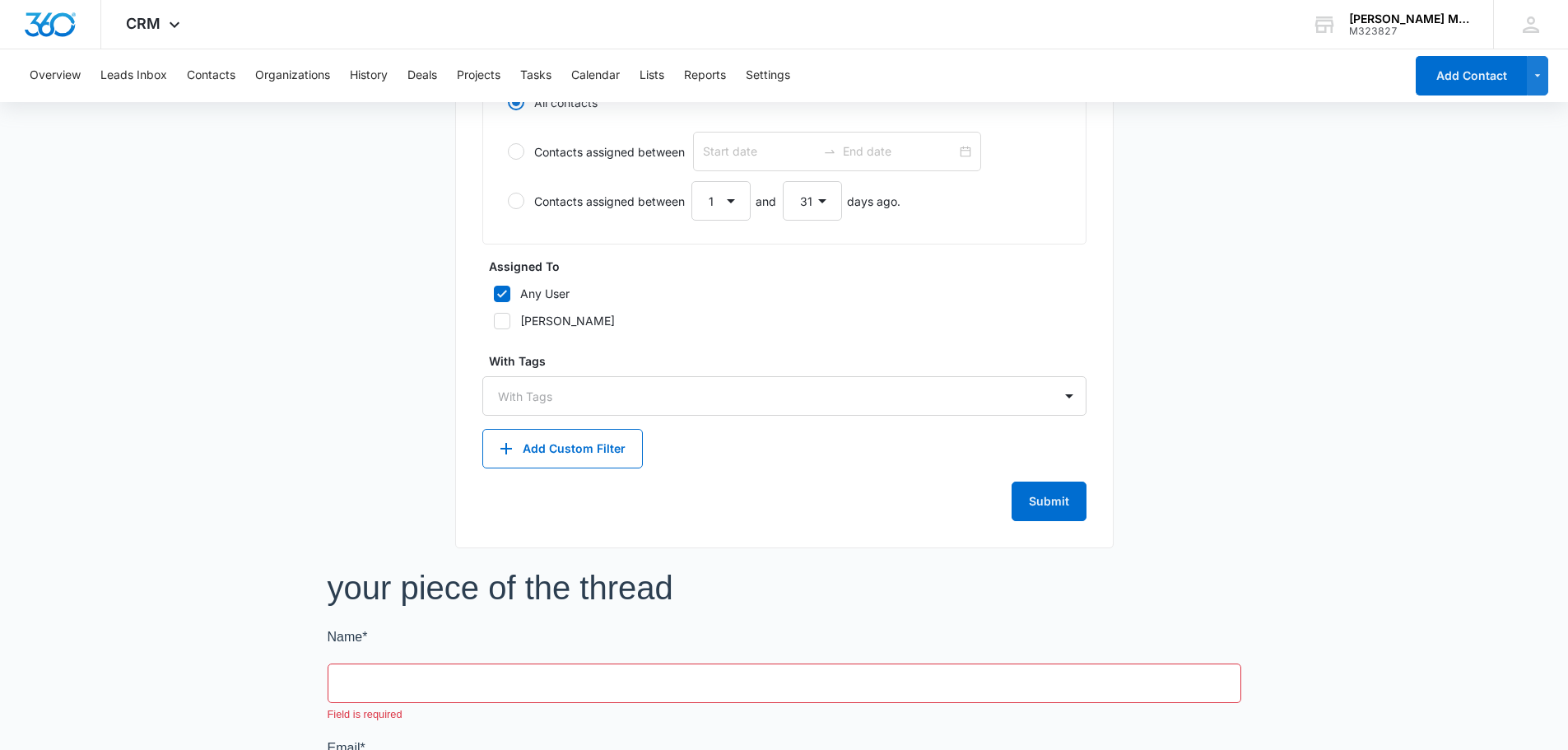
type textarea "List for Guardians when those 13-17 submit a form in "your piece of the thread"…"
click at [1050, 495] on button "Submit" at bounding box center [1049, 501] width 75 height 39
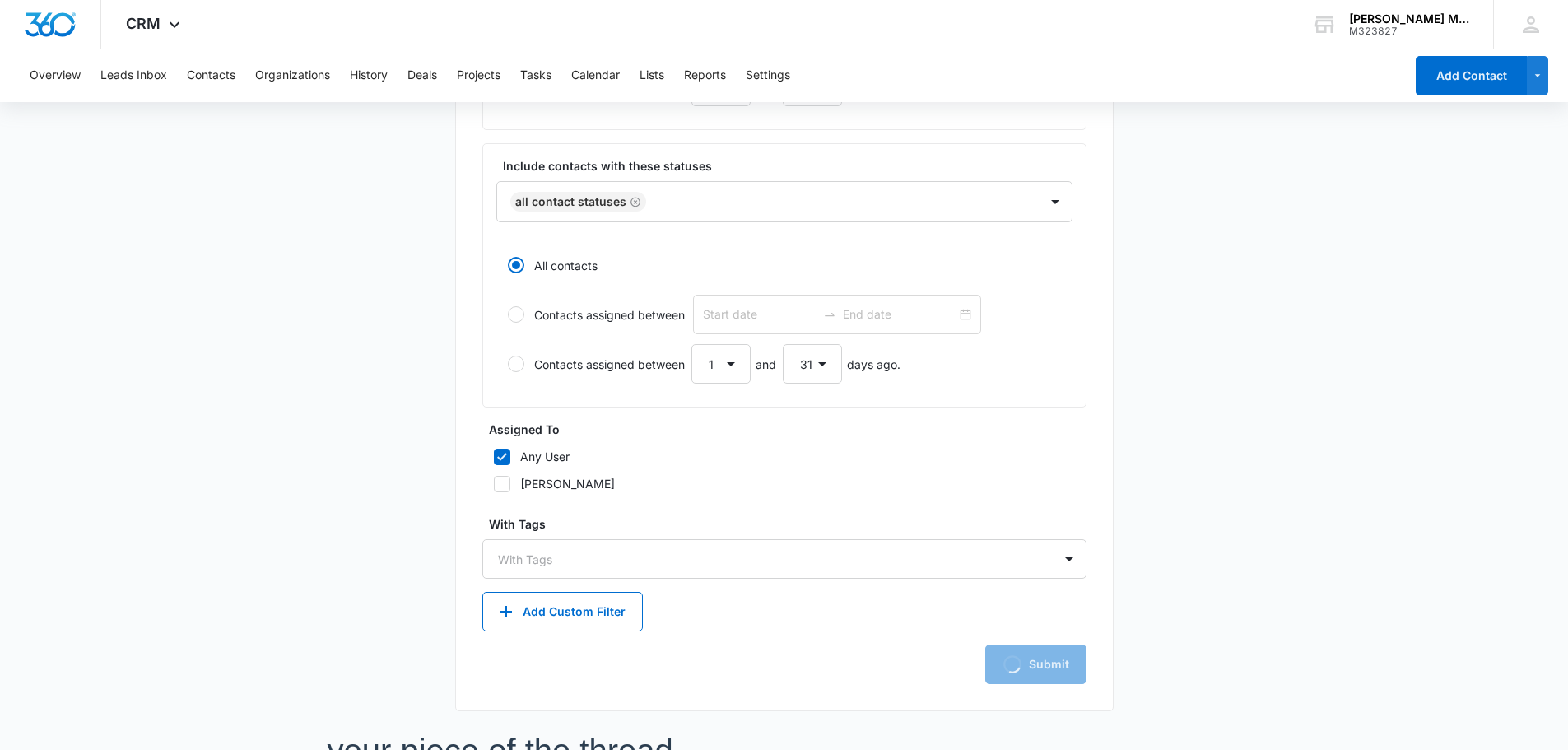
scroll to position [576, 0]
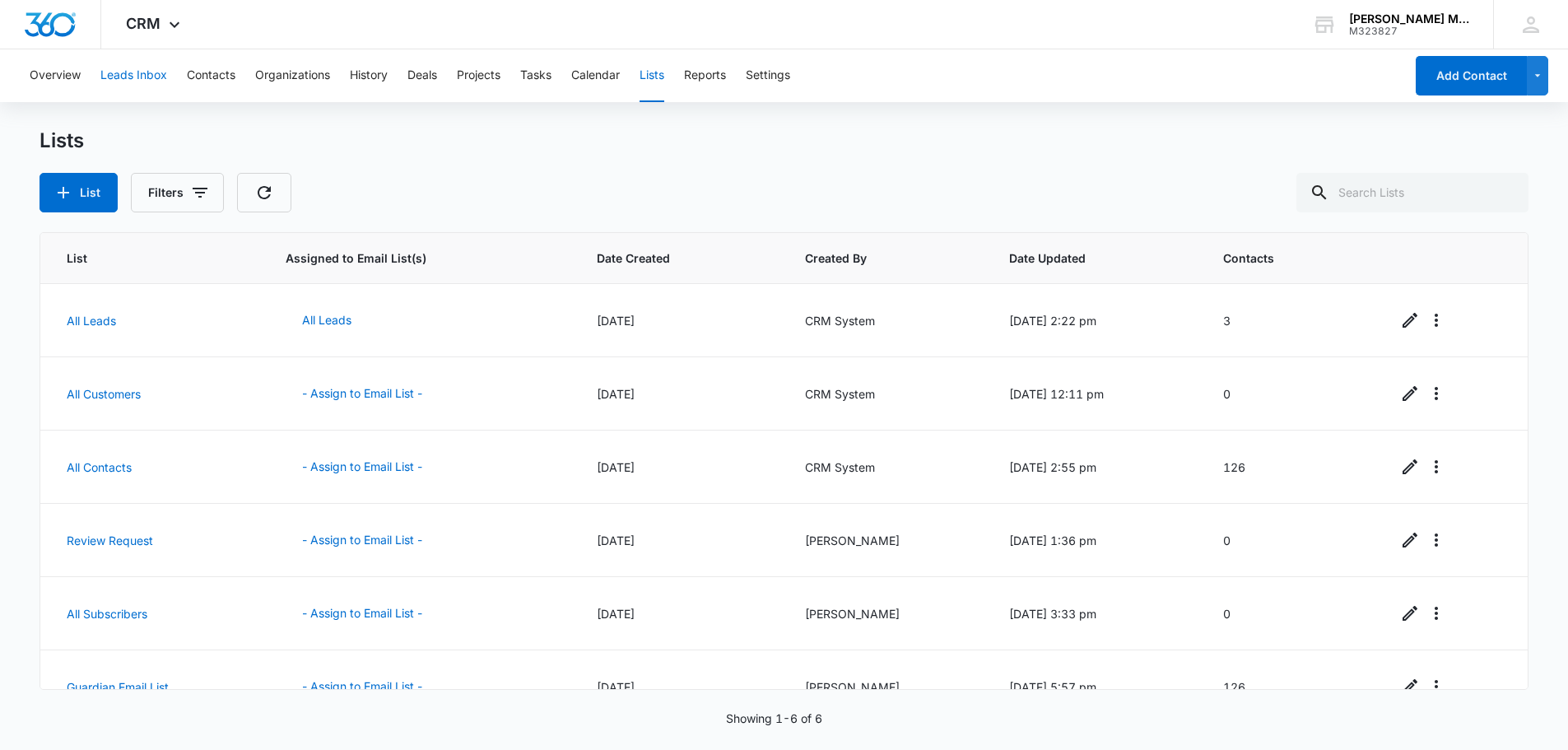
click at [151, 83] on button "Leads Inbox" at bounding box center [133, 76] width 67 height 52
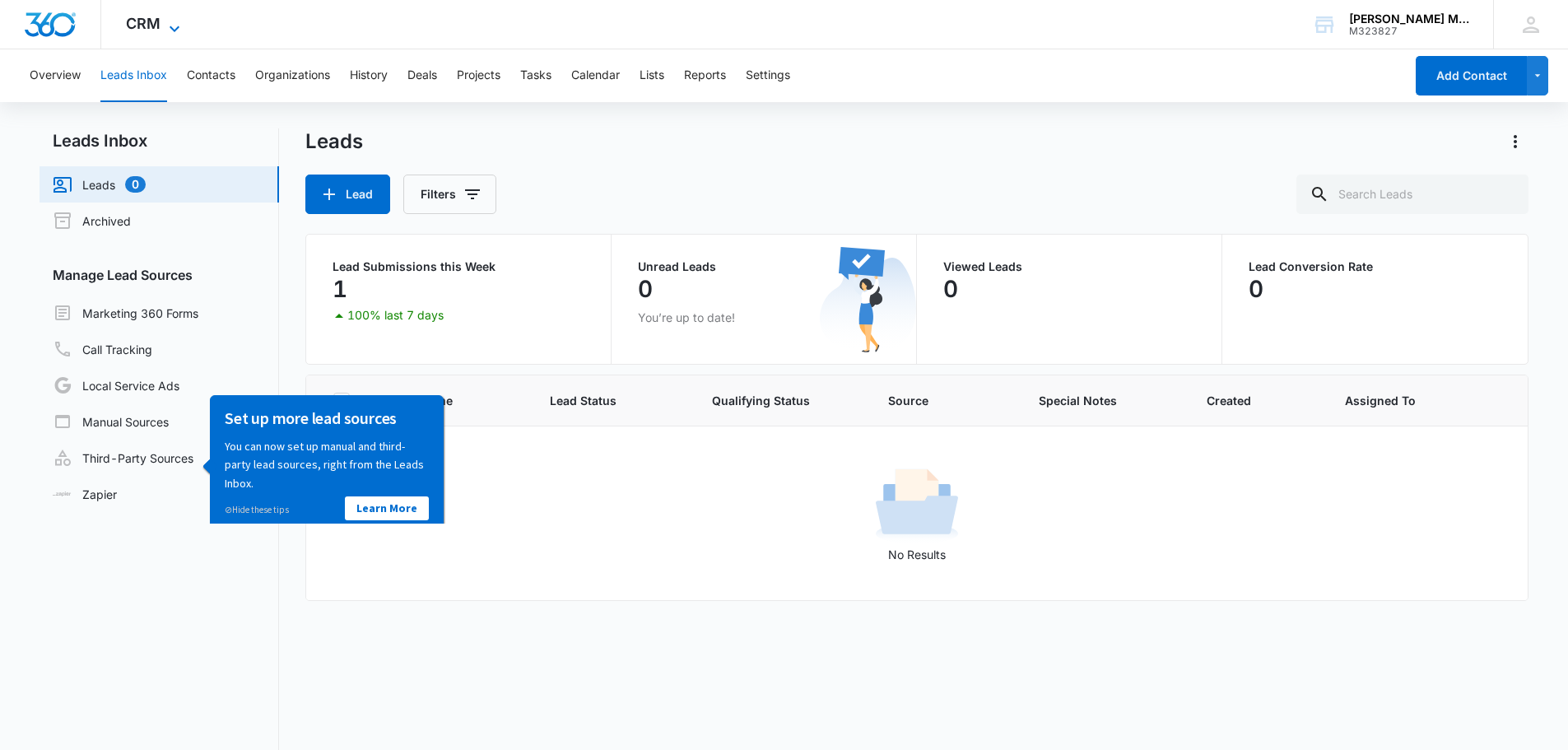
click at [165, 19] on icon at bounding box center [174, 28] width 20 height 20
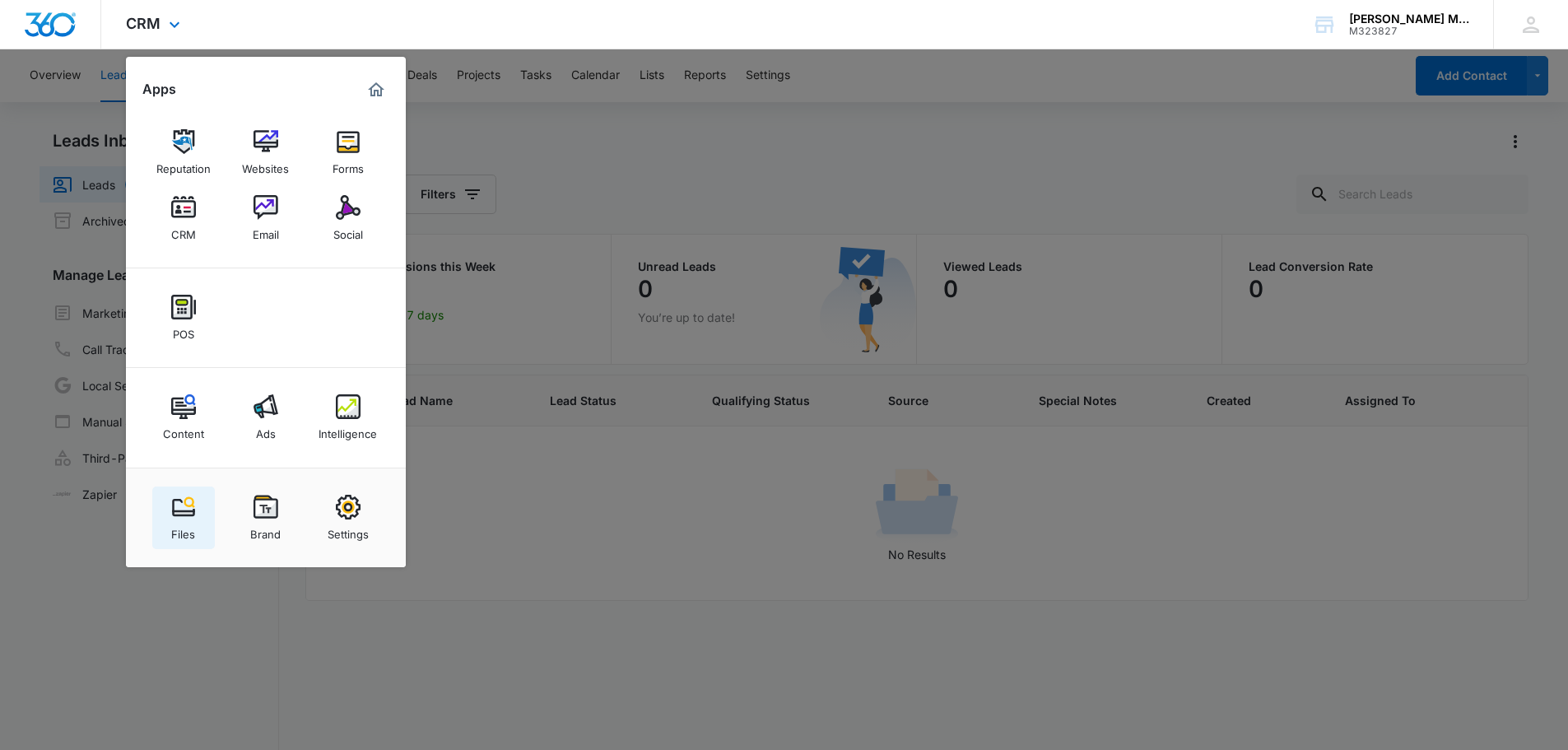
click at [173, 519] on img at bounding box center [184, 507] width 24 height 24
